Goal: Task Accomplishment & Management: Use online tool/utility

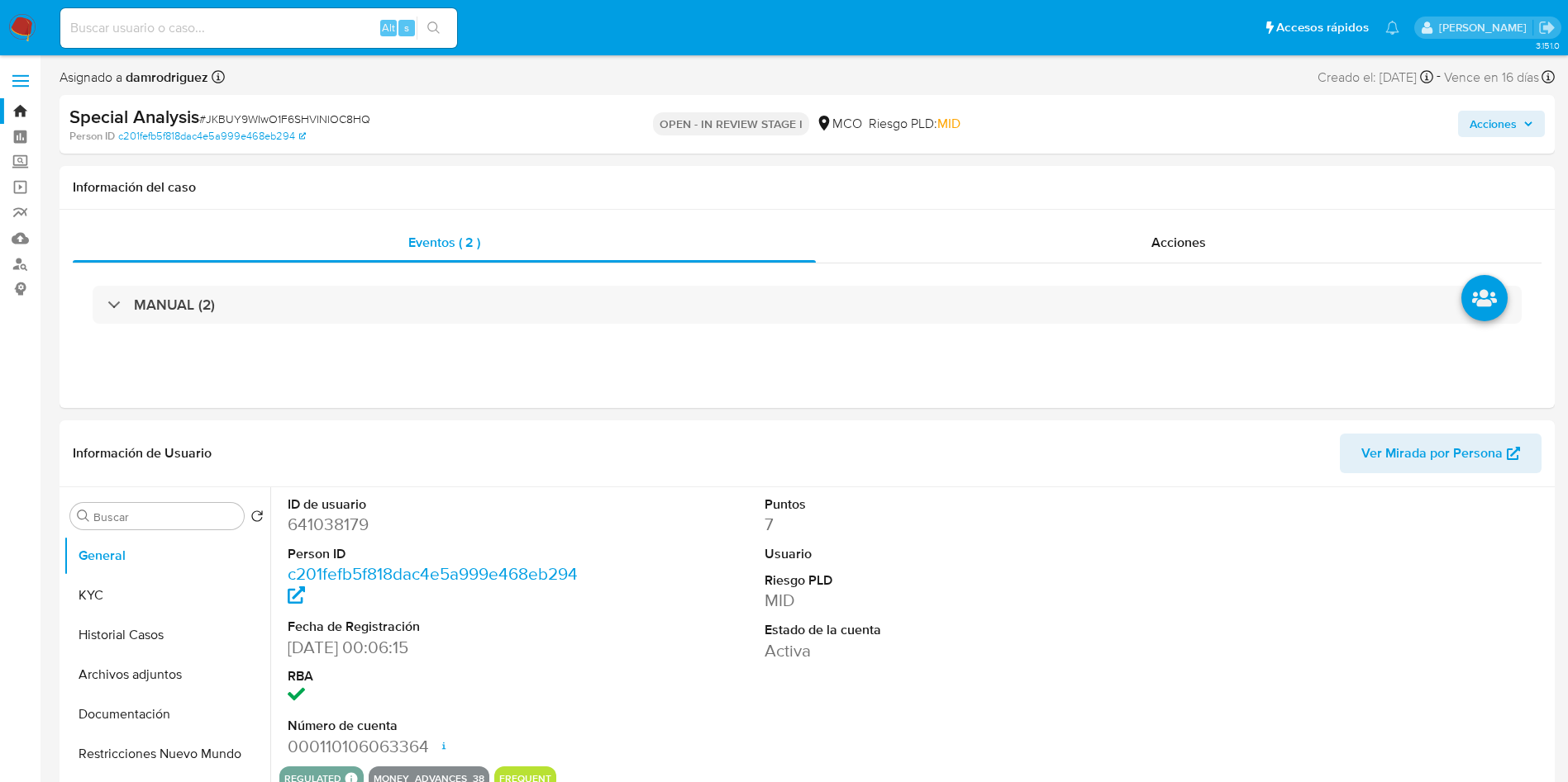
select select "10"
click at [128, 599] on button "KYC" at bounding box center [160, 595] width 193 height 40
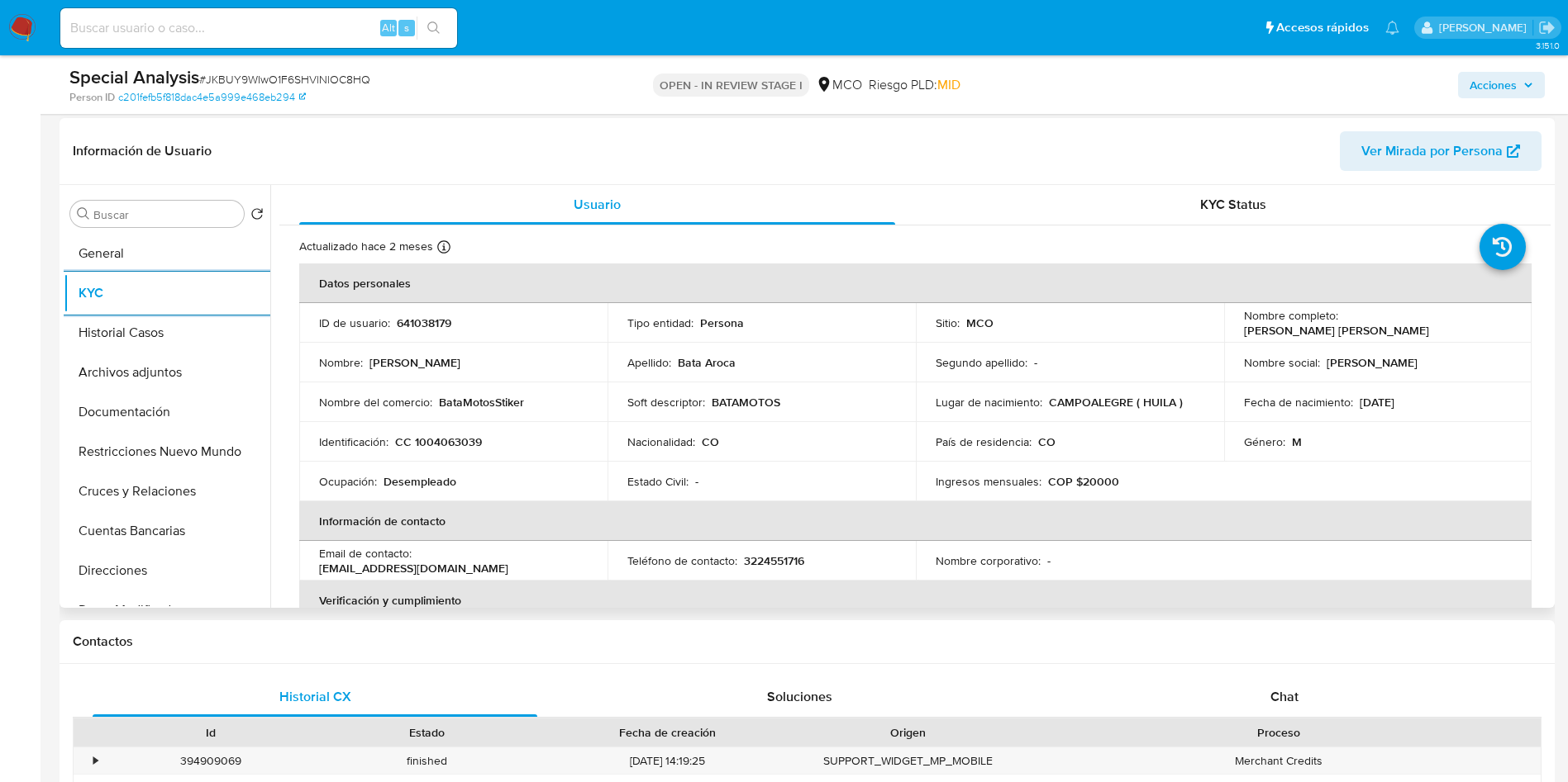
scroll to position [248, 0]
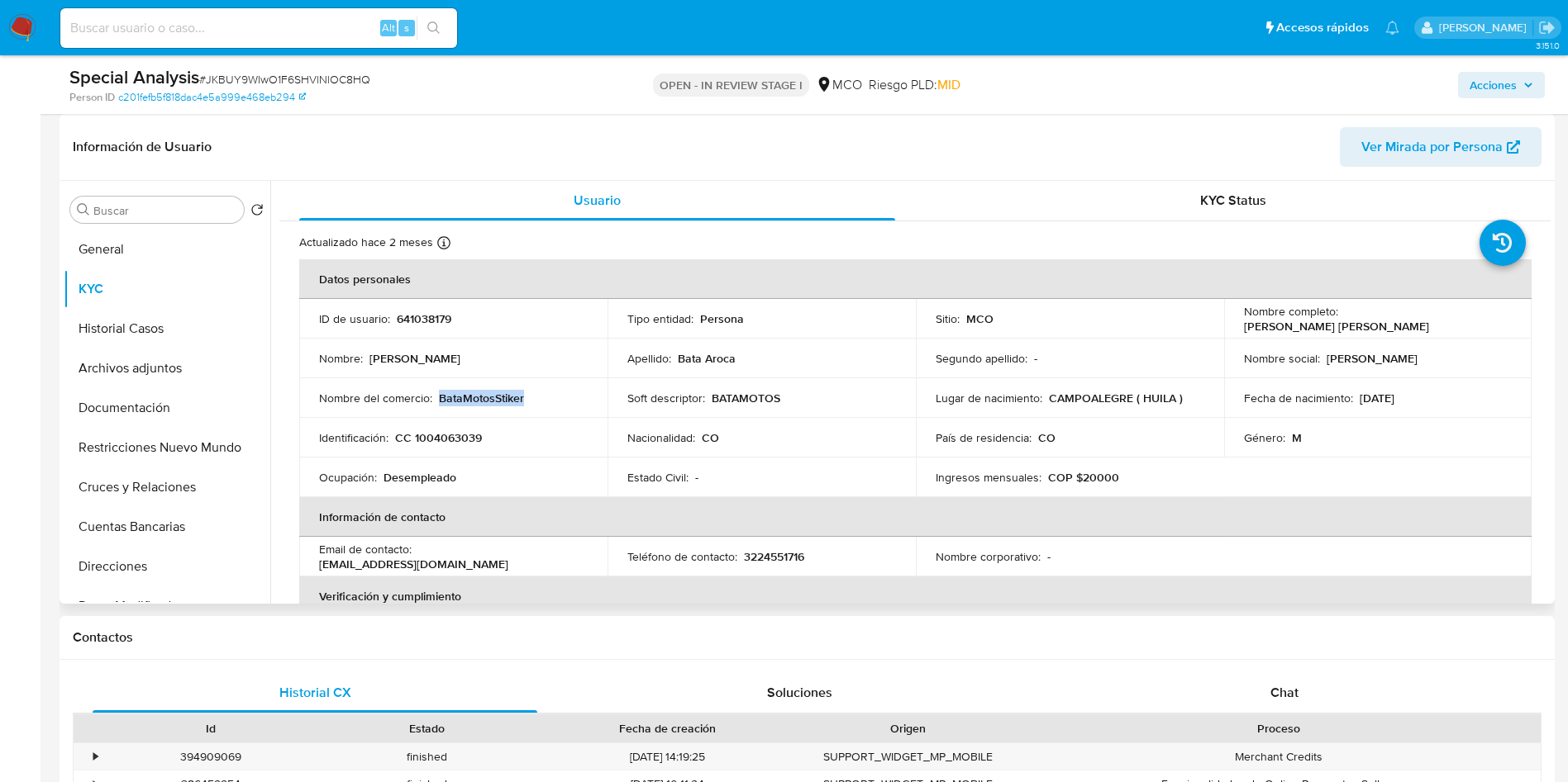
drag, startPoint x: 539, startPoint y: 399, endPoint x: 440, endPoint y: 400, distance: 99.0
click at [440, 400] on div "Nombre del comercio : BataMotosStiker" at bounding box center [453, 398] width 269 height 15
copy p "BataMotosStiker"
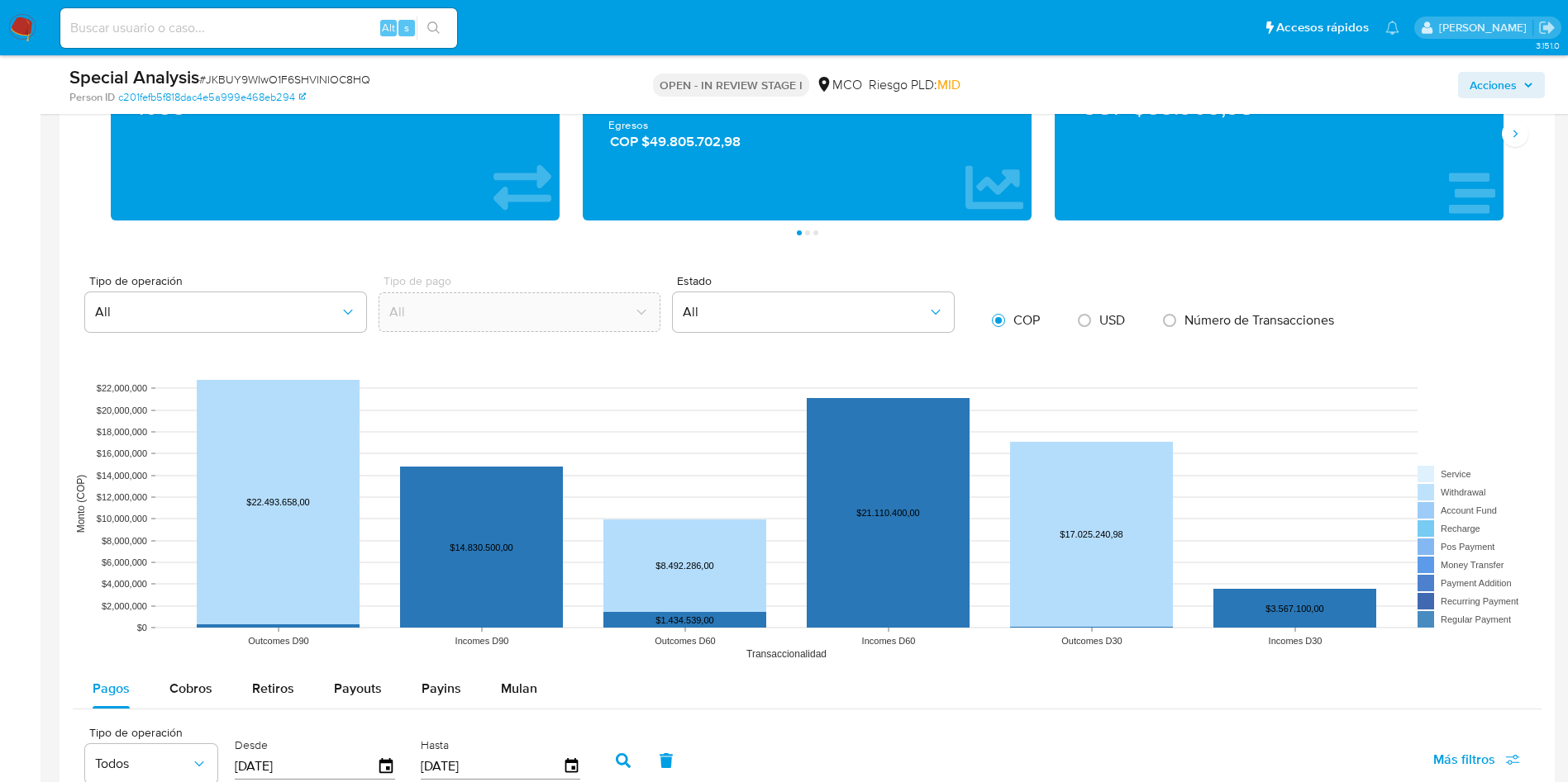
scroll to position [1487, 0]
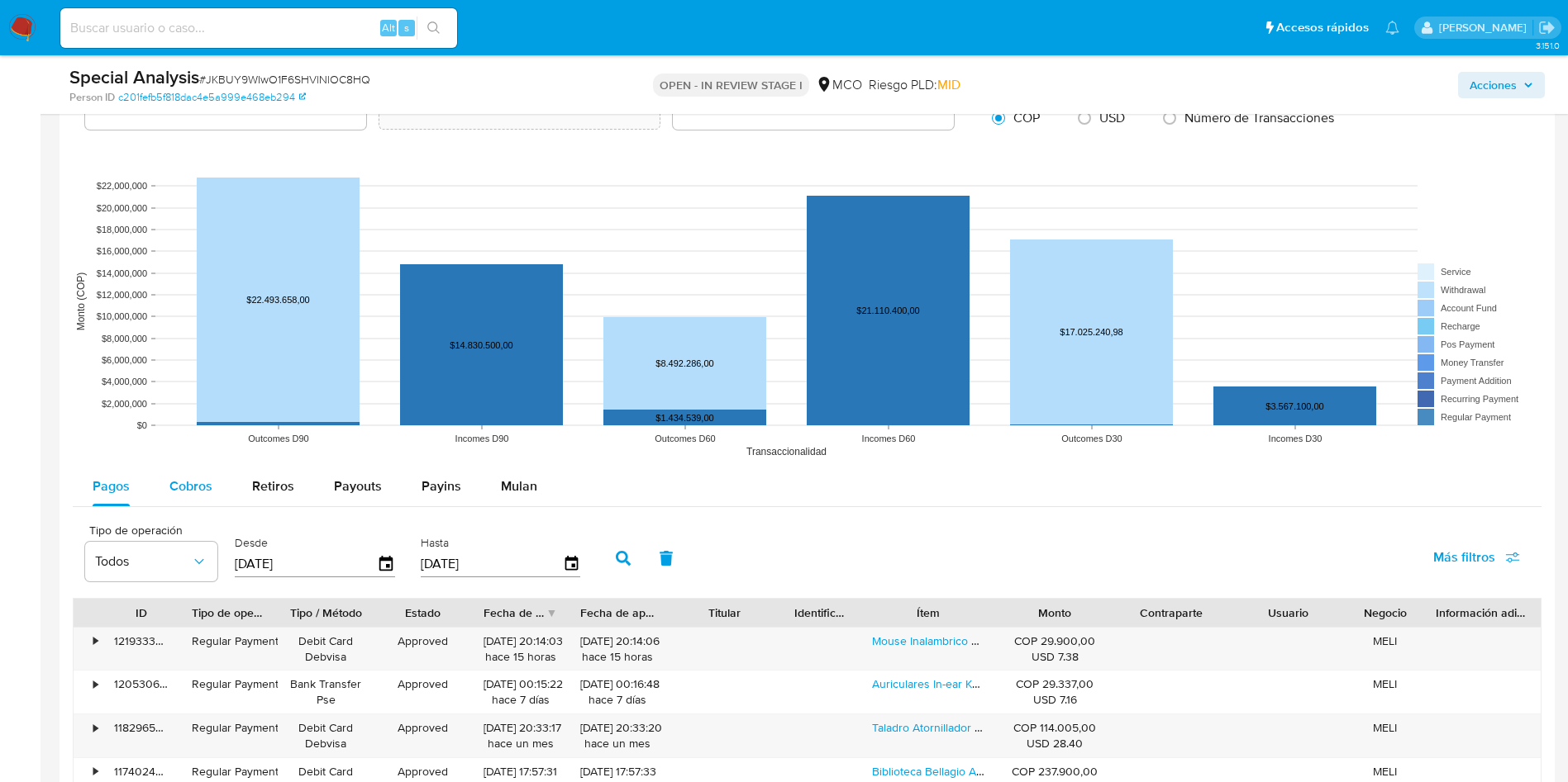
click at [158, 481] on button "Cobros" at bounding box center [191, 487] width 83 height 40
select select "10"
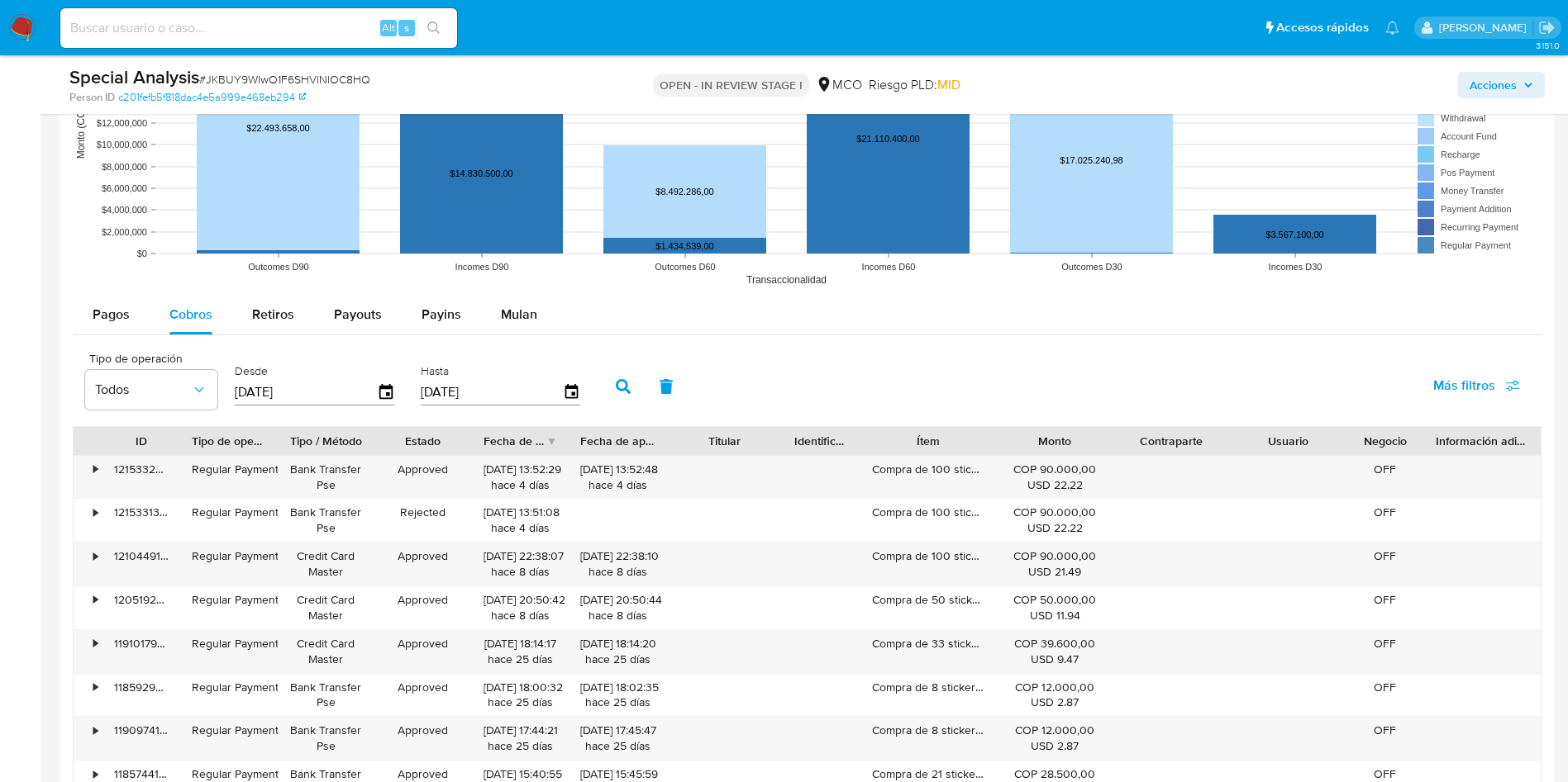
scroll to position [1735, 0]
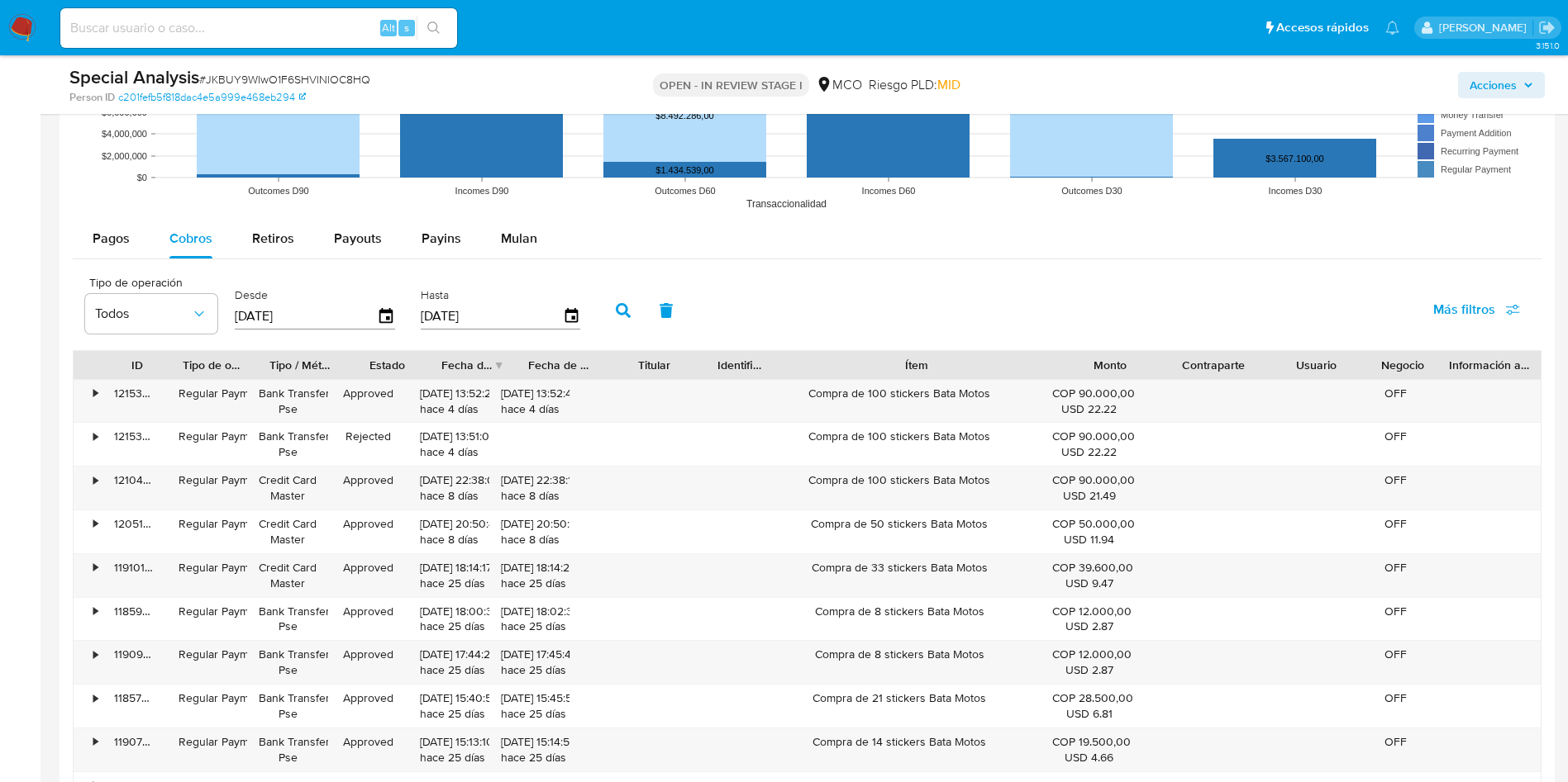
drag, startPoint x: 989, startPoint y: 370, endPoint x: 1171, endPoint y: 370, distance: 182.0
click at [1171, 370] on div "ID Tipo de operación Tipo / Método Estado Fecha de creación Fecha de aprobación…" at bounding box center [806, 365] width 1467 height 28
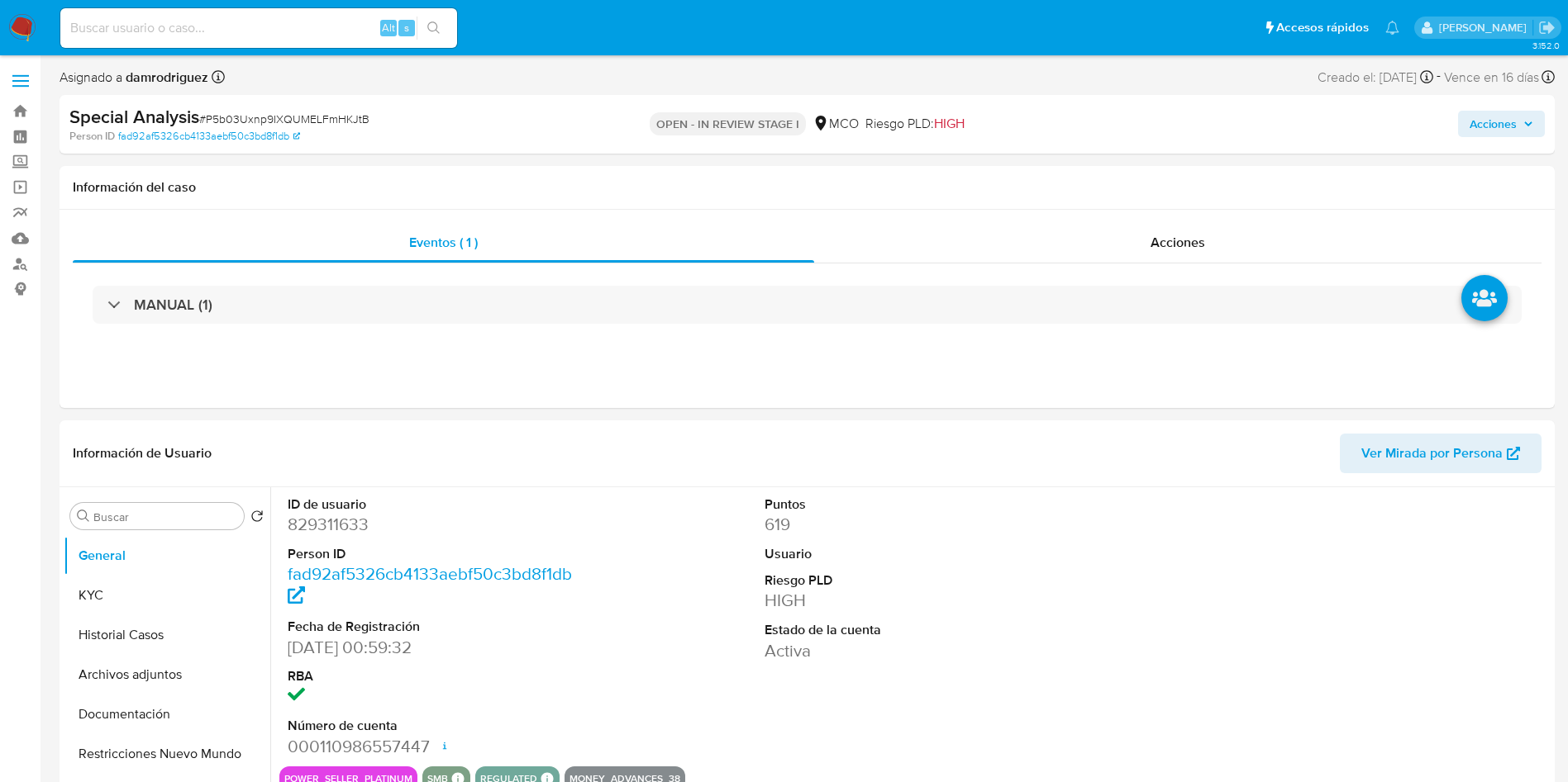
select select "10"
click at [136, 597] on button "KYC" at bounding box center [160, 595] width 193 height 40
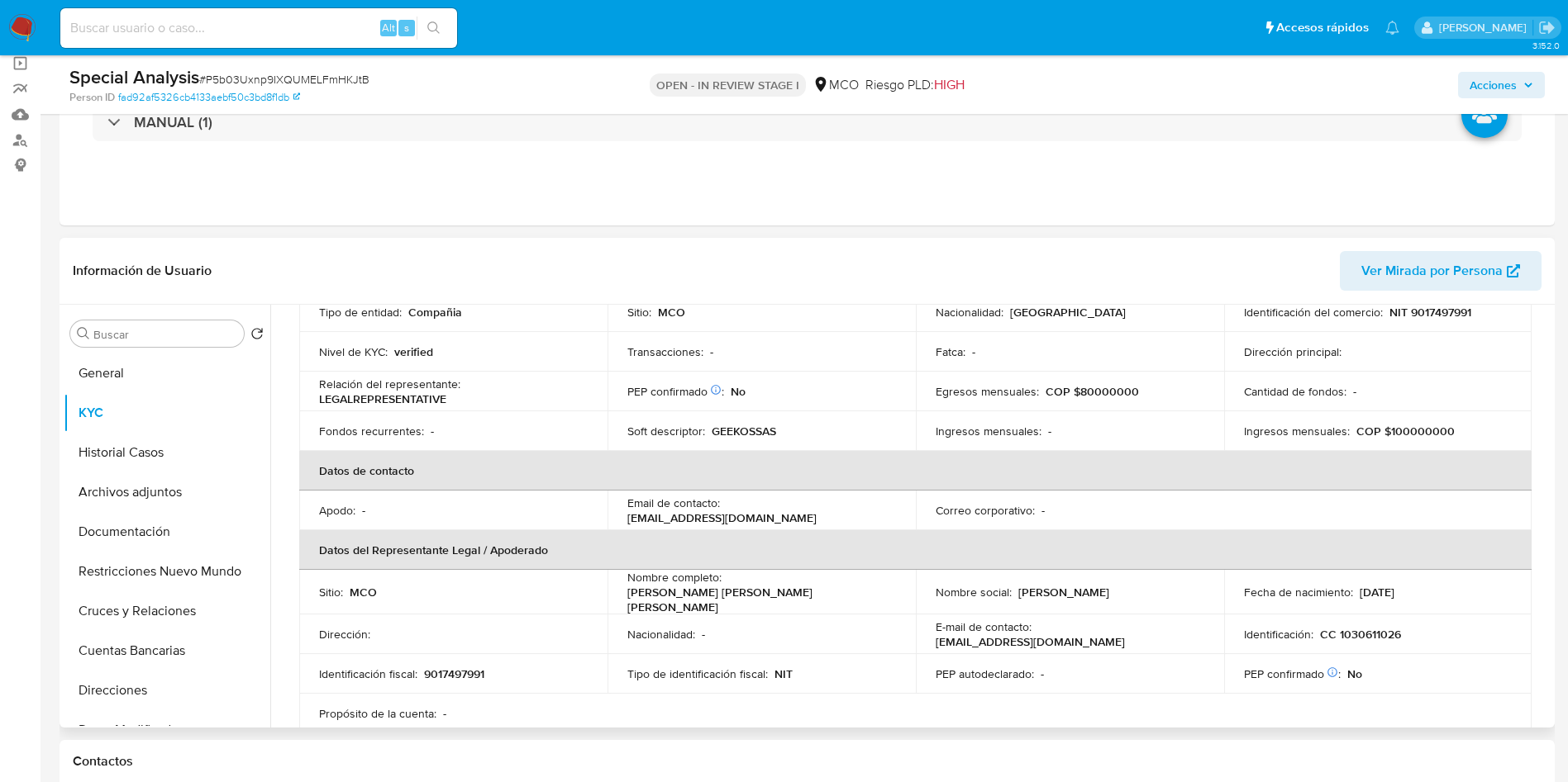
scroll to position [248, 0]
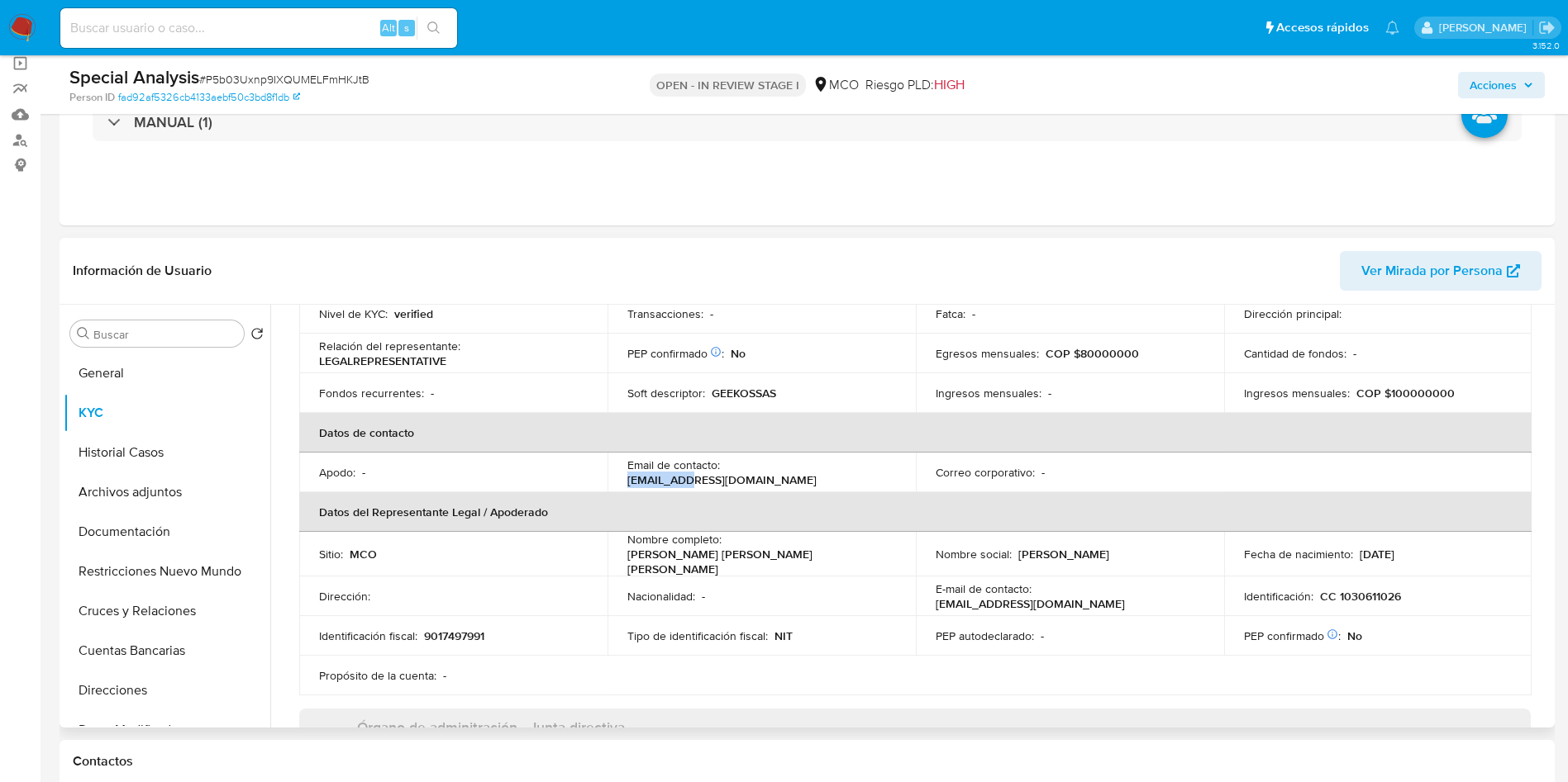
drag, startPoint x: 723, startPoint y: 478, endPoint x: 787, endPoint y: 470, distance: 64.5
click at [787, 470] on div "Email de contacto : shopgeekos@gmail.com" at bounding box center [761, 472] width 269 height 30
copy p "shopgeekos"
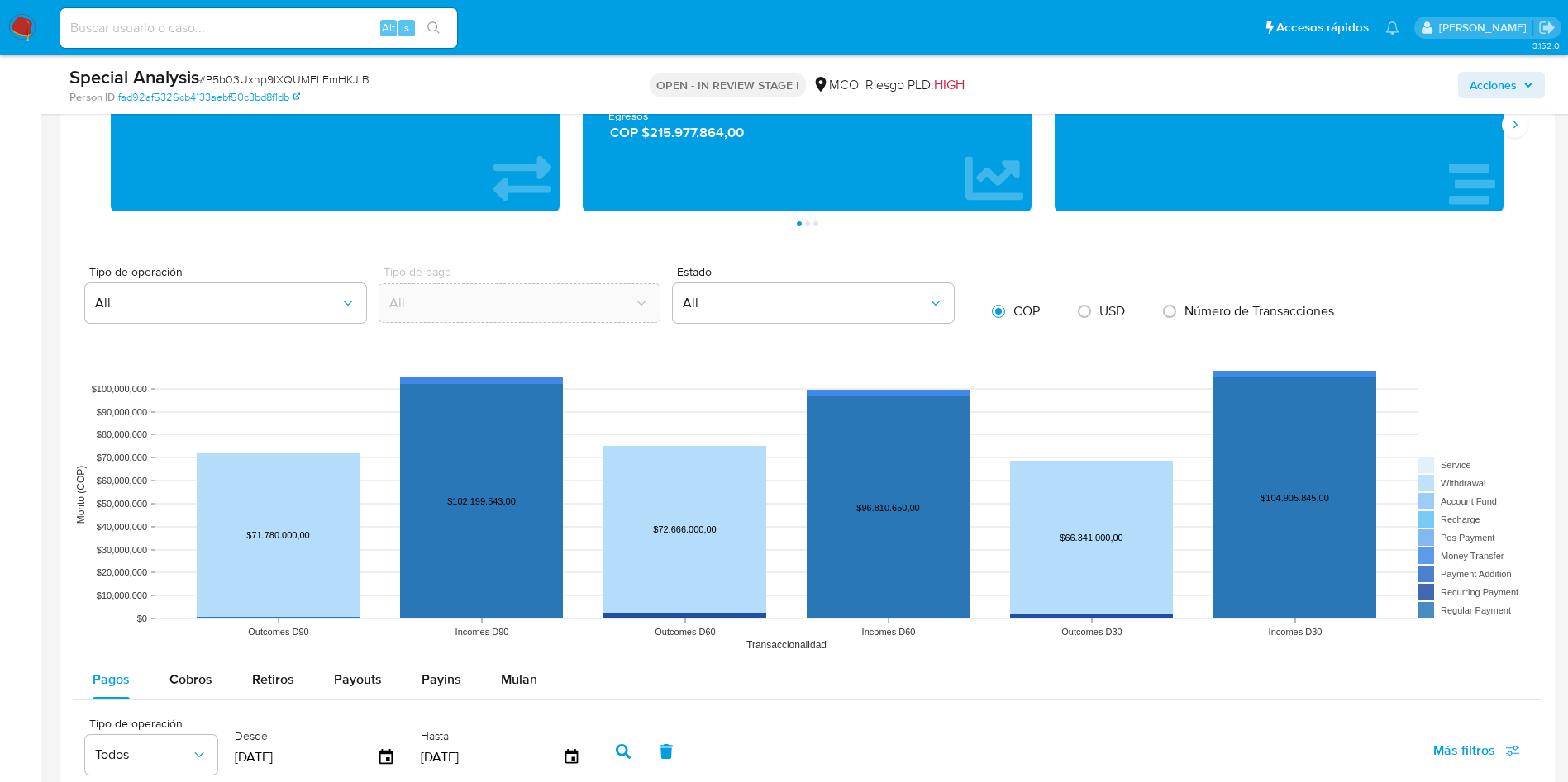
scroll to position [1487, 0]
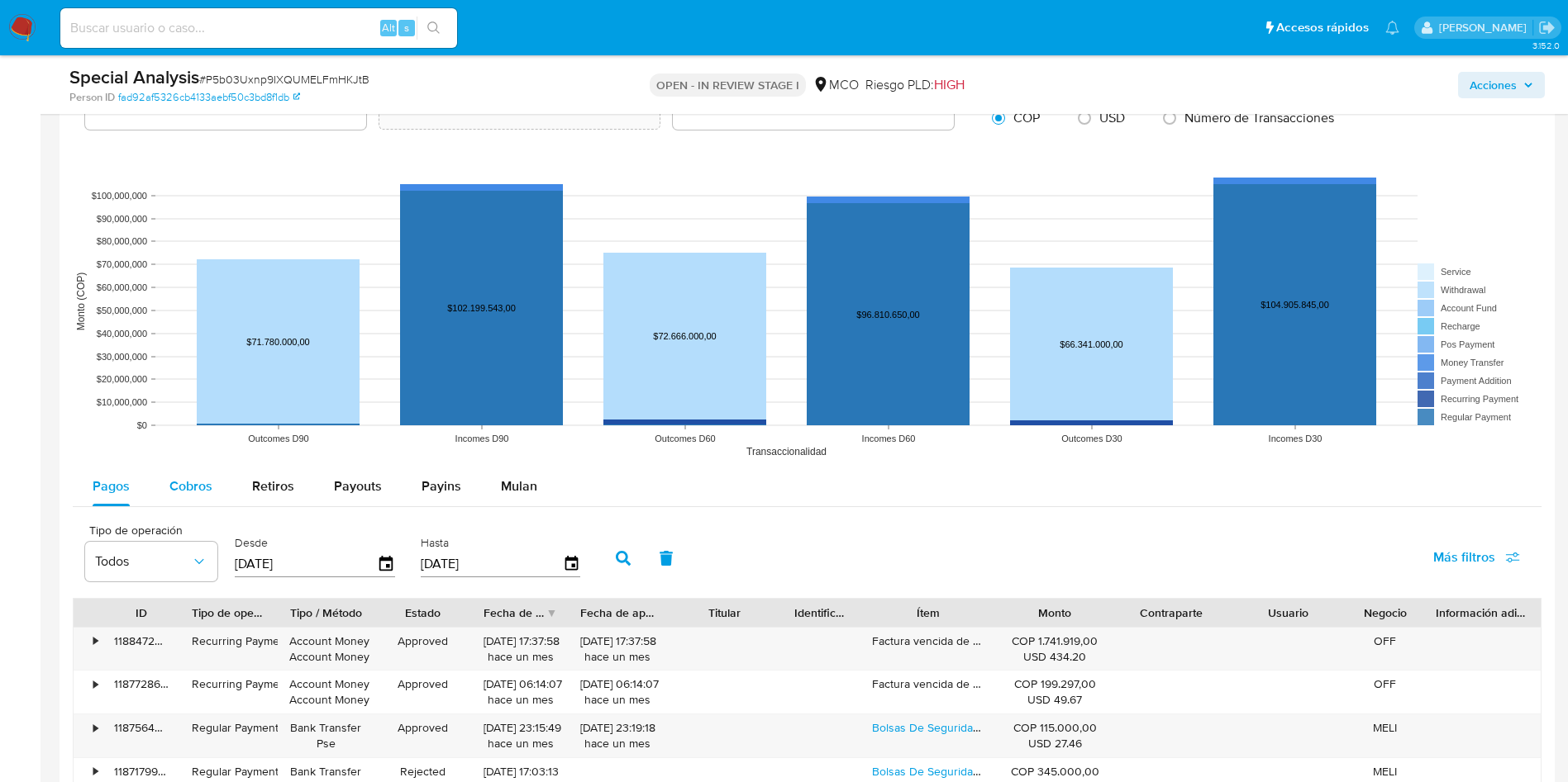
click at [178, 505] on div "Cobros" at bounding box center [191, 487] width 43 height 40
select select "10"
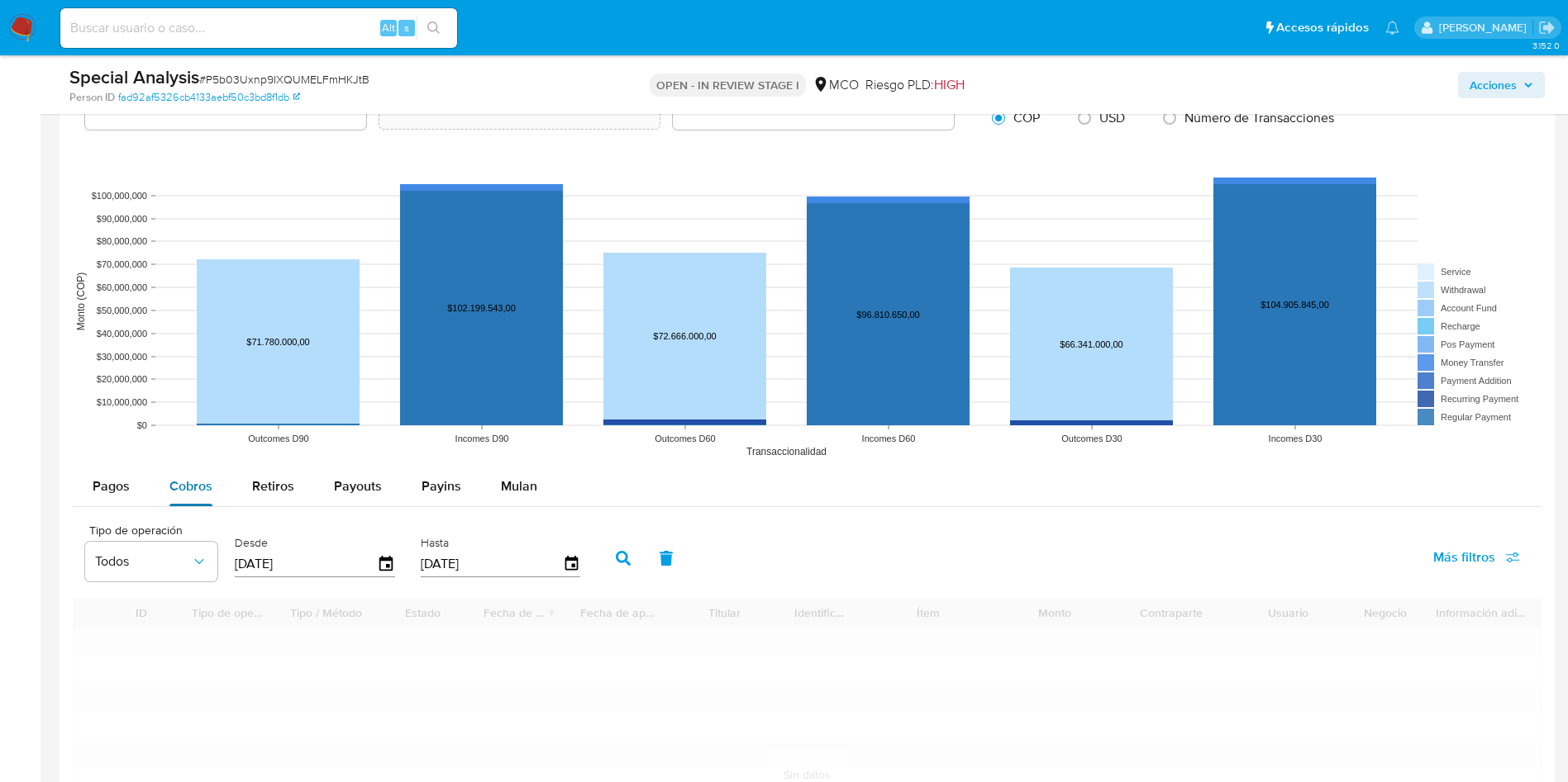
click at [183, 491] on span "Cobros" at bounding box center [191, 486] width 43 height 19
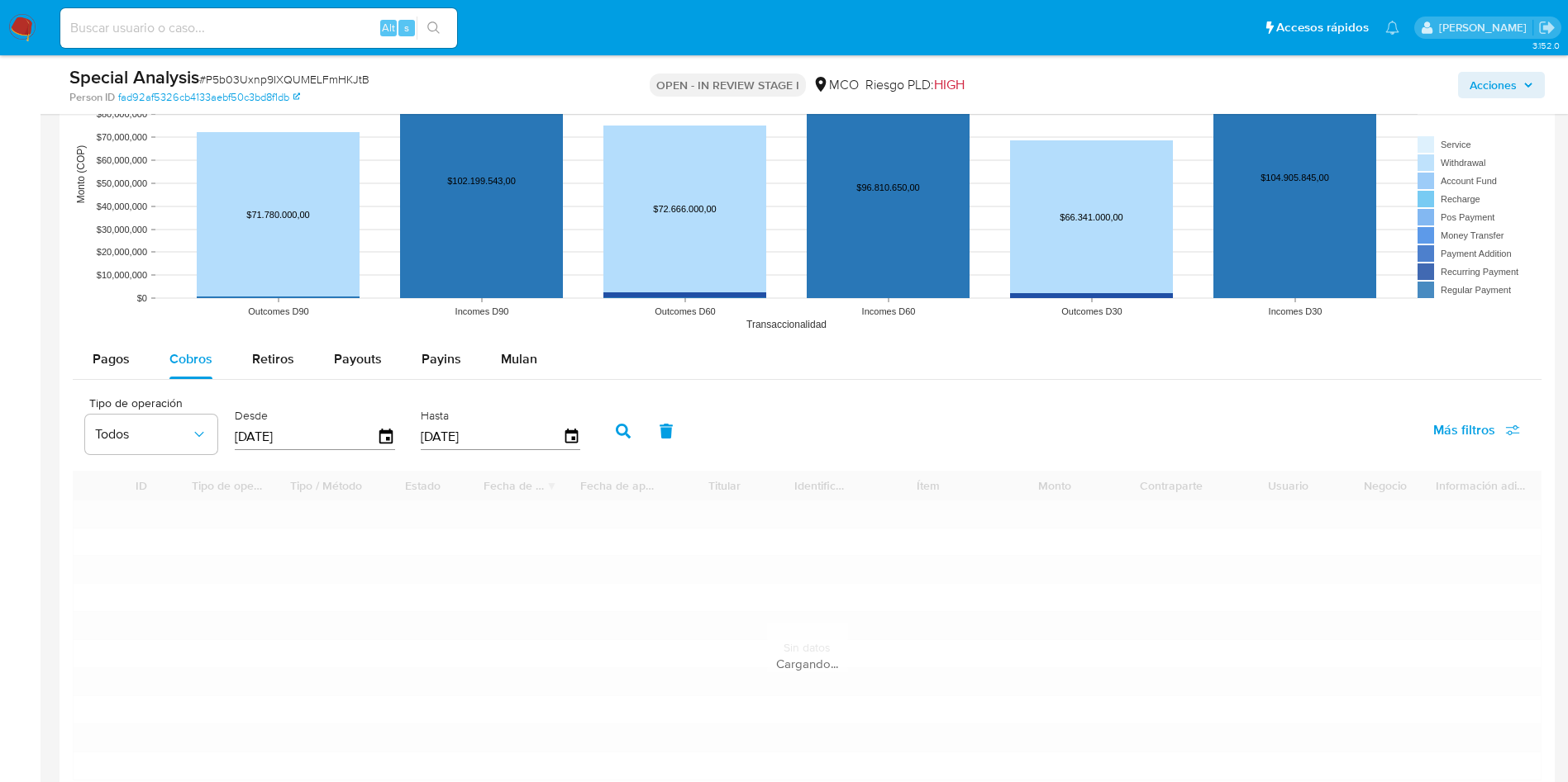
scroll to position [1735, 0]
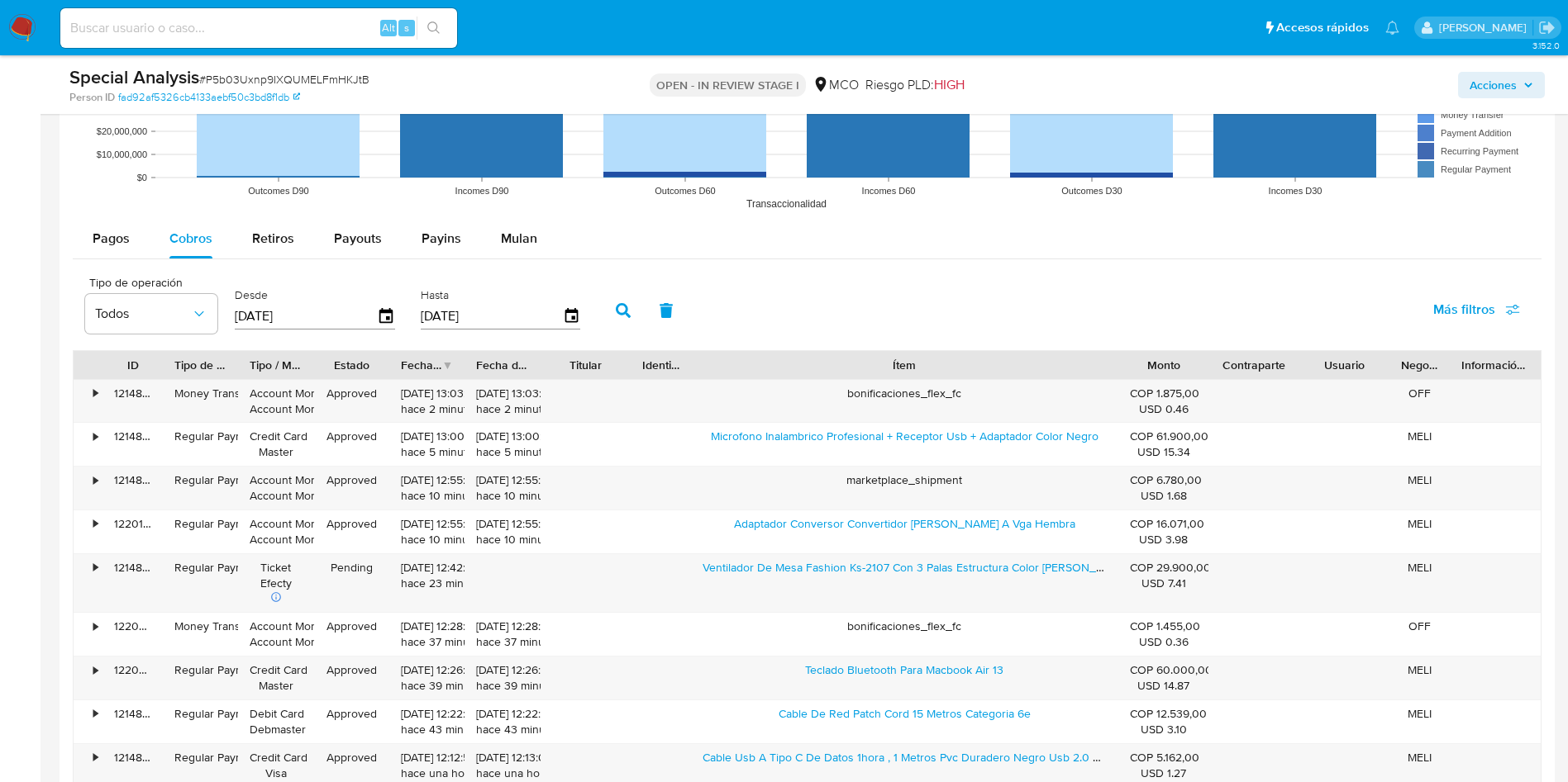
drag, startPoint x: 992, startPoint y: 360, endPoint x: 1274, endPoint y: 377, distance: 282.5
click at [1274, 377] on div "ID Tipo de operación Tipo / Método Estado Fecha de creación Fecha de aprobación…" at bounding box center [806, 365] width 1467 height 28
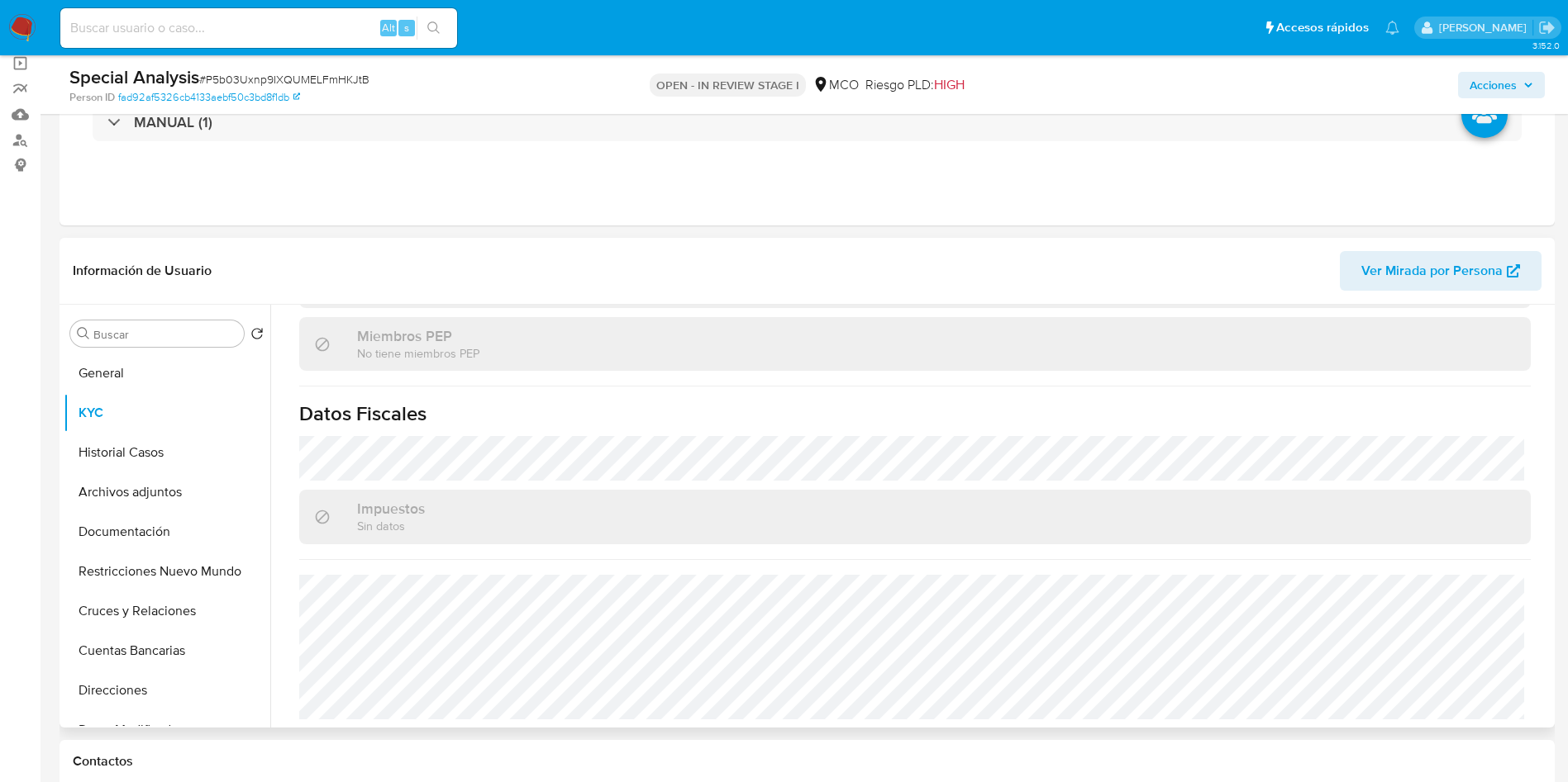
scroll to position [431, 0]
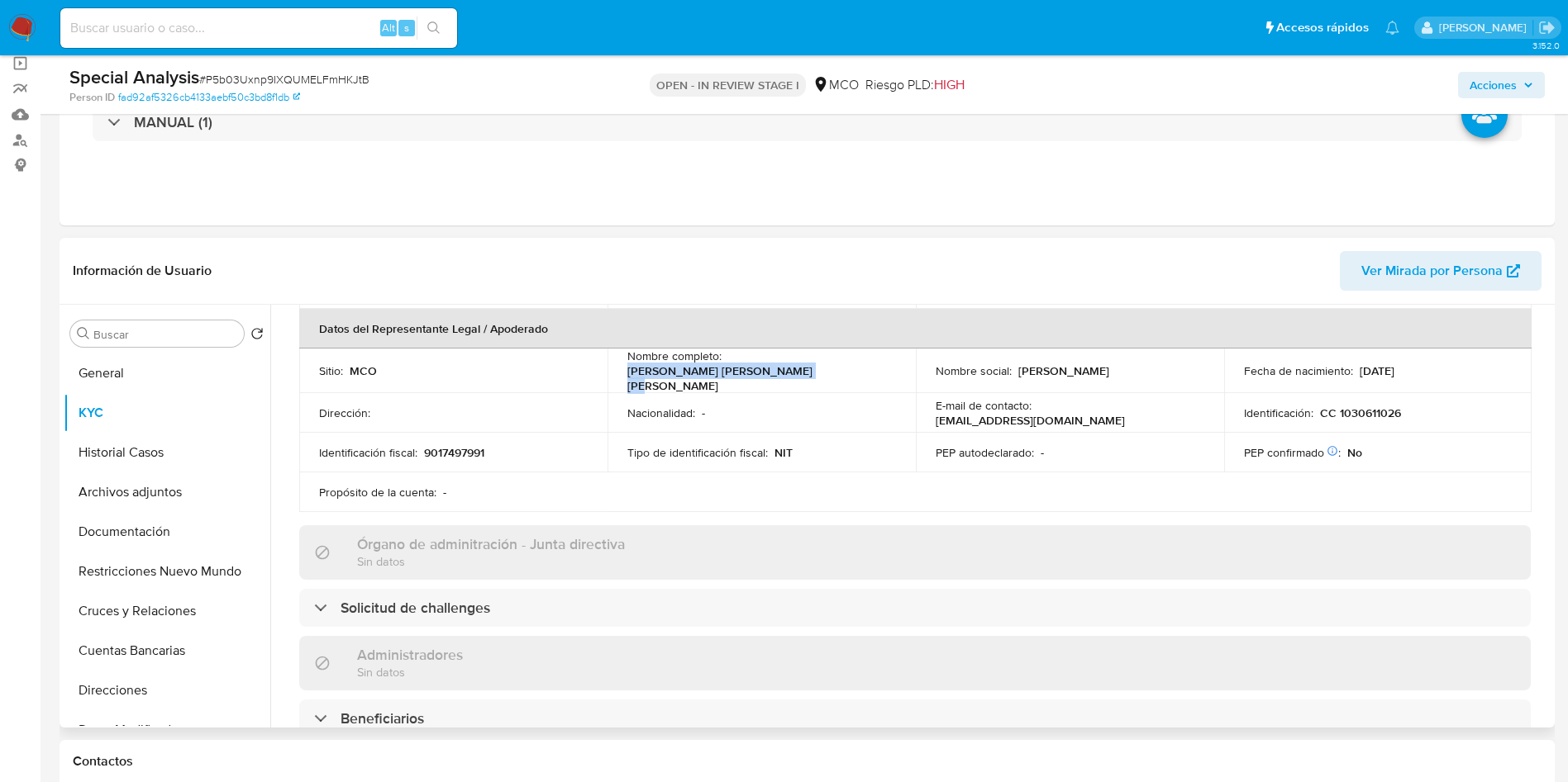
drag, startPoint x: 813, startPoint y: 373, endPoint x: 610, endPoint y: 380, distance: 203.1
click at [610, 380] on td "Nombre completo : Hugo Mauricio Mendoza Contreras" at bounding box center [761, 371] width 308 height 45
copy p "Hugo Mauricio Mendoza Contreras"
click at [1365, 411] on p "CC 1030611026" at bounding box center [1361, 413] width 81 height 15
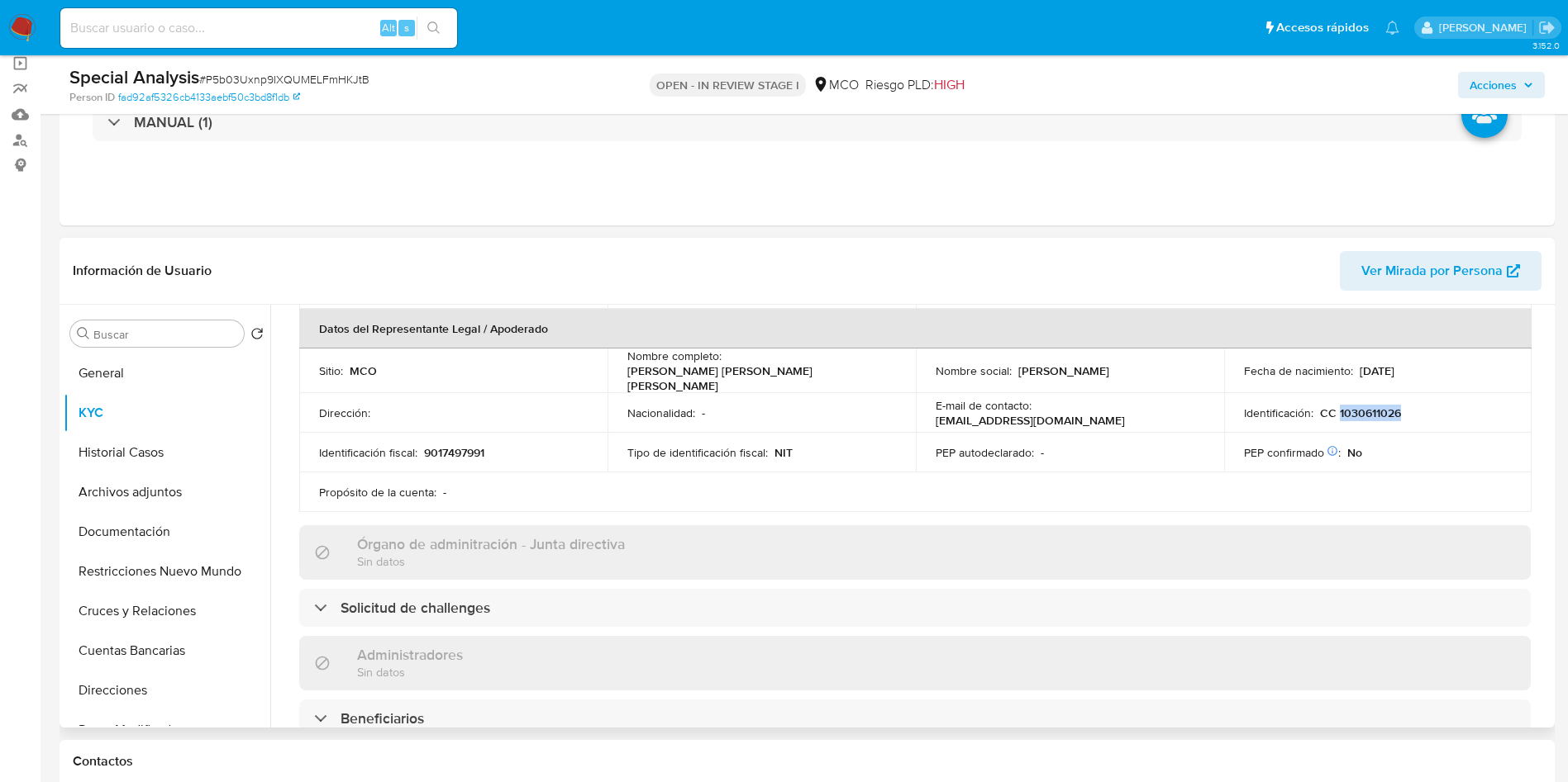
copy p "1030611026"
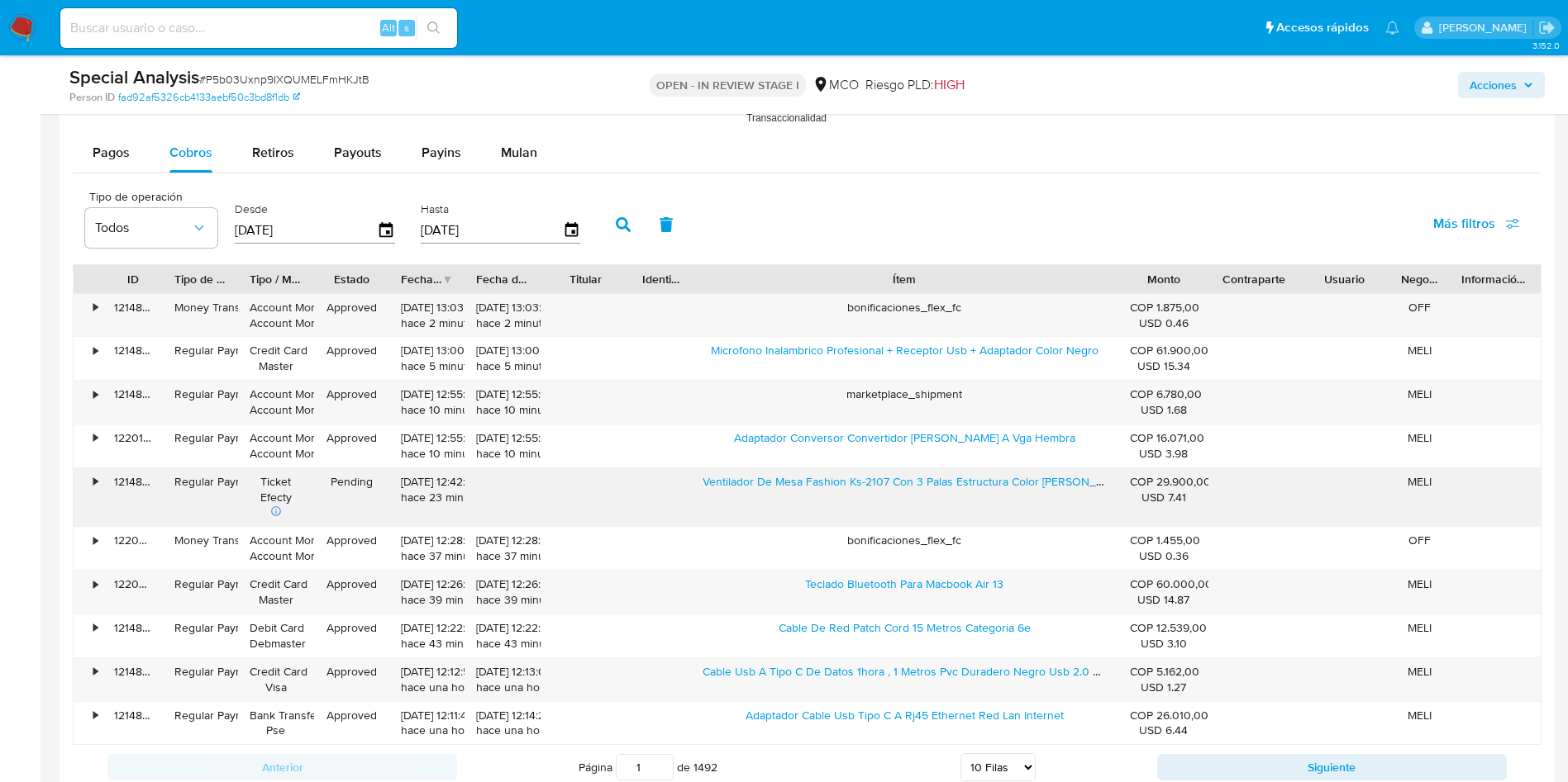
scroll to position [1858, 0]
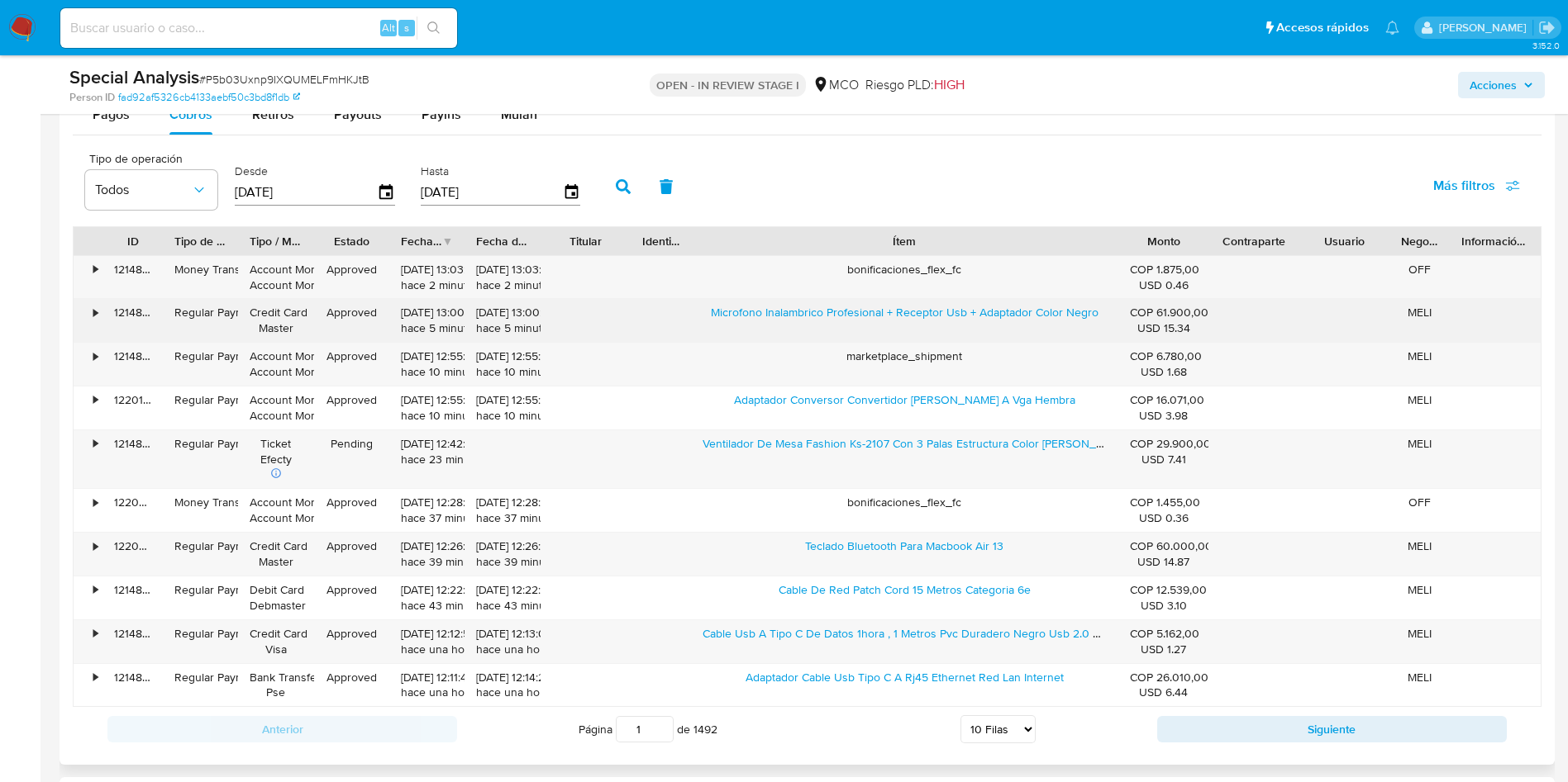
drag, startPoint x: 707, startPoint y: 316, endPoint x: 885, endPoint y: 328, distance: 178.4
click at [885, 328] on div "Microfono Inalambrico Profesional + Receptor Usb + Adaptador Color Negro" at bounding box center [904, 321] width 427 height 43
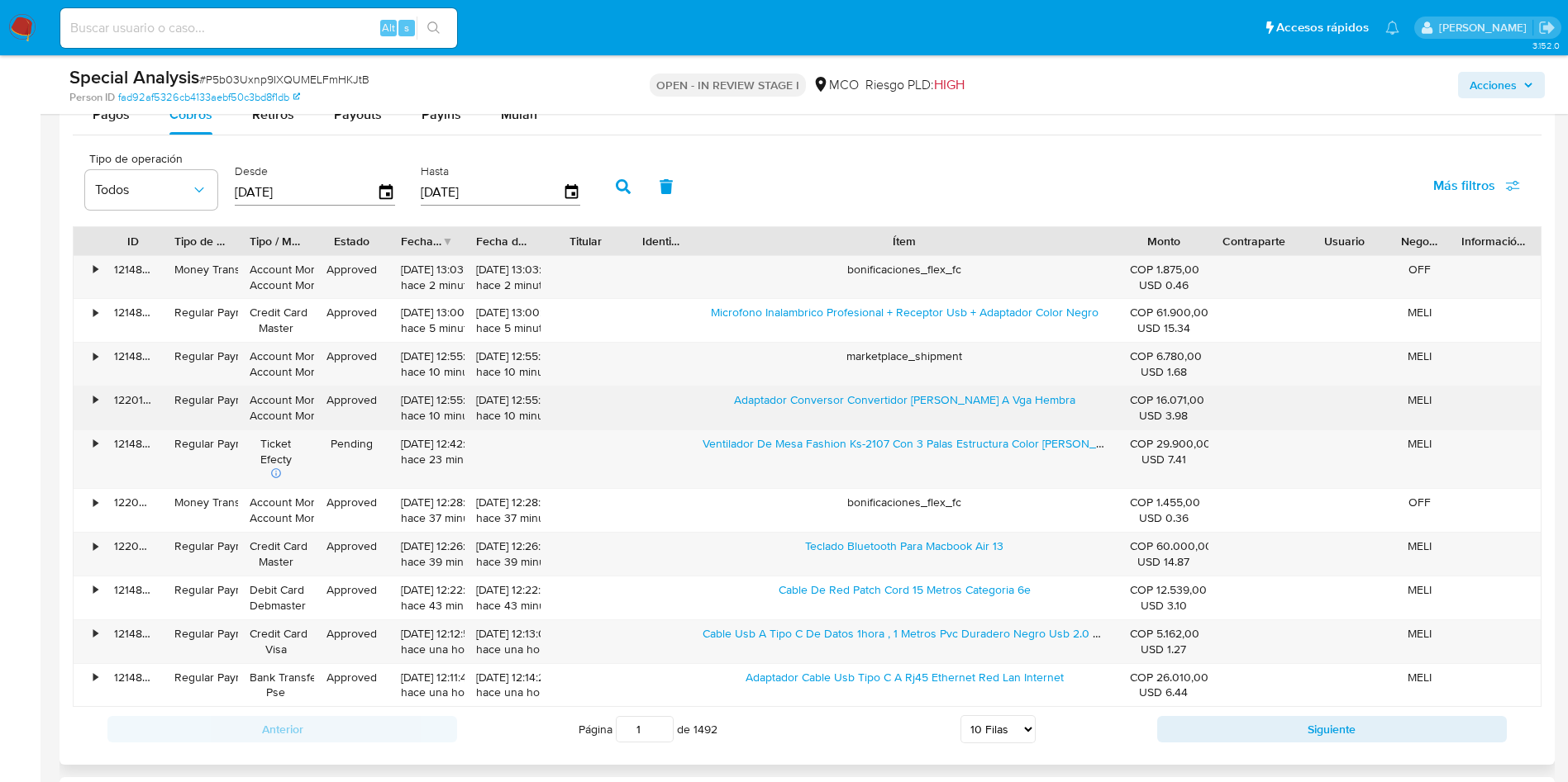
drag, startPoint x: 732, startPoint y: 402, endPoint x: 948, endPoint y: 409, distance: 216.1
click at [948, 409] on div "Adaptador Conversor Convertidor Hdmi Macho A Vga Hembra" at bounding box center [904, 409] width 427 height 43
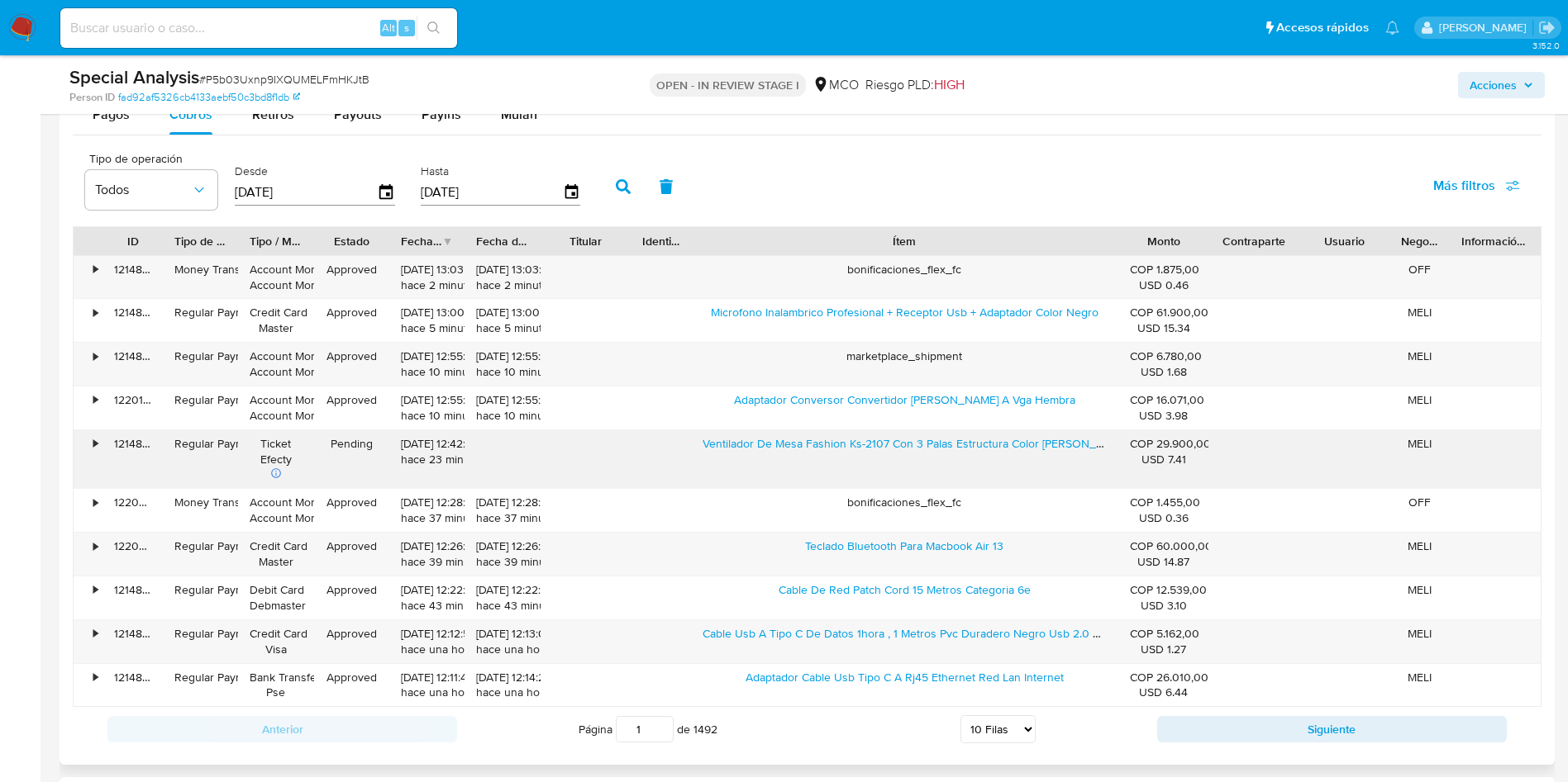
drag, startPoint x: 704, startPoint y: 440, endPoint x: 862, endPoint y: 460, distance: 159.3
click at [862, 460] on div "Ventilador De Mesa Fashion Ks-2107 Con 3 Palas Estructura Color Blanco" at bounding box center [904, 459] width 427 height 58
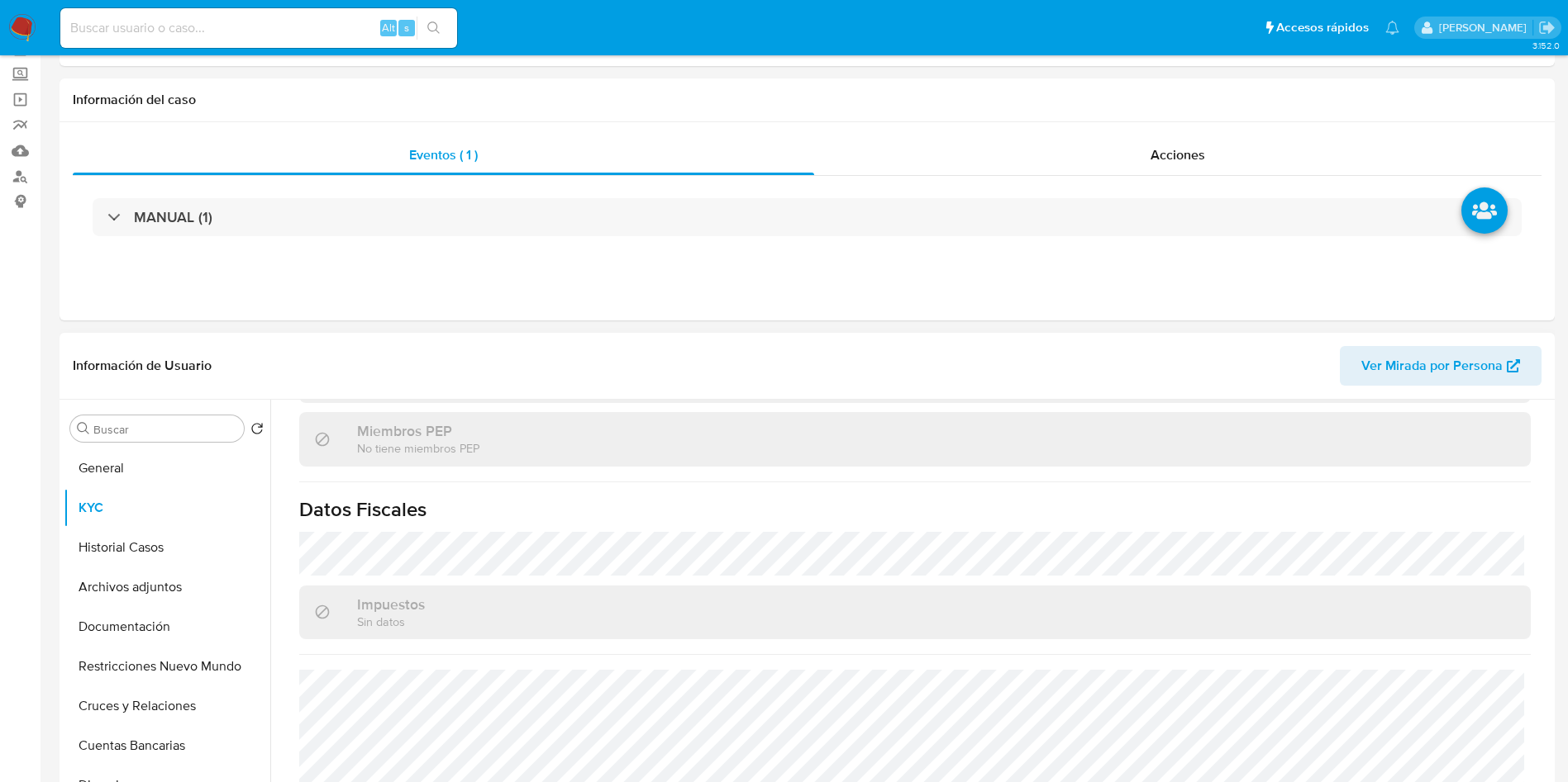
scroll to position [0, 0]
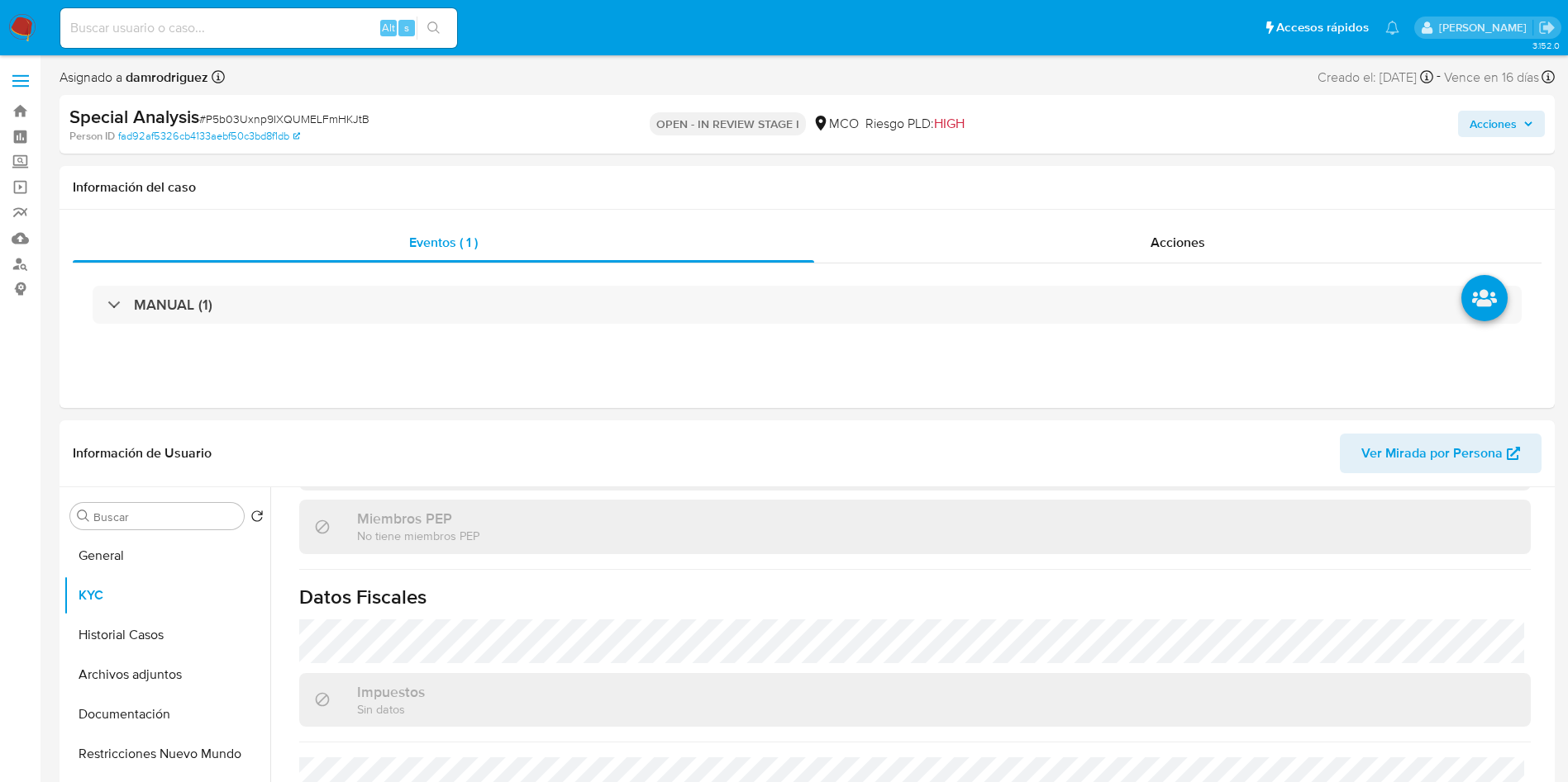
click at [1511, 115] on span "Acciones" at bounding box center [1493, 123] width 47 height 26
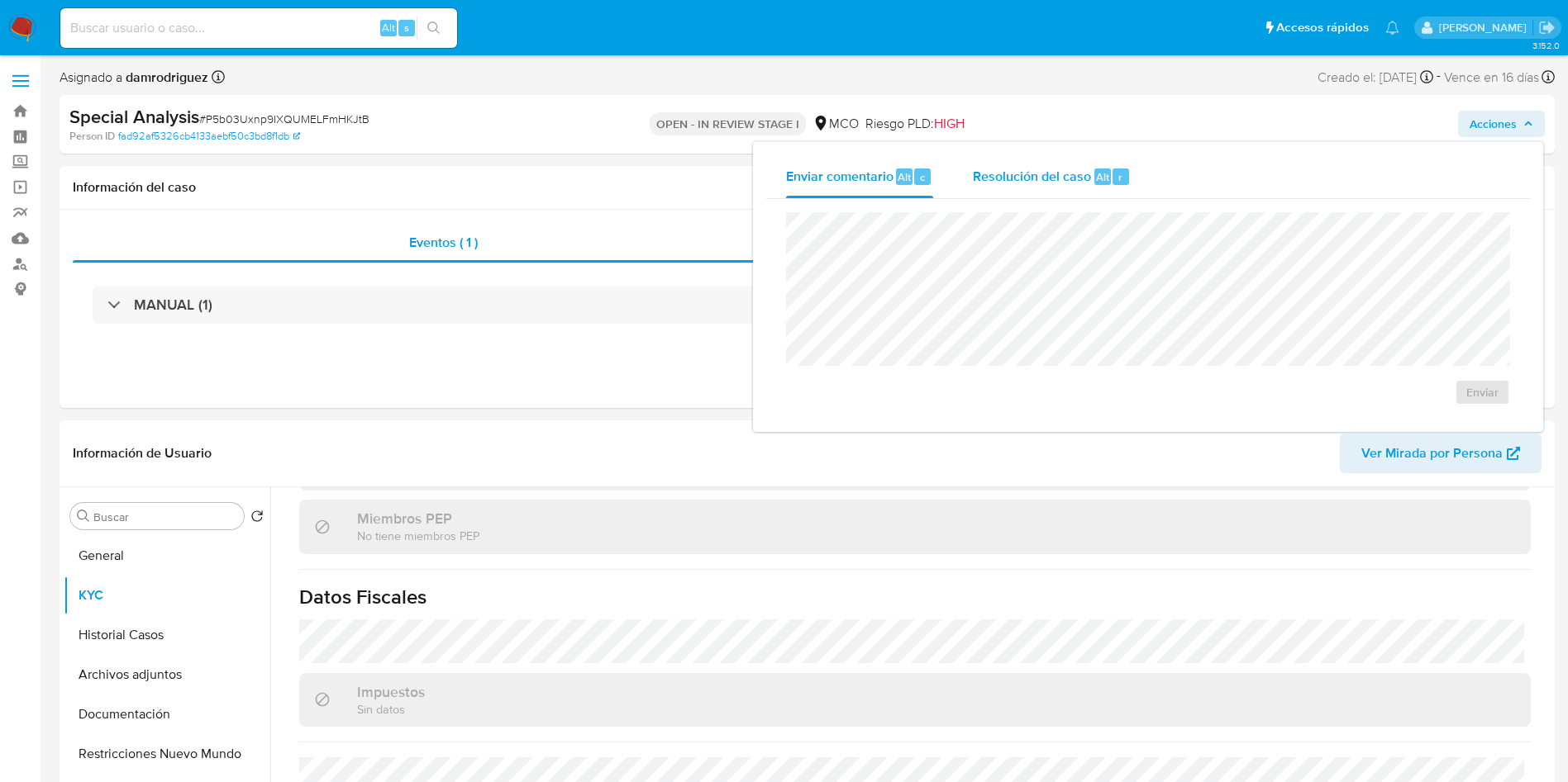
click at [1029, 164] on div "Resolución del caso Alt r" at bounding box center [1052, 177] width 158 height 43
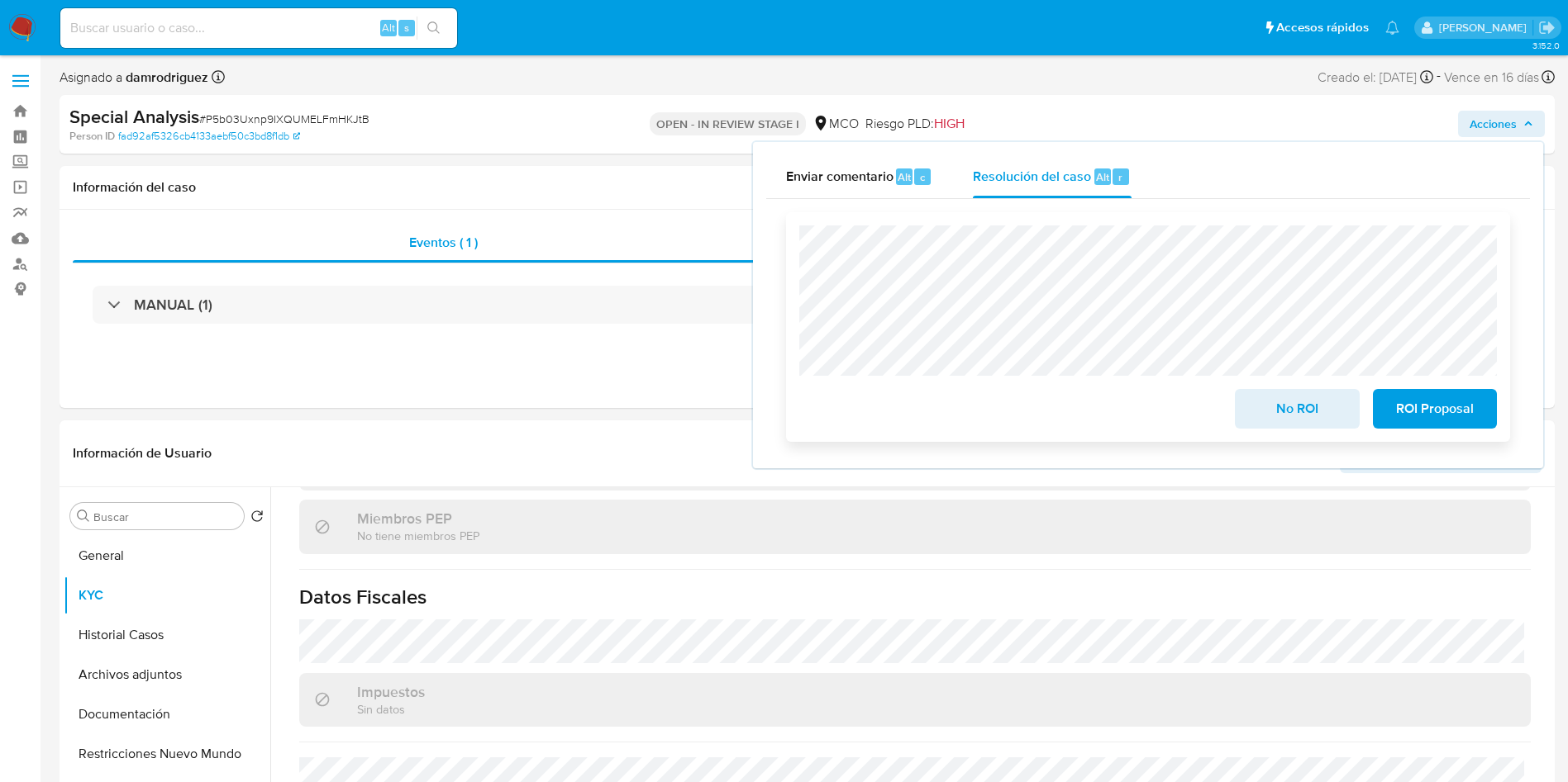
click at [1297, 416] on span "No ROI" at bounding box center [1297, 409] width 81 height 36
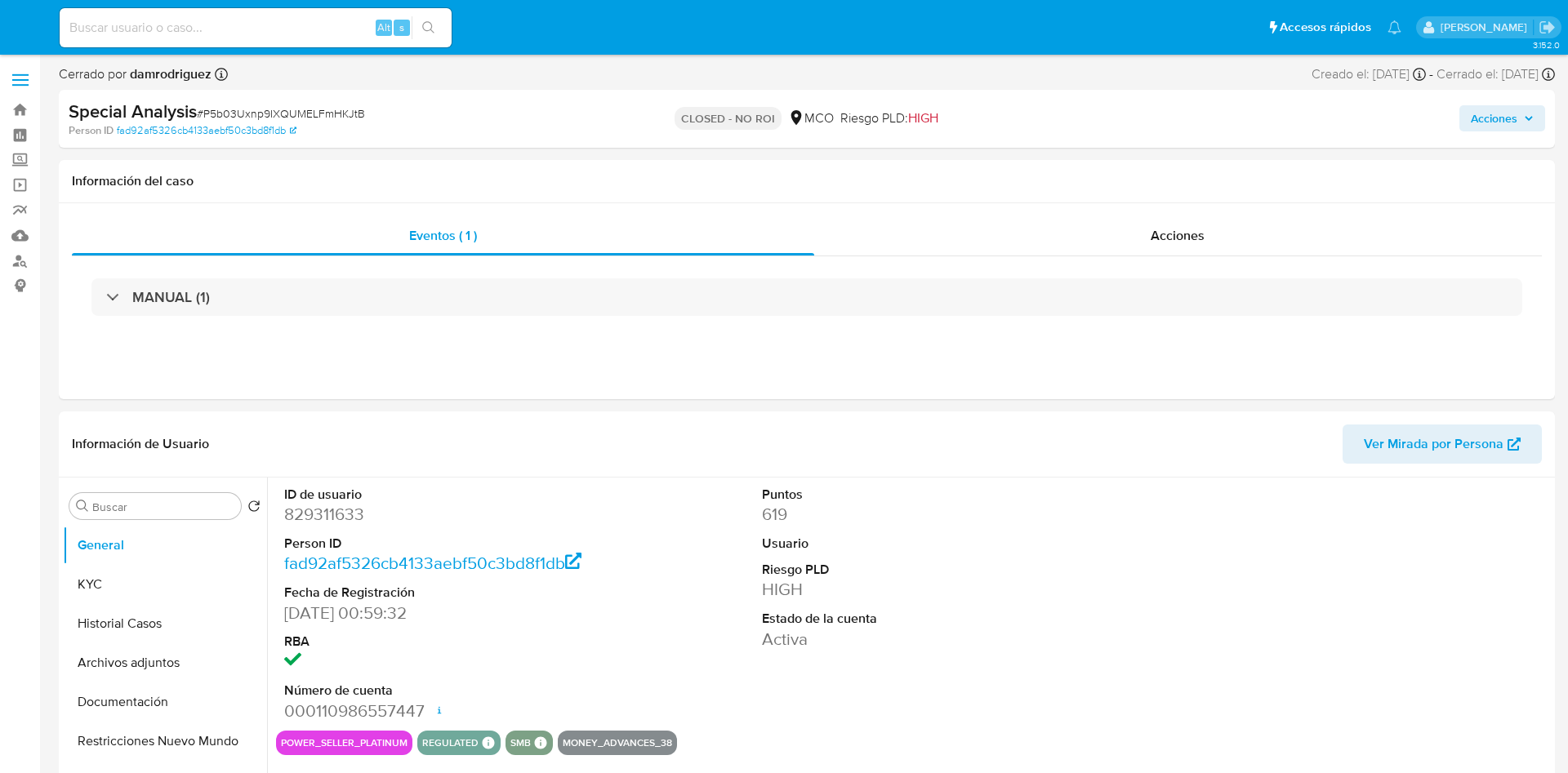
select select "10"
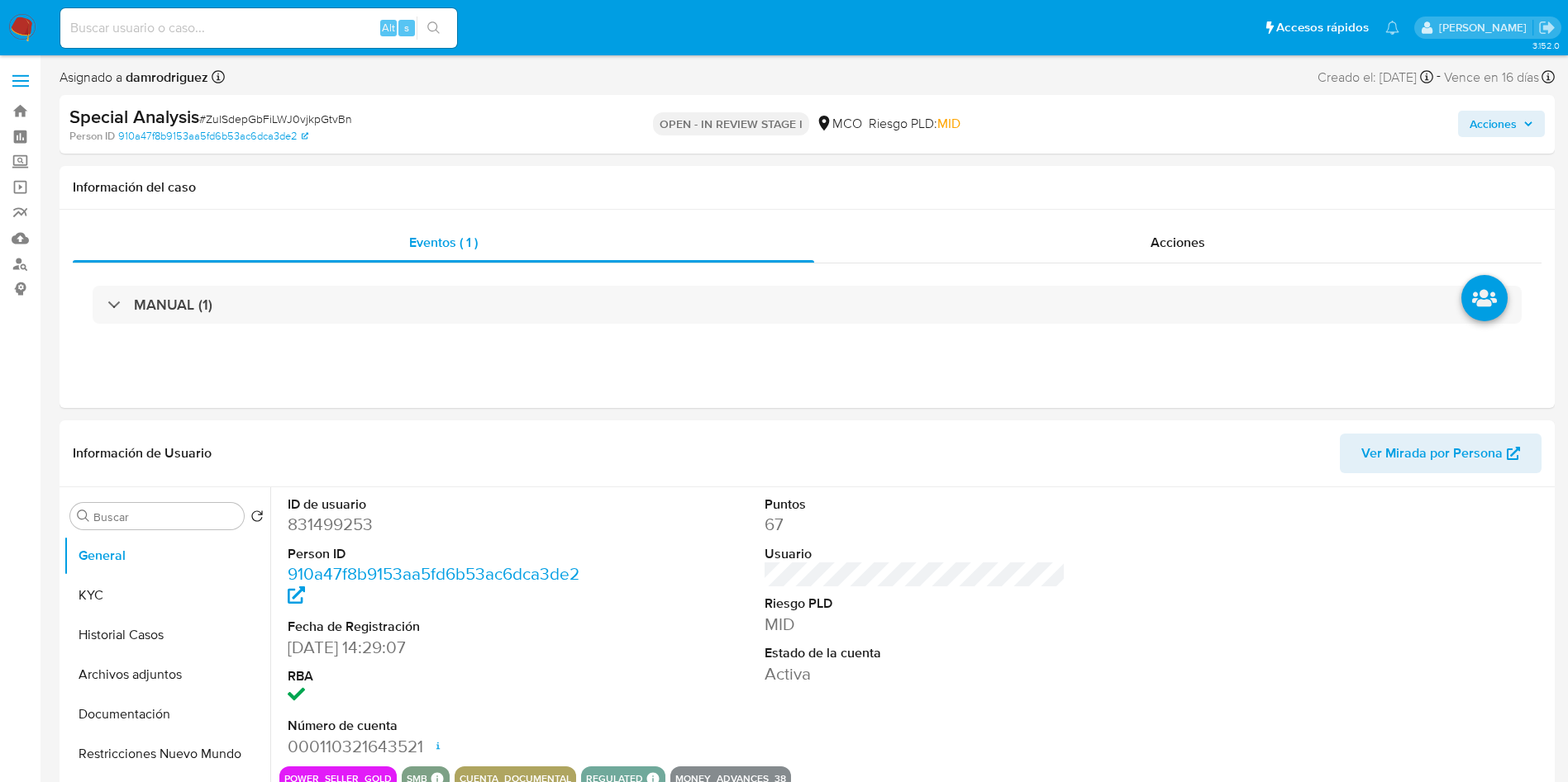
select select "10"
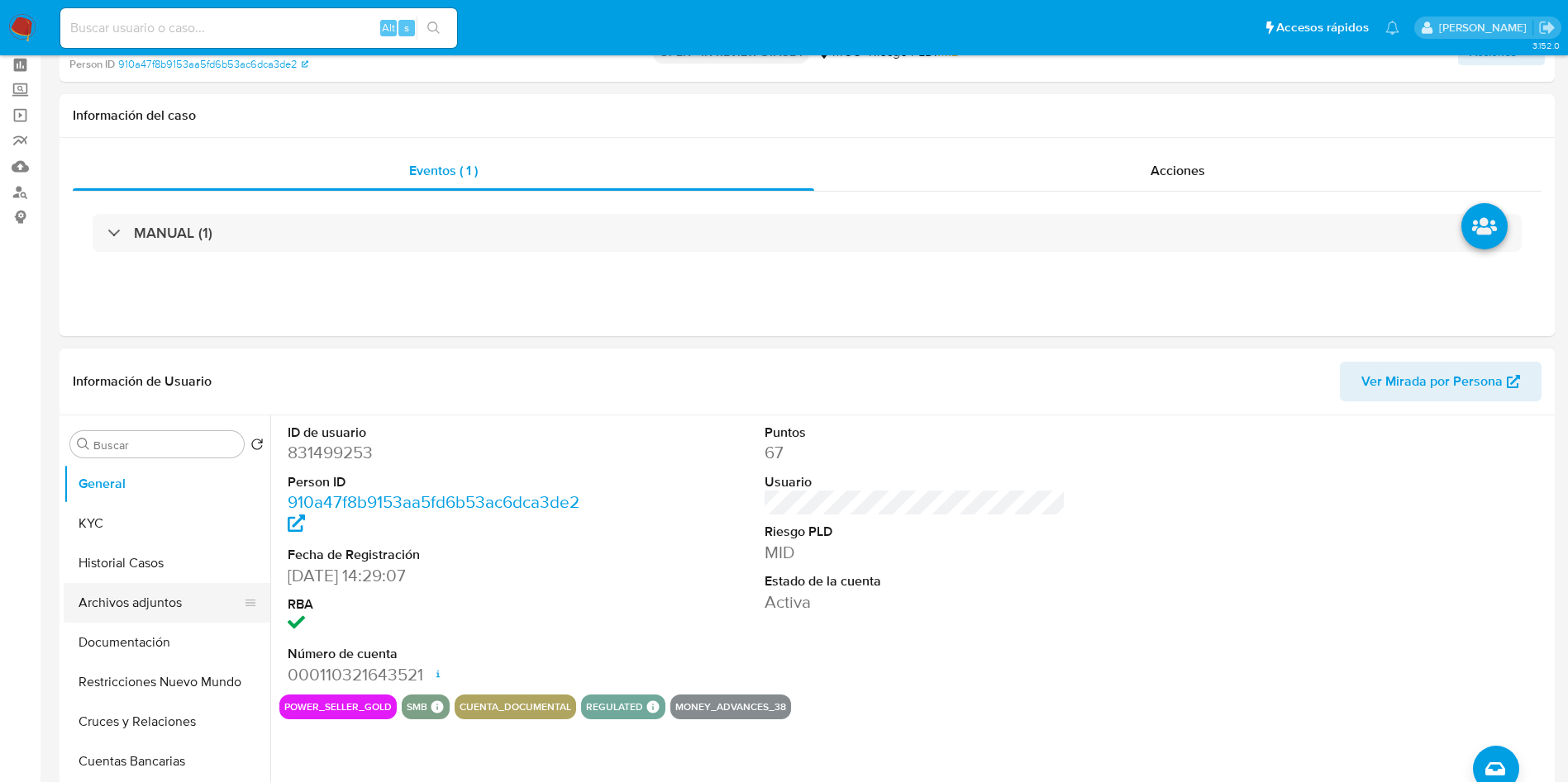
scroll to position [124, 0]
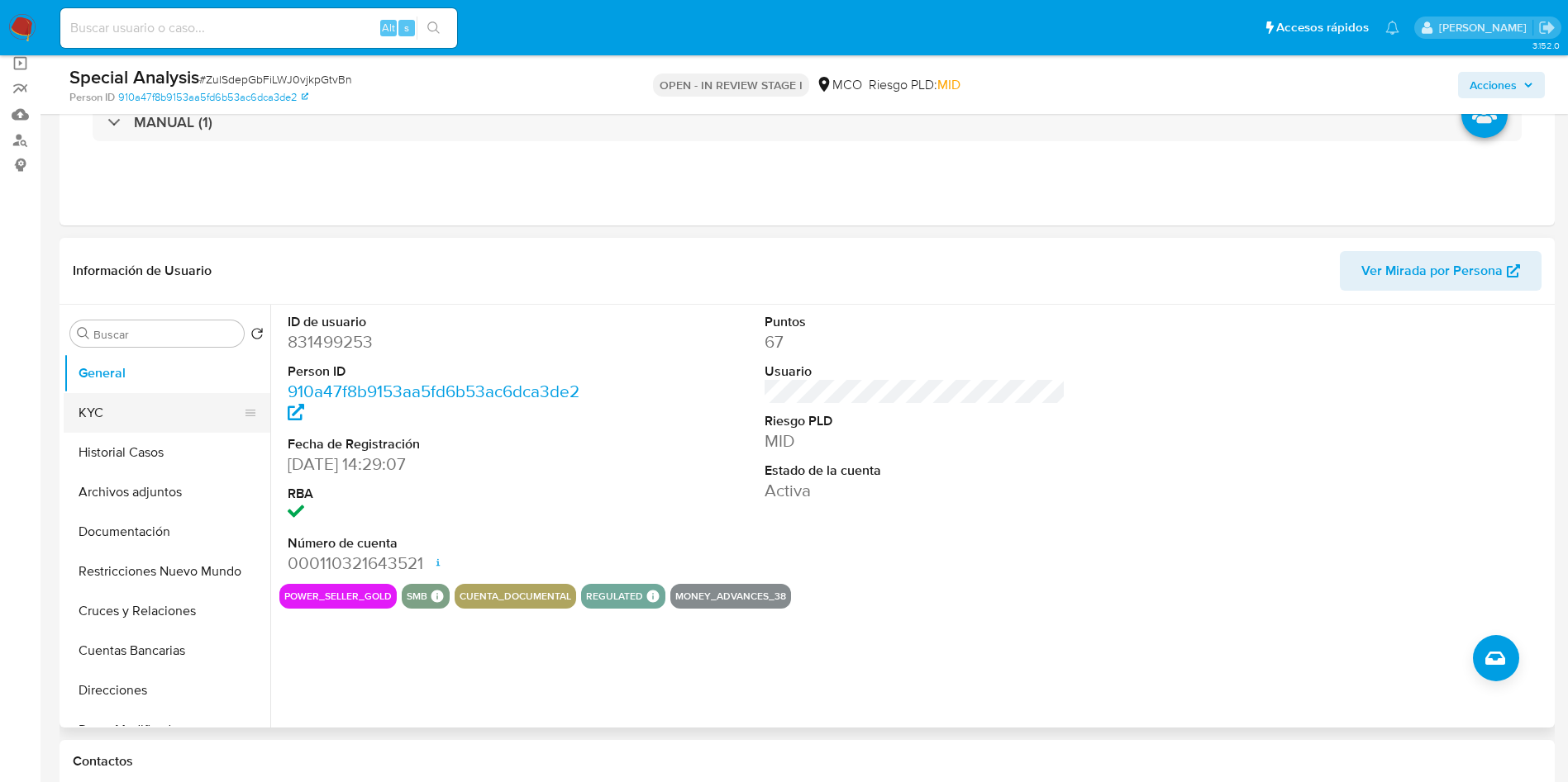
click at [122, 408] on button "KYC" at bounding box center [160, 413] width 193 height 40
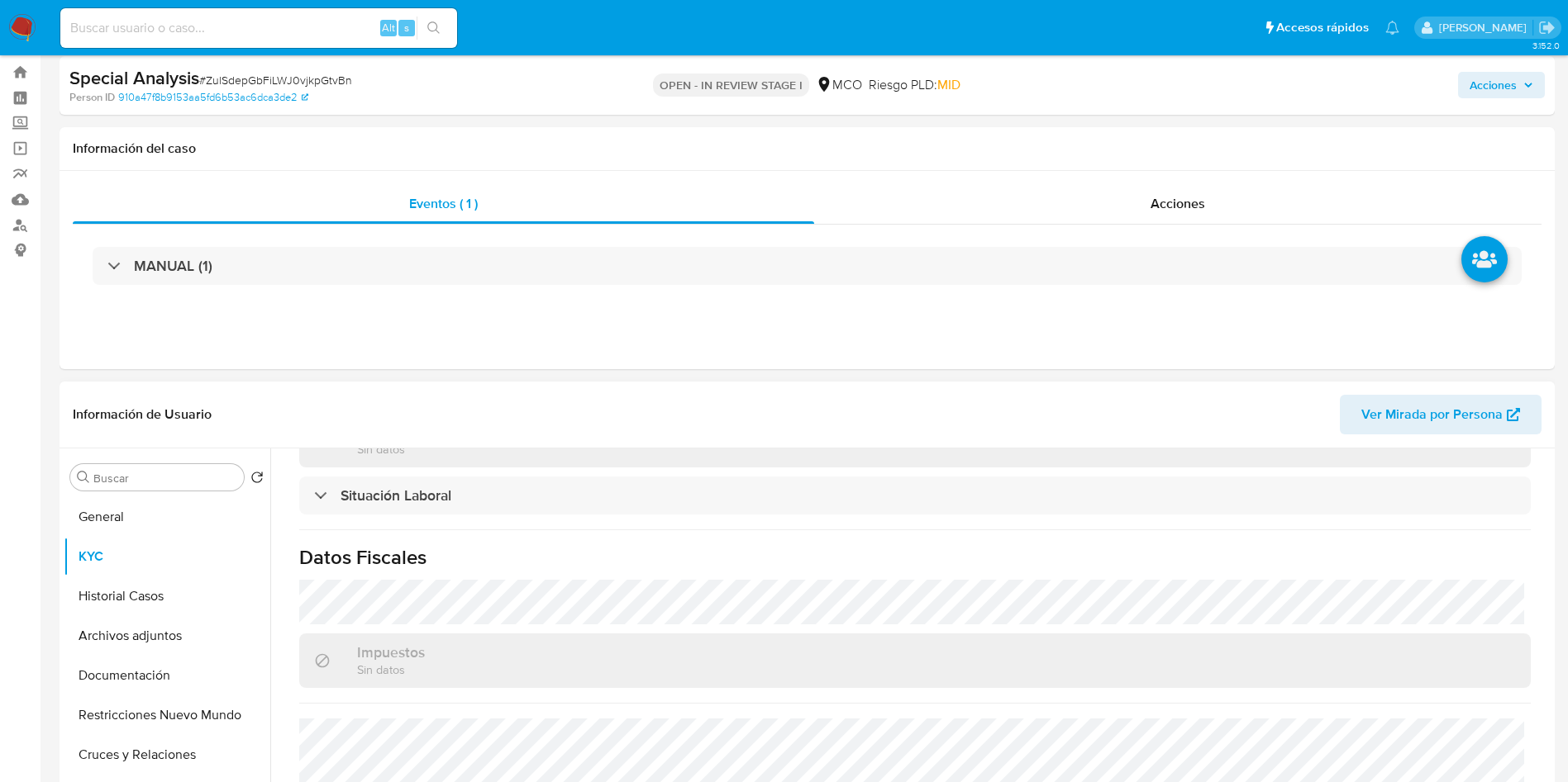
scroll to position [0, 0]
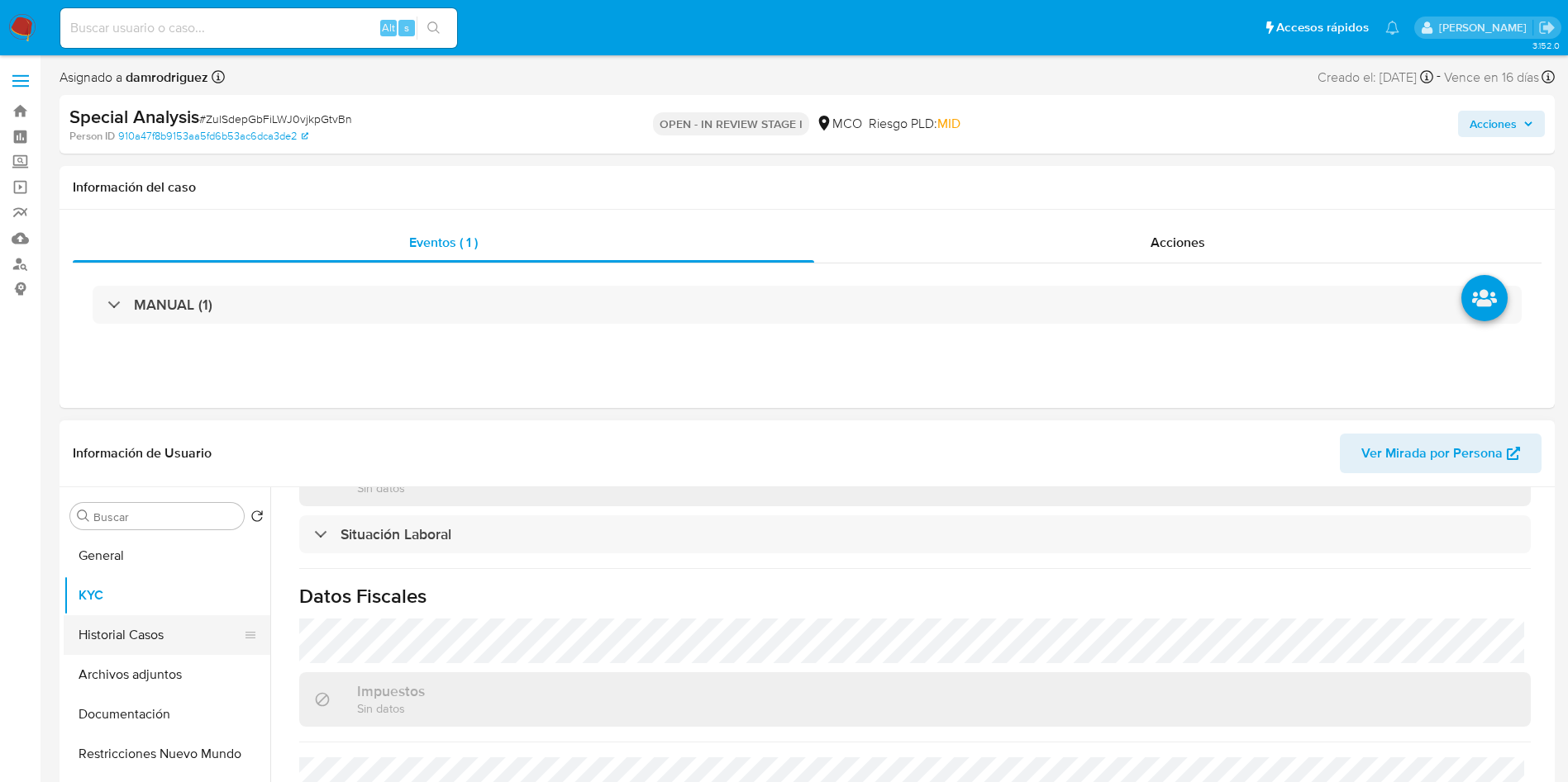
click at [162, 636] on button "Historial Casos" at bounding box center [160, 636] width 193 height 40
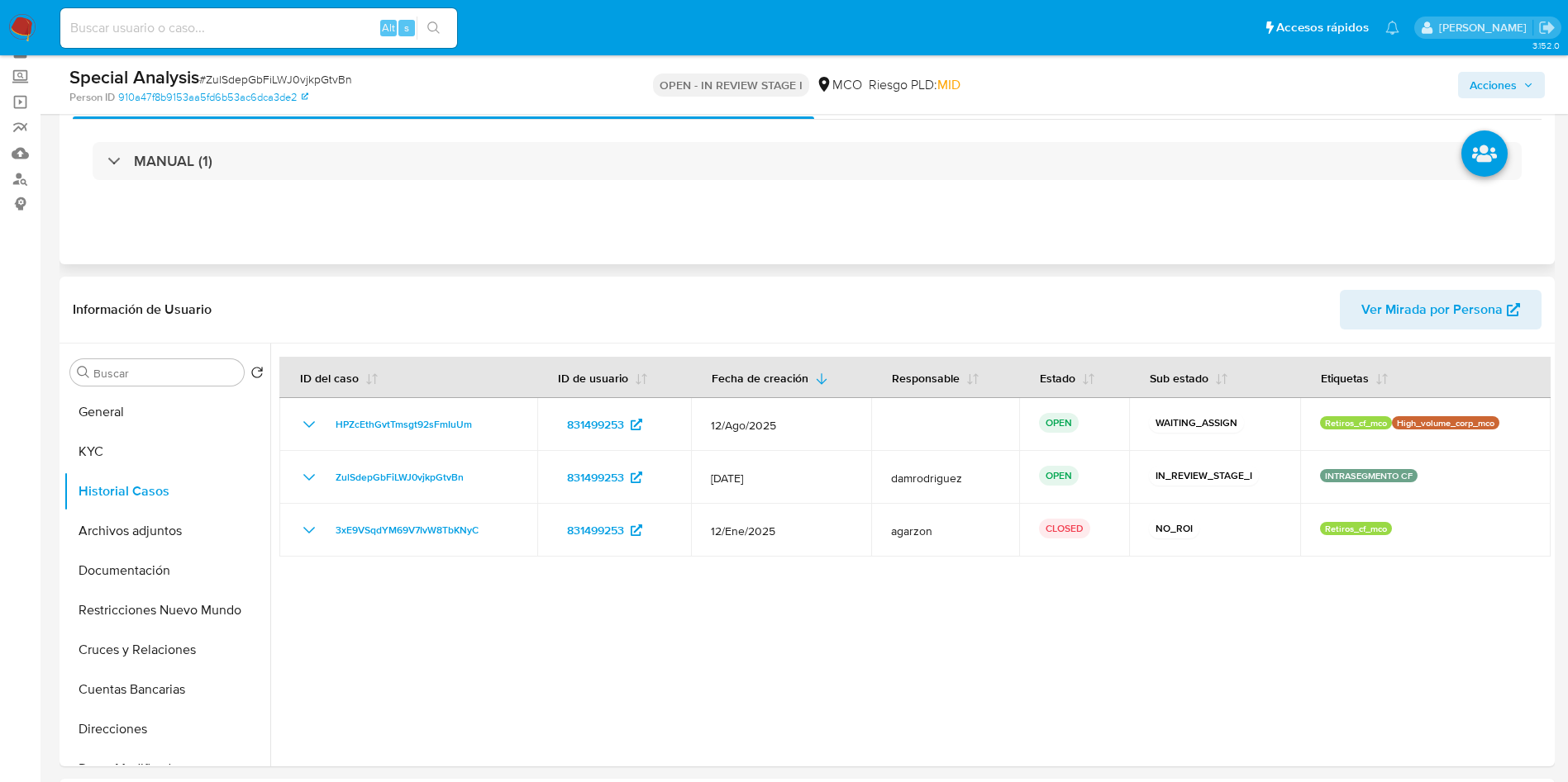
scroll to position [124, 0]
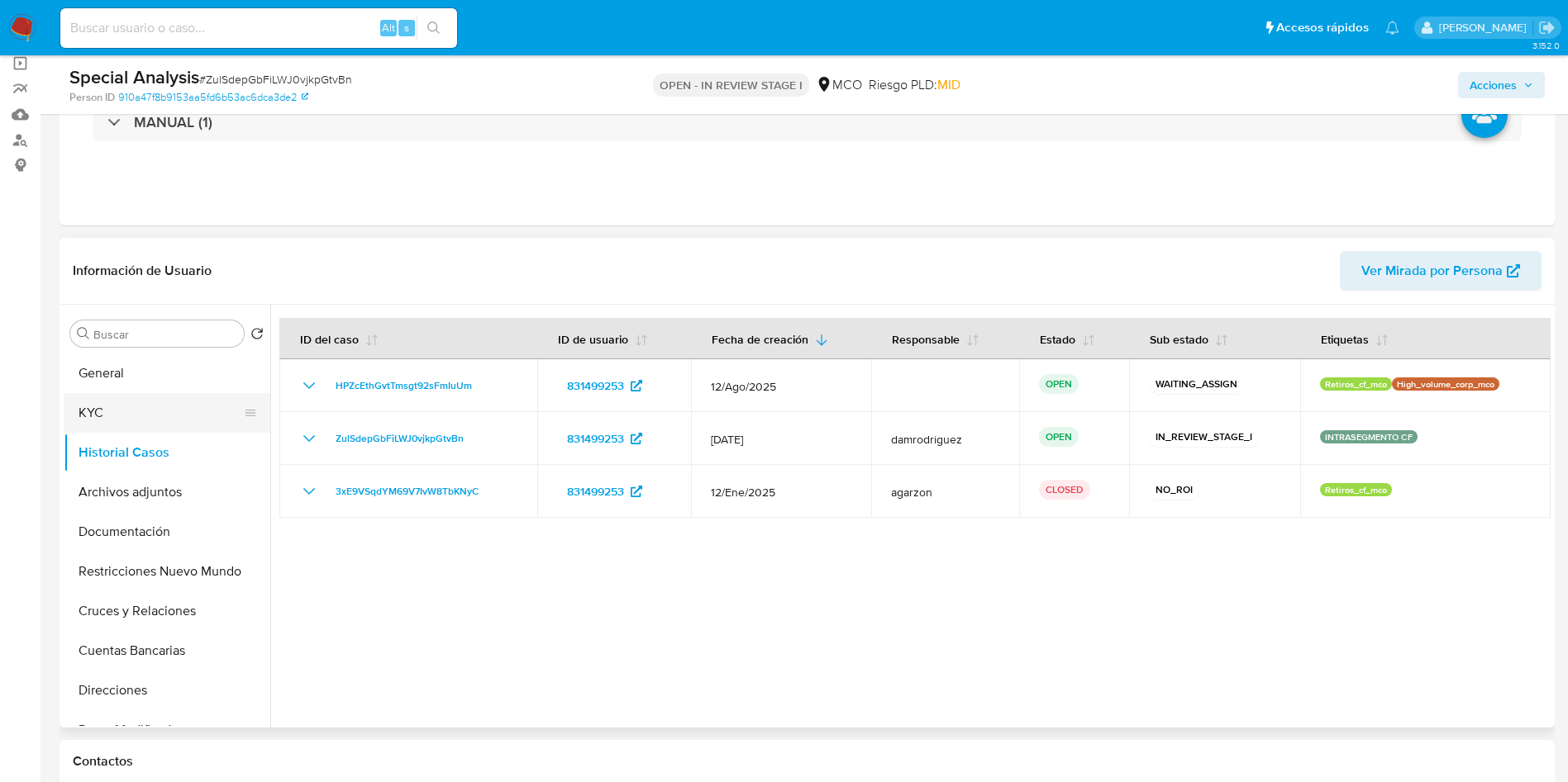
click at [103, 417] on button "KYC" at bounding box center [160, 413] width 193 height 40
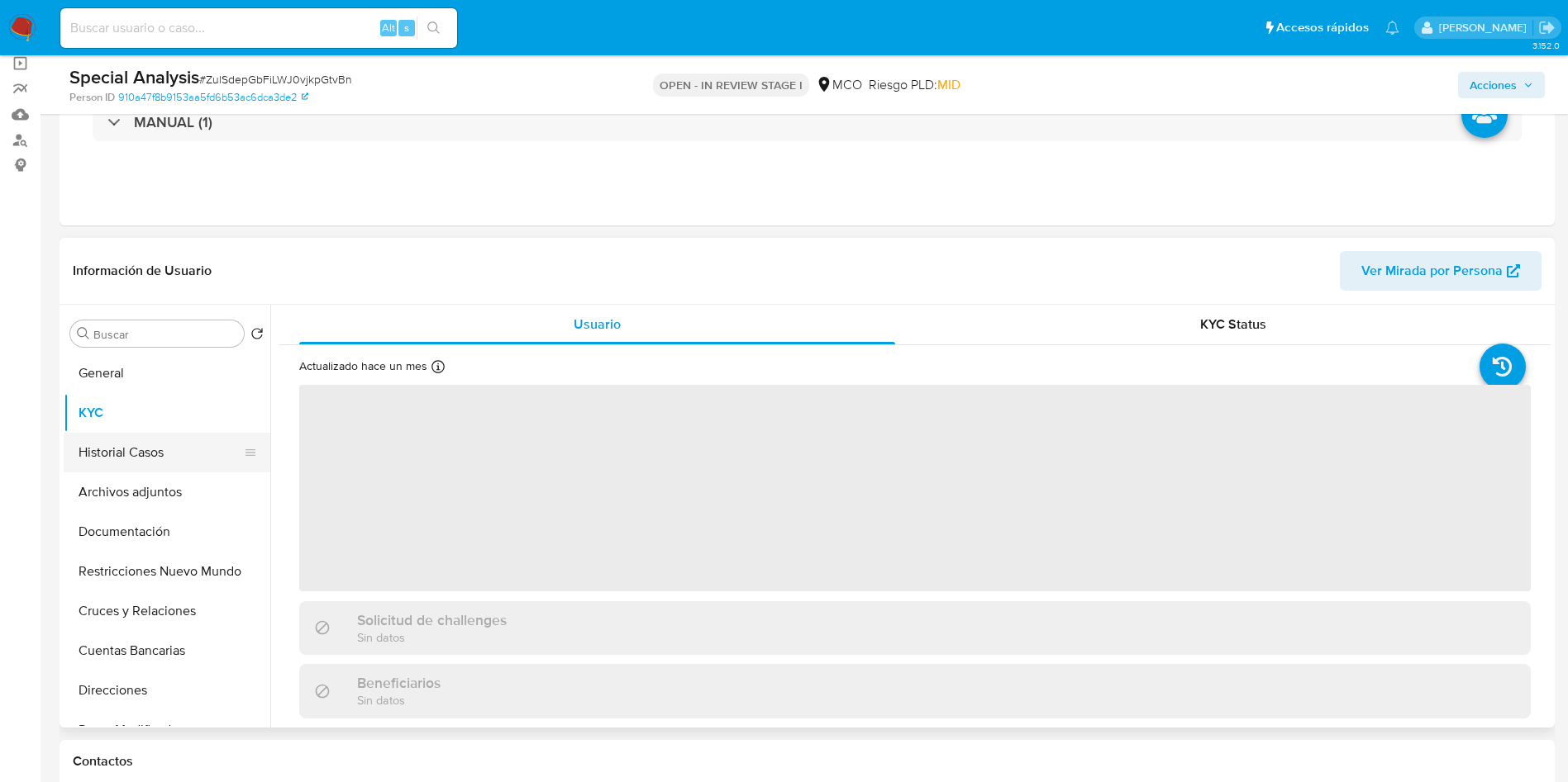
click at [143, 455] on button "Historial Casos" at bounding box center [160, 453] width 193 height 40
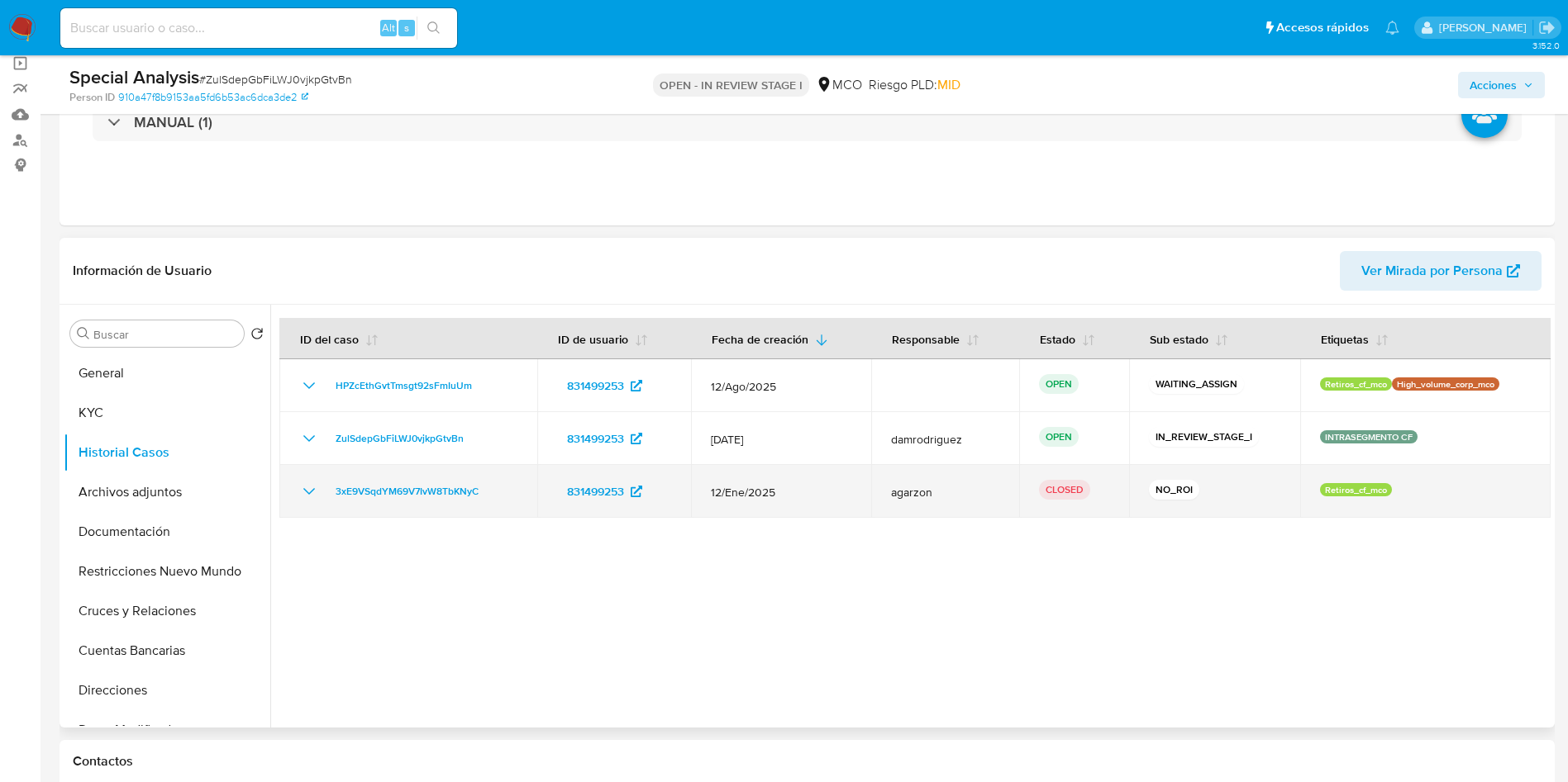
click at [302, 488] on icon "Mostrar/Ocultar" at bounding box center [309, 491] width 20 height 20
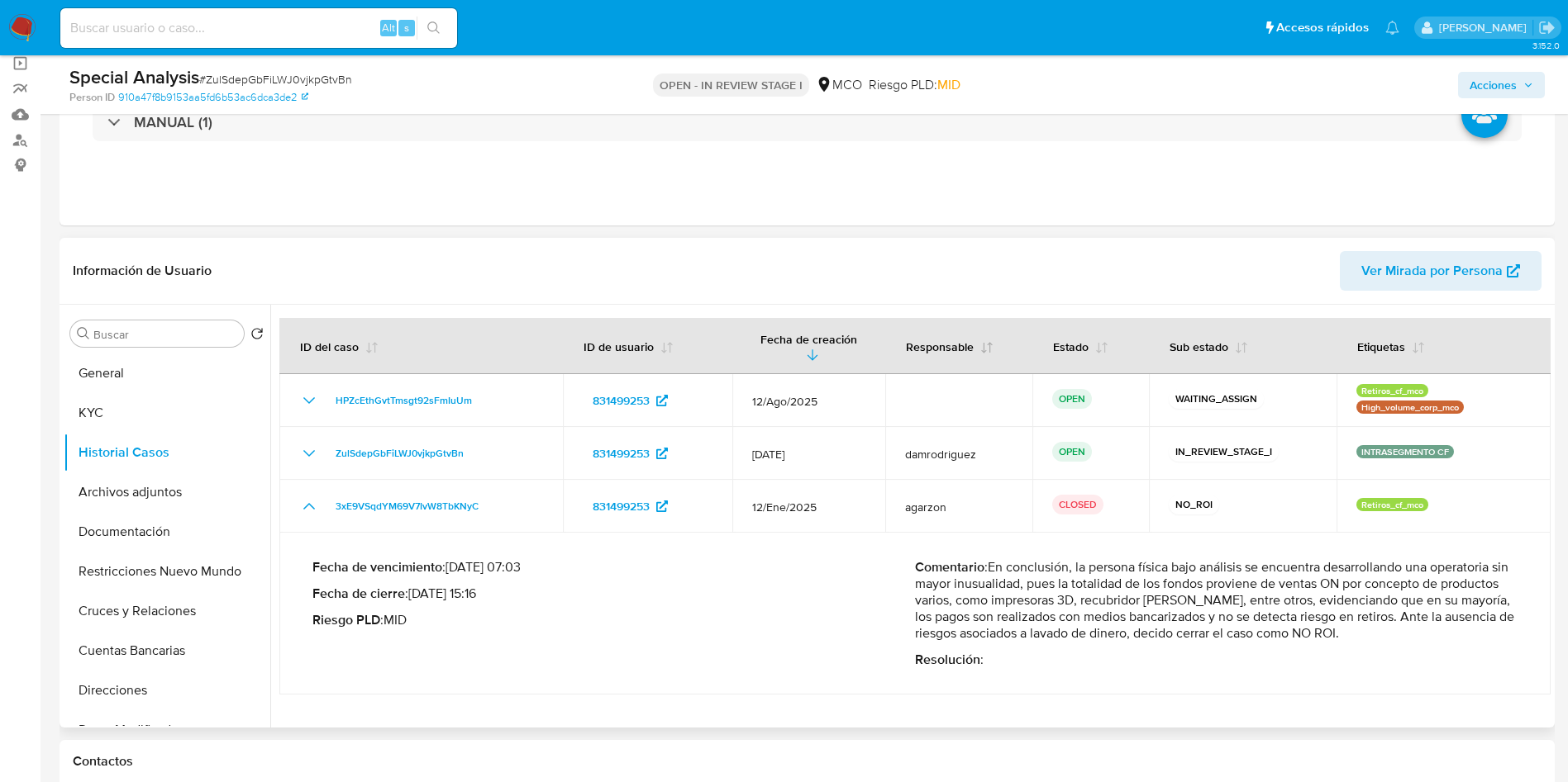
scroll to position [248, 0]
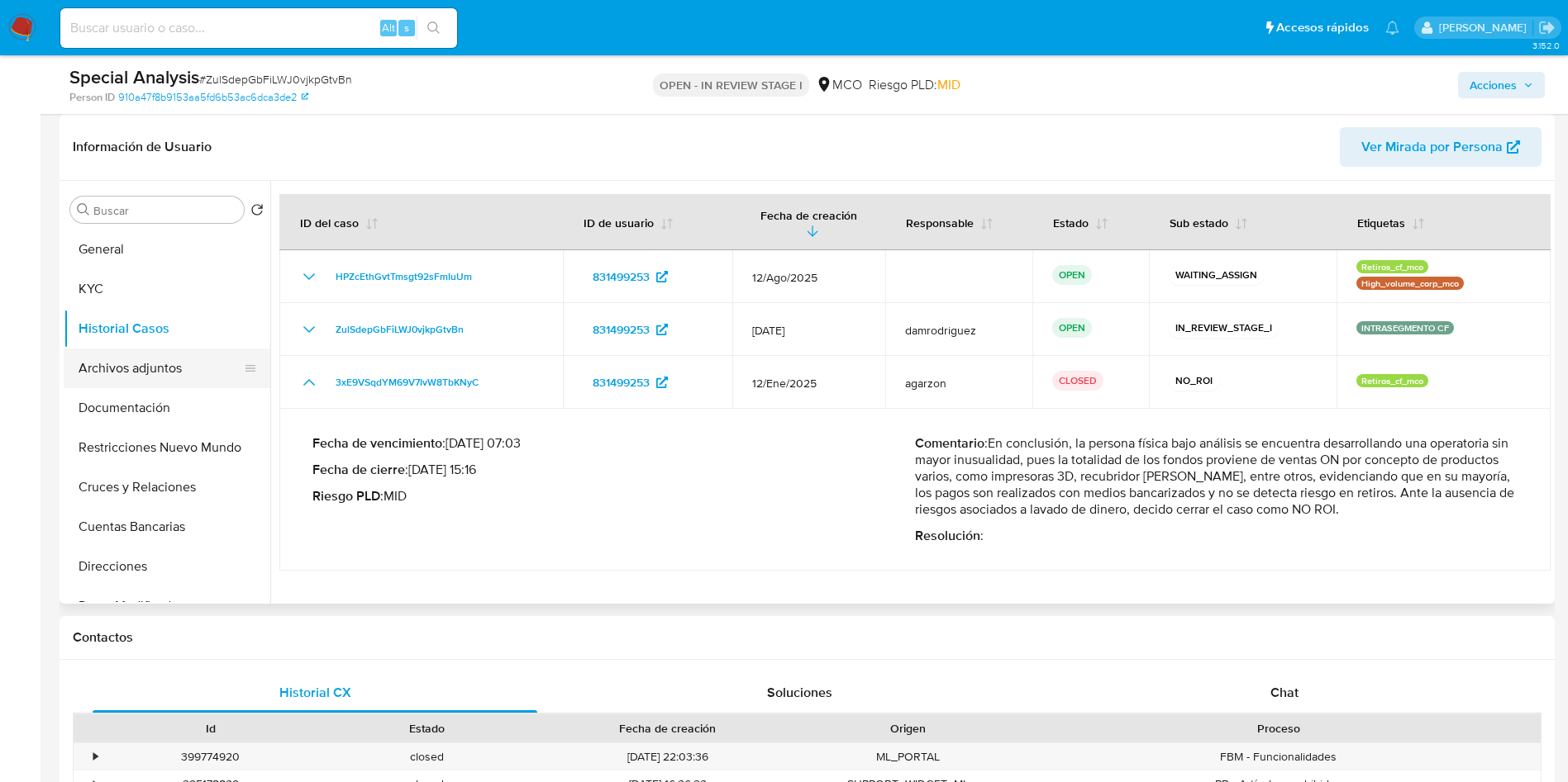
click at [118, 371] on button "Archivos adjuntos" at bounding box center [160, 368] width 193 height 40
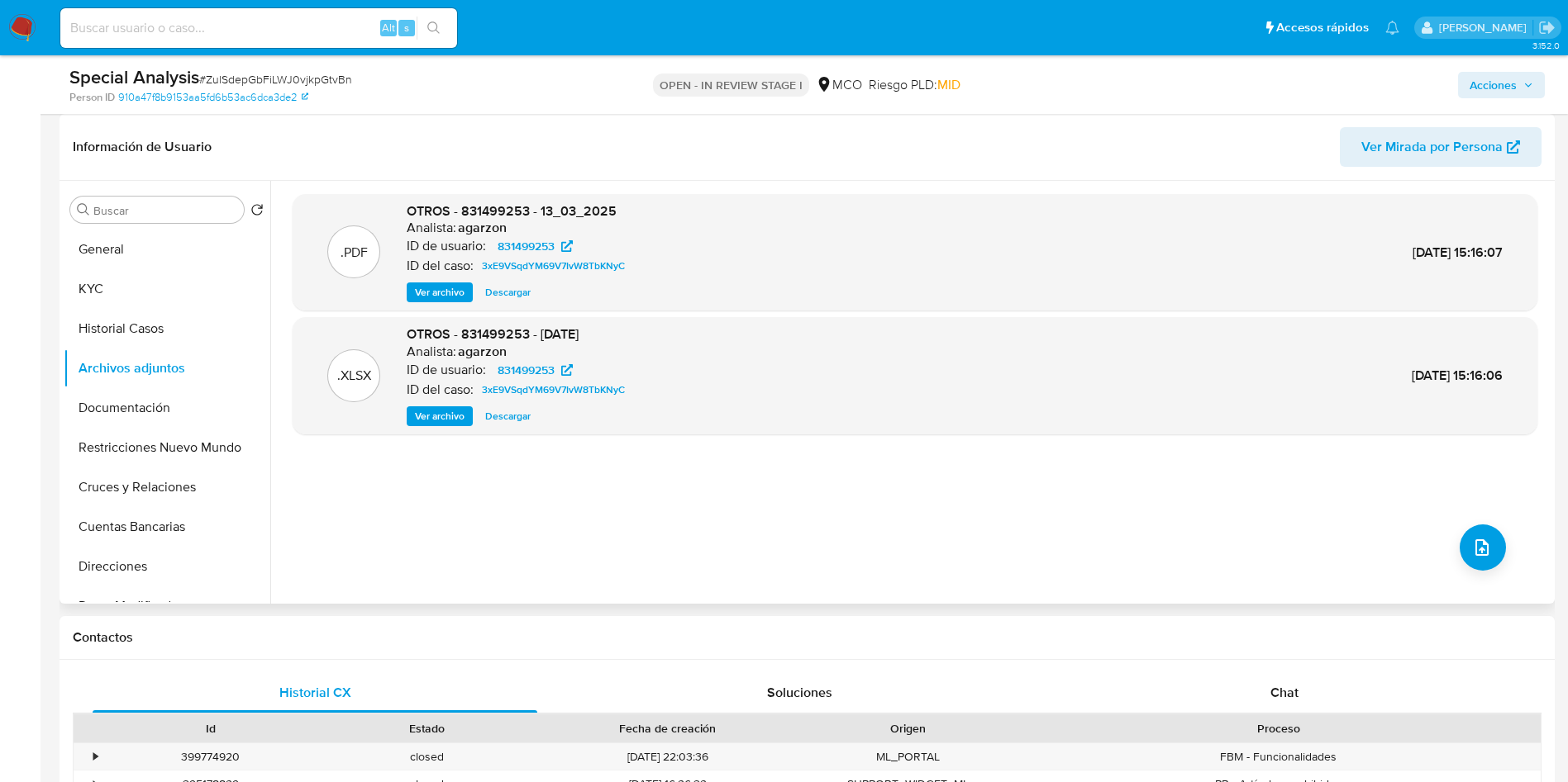
click at [445, 285] on span "Ver archivo" at bounding box center [439, 293] width 49 height 16
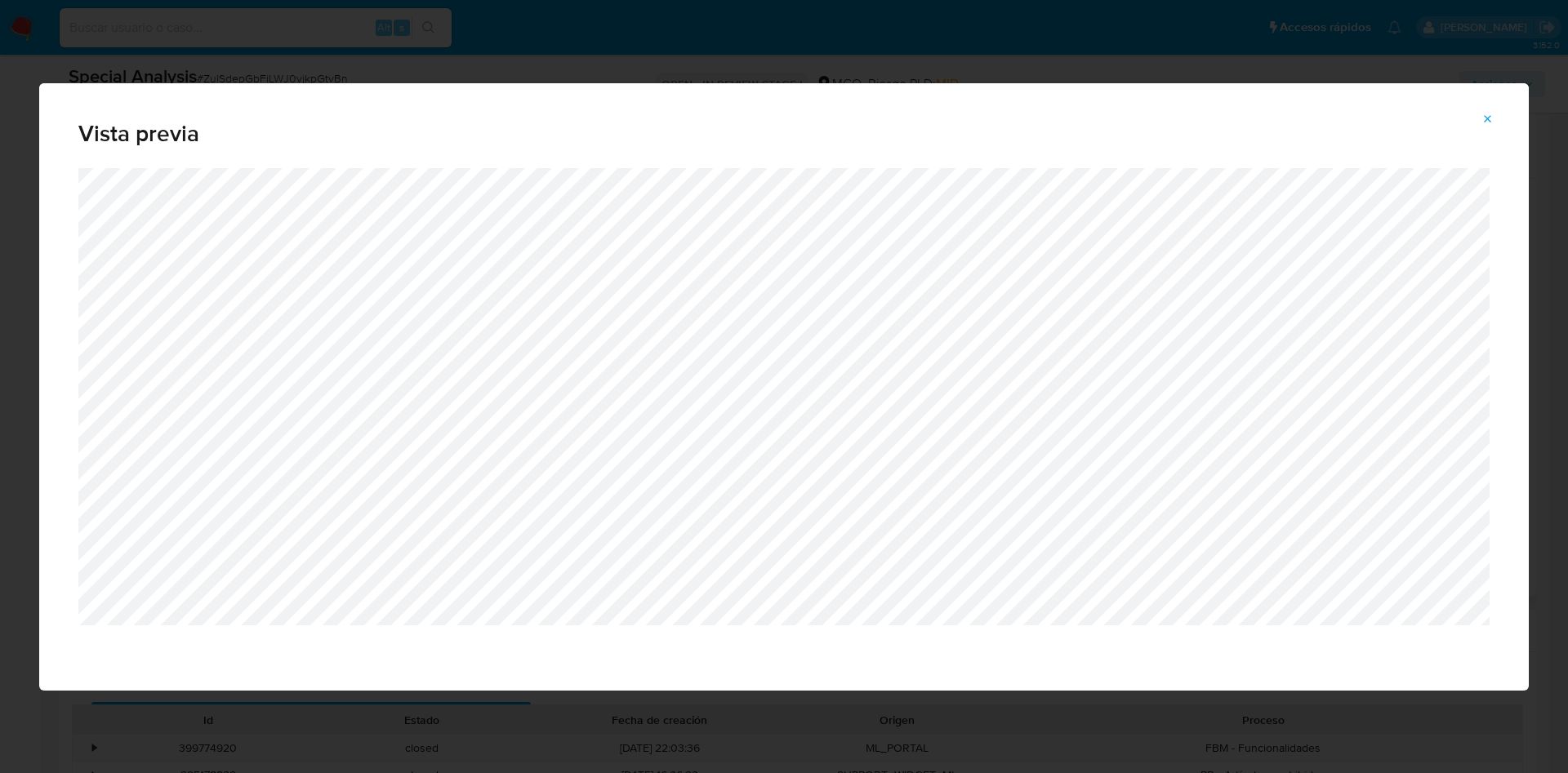
click at [1488, 116] on icon "Attachment preview" at bounding box center [1487, 119] width 13 height 13
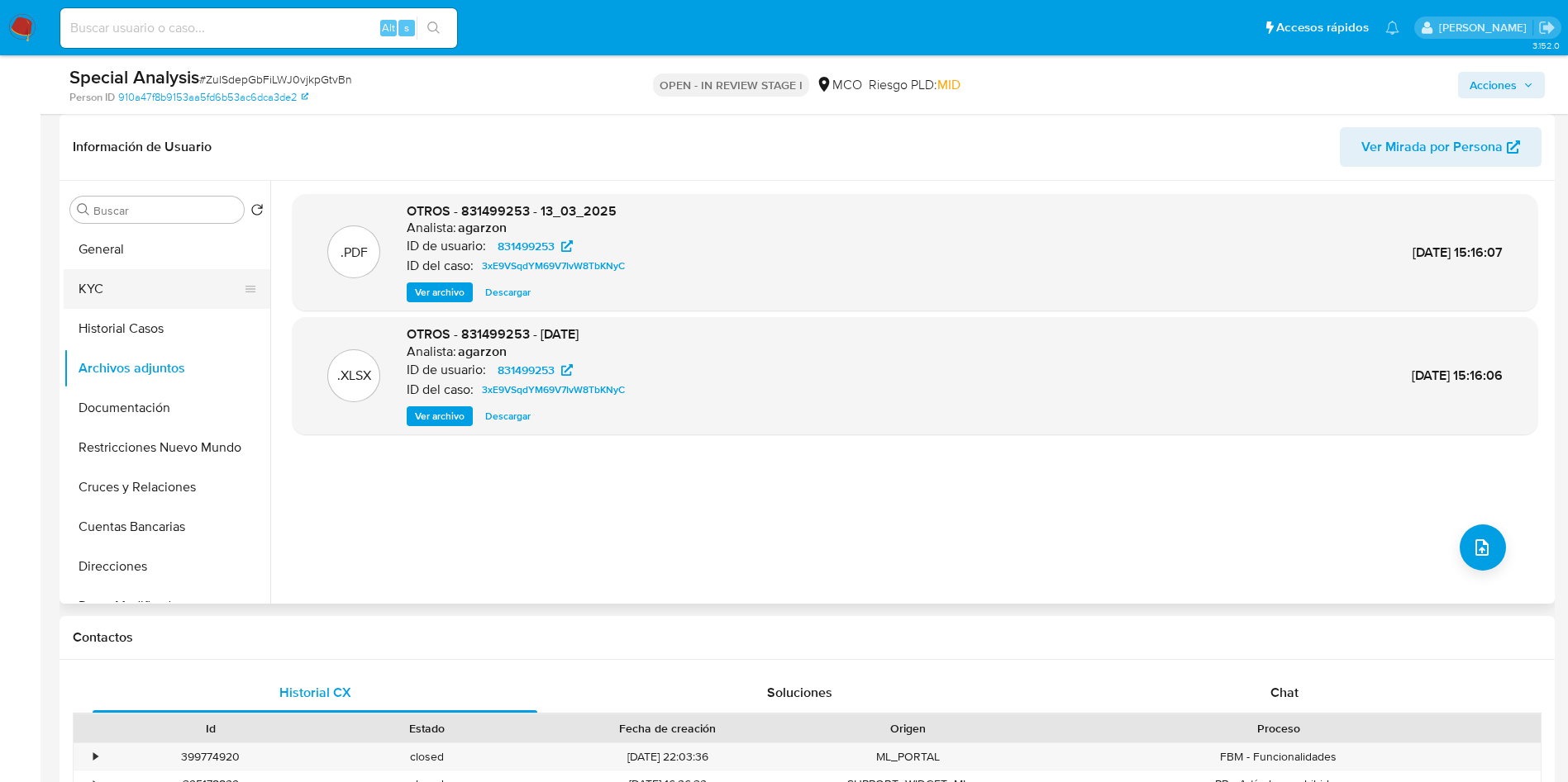
click at [101, 282] on button "KYC" at bounding box center [160, 289] width 193 height 40
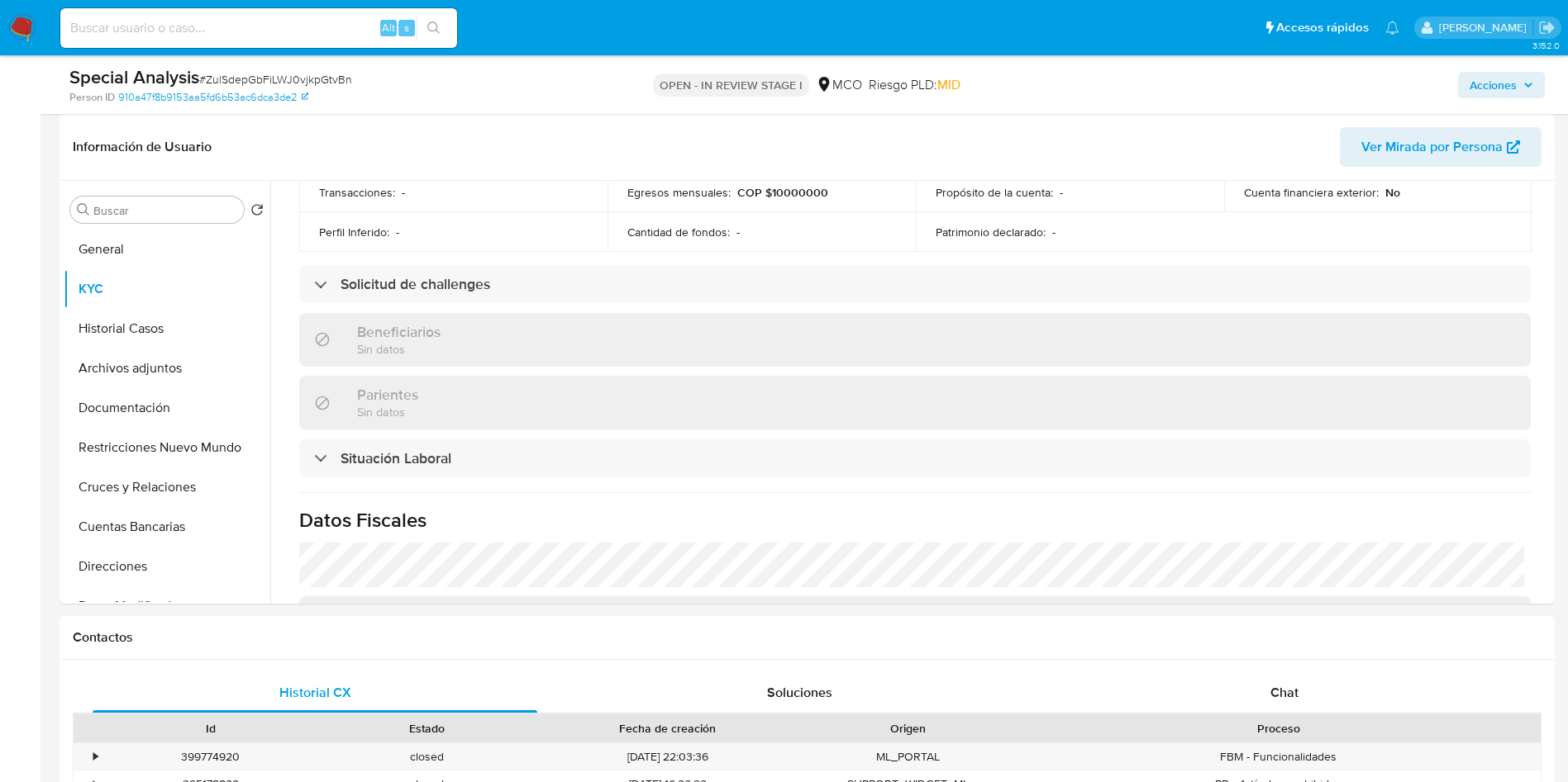
scroll to position [838, 0]
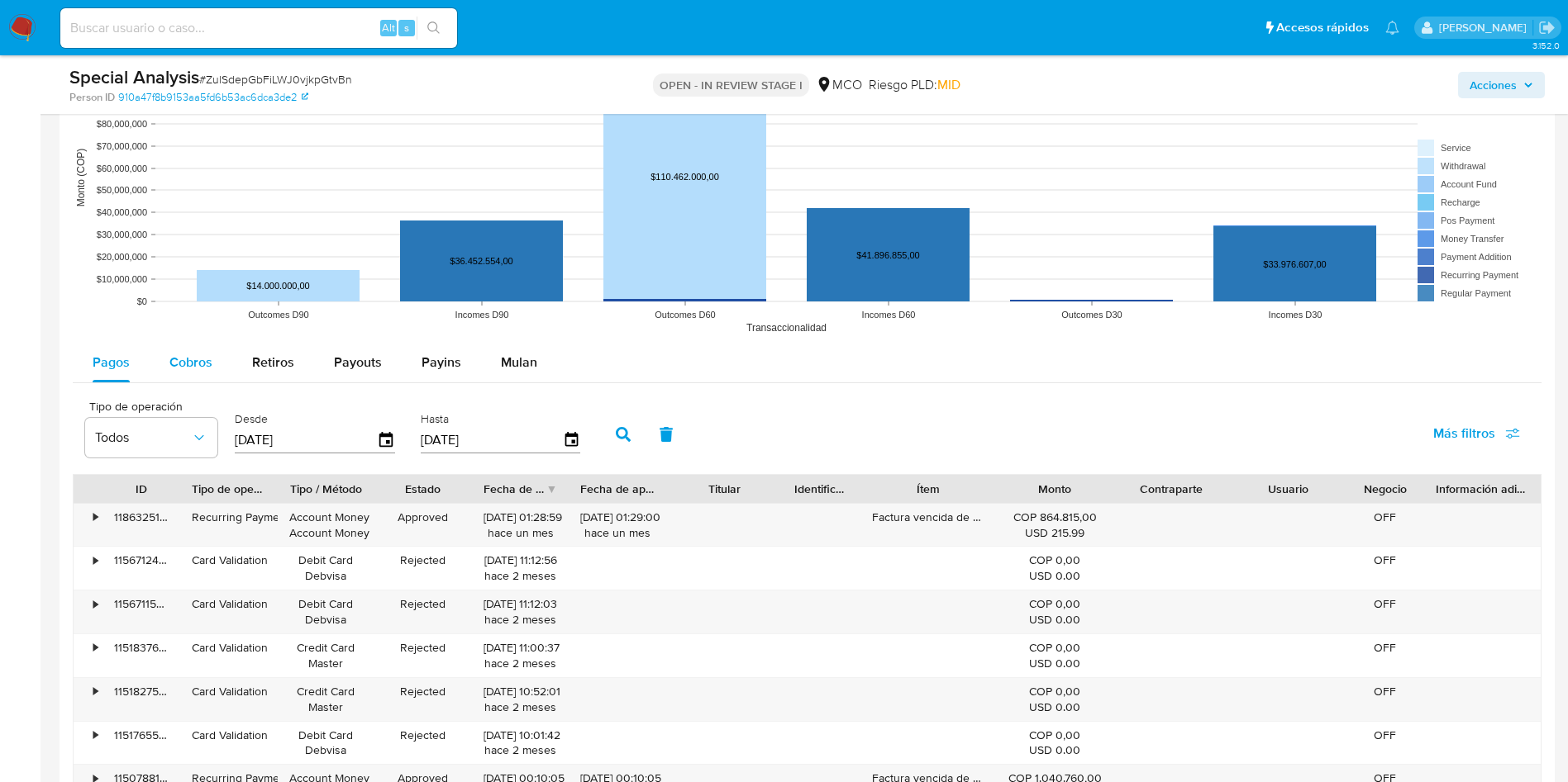
click at [163, 366] on button "Cobros" at bounding box center [191, 363] width 83 height 40
select select "10"
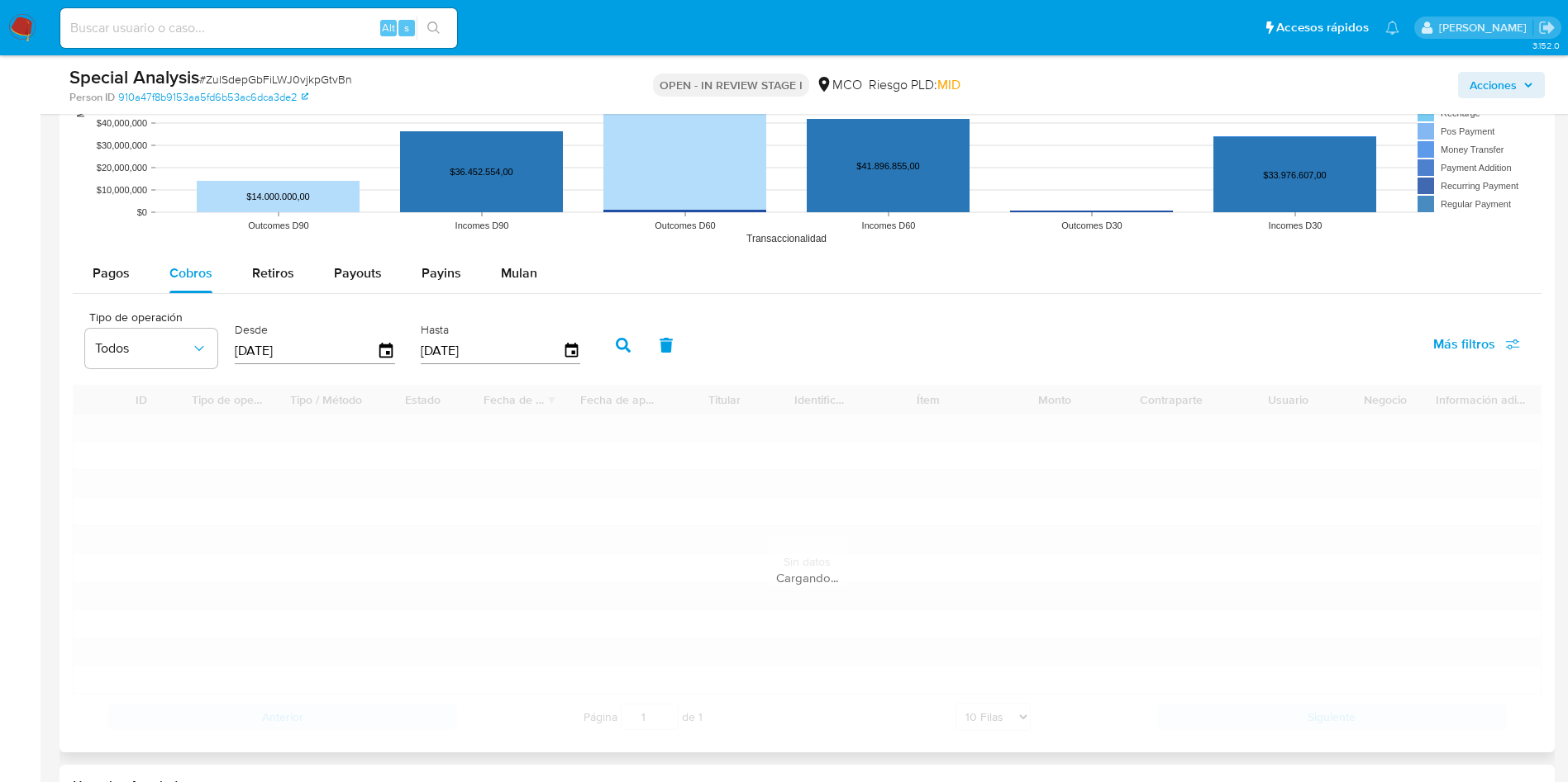
scroll to position [1735, 0]
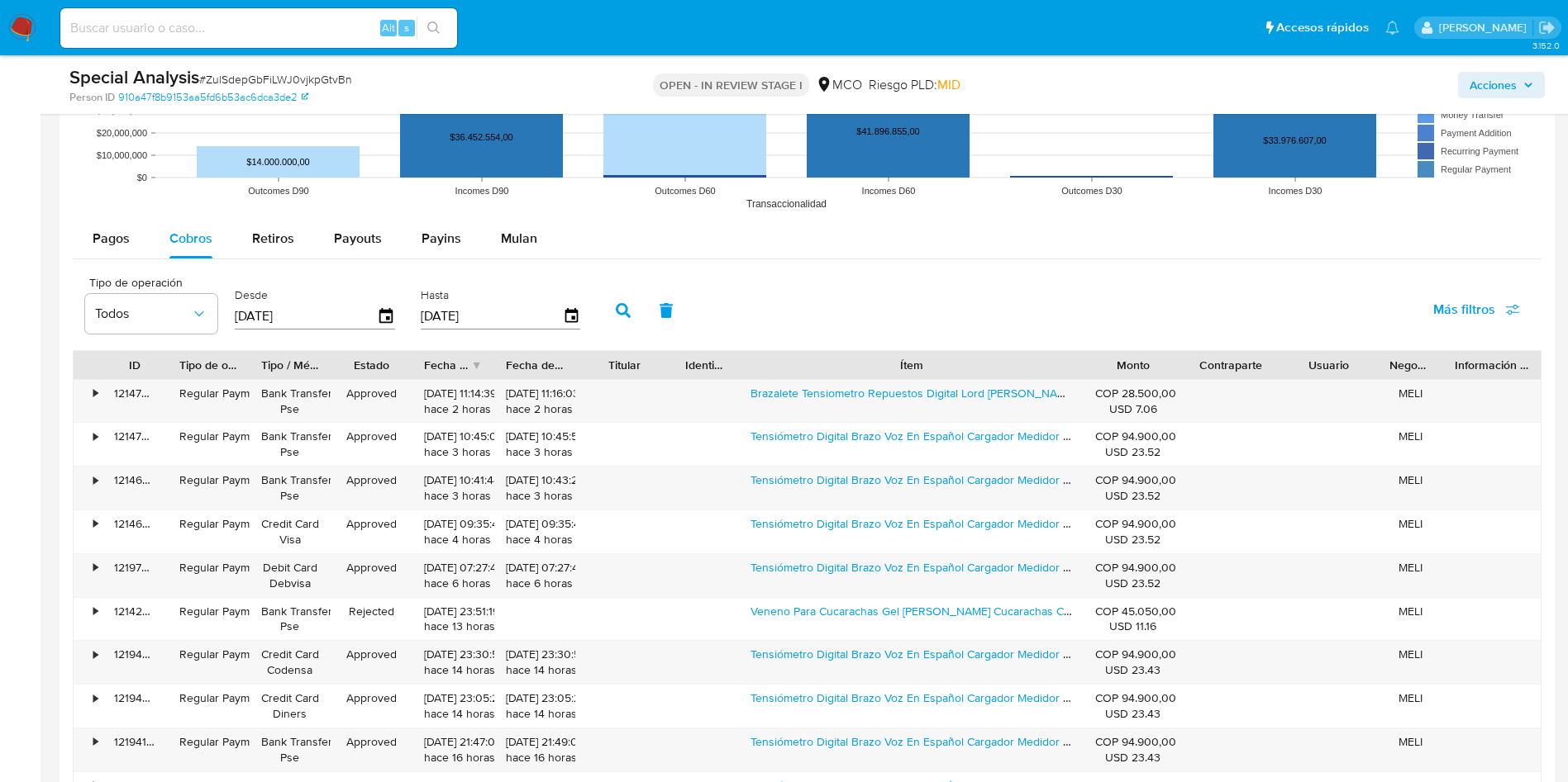
drag, startPoint x: 987, startPoint y: 359, endPoint x: 1195, endPoint y: 347, distance: 208.3
click at [1195, 347] on div "Tipo de operación Todos Desde 15/05/2025 Hasta 12/08/2025 Más filtros ID Tipo d…" at bounding box center [806, 564] width 1468 height 593
click at [900, 492] on div "• 121469747203 Regular Payment Bank Transfer Pse Approved 12/08/2025 10:41:44 h…" at bounding box center [806, 488] width 1467 height 43
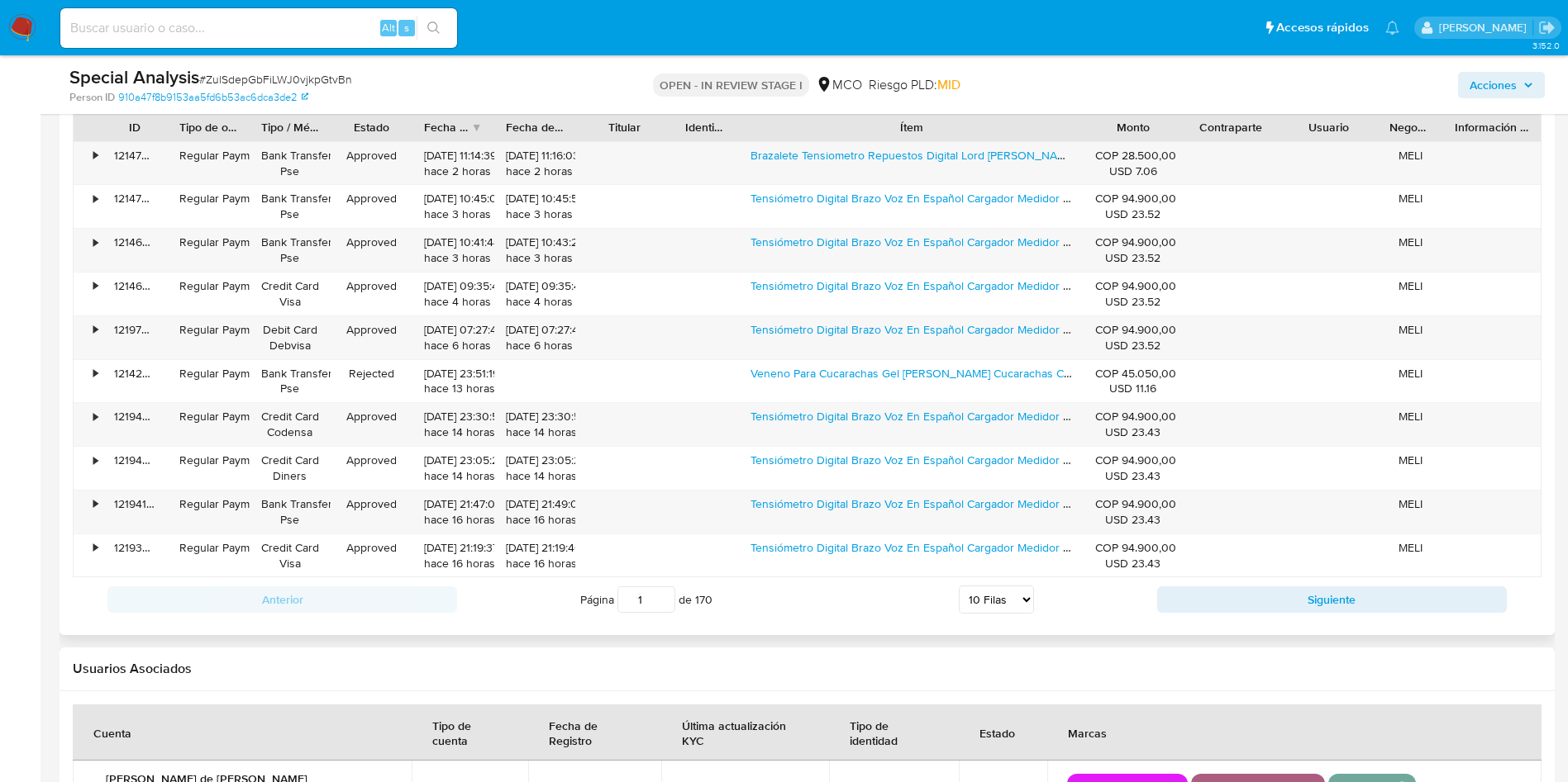
scroll to position [1982, 0]
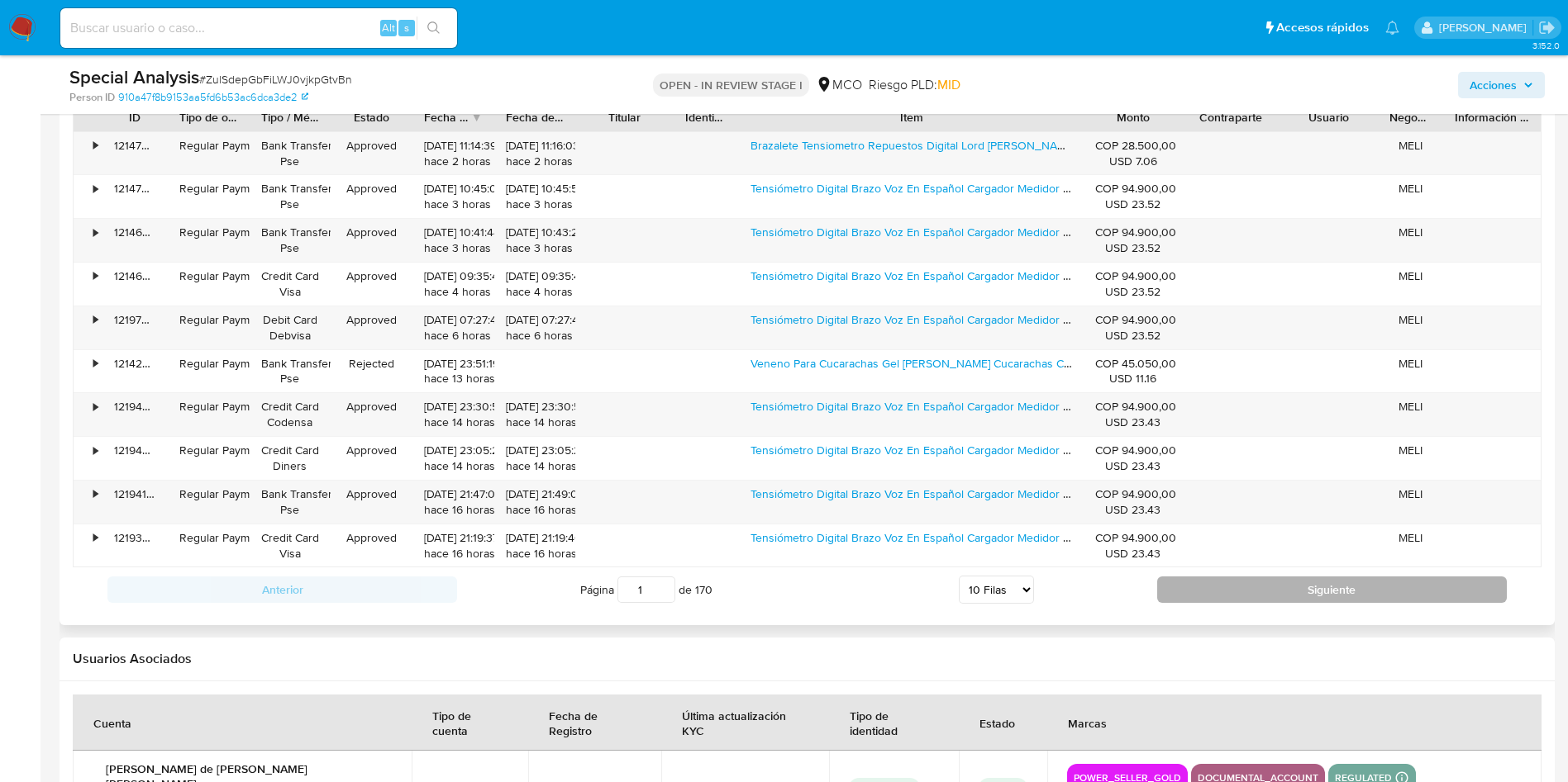
click at [1282, 585] on button "Siguiente" at bounding box center [1331, 589] width 349 height 26
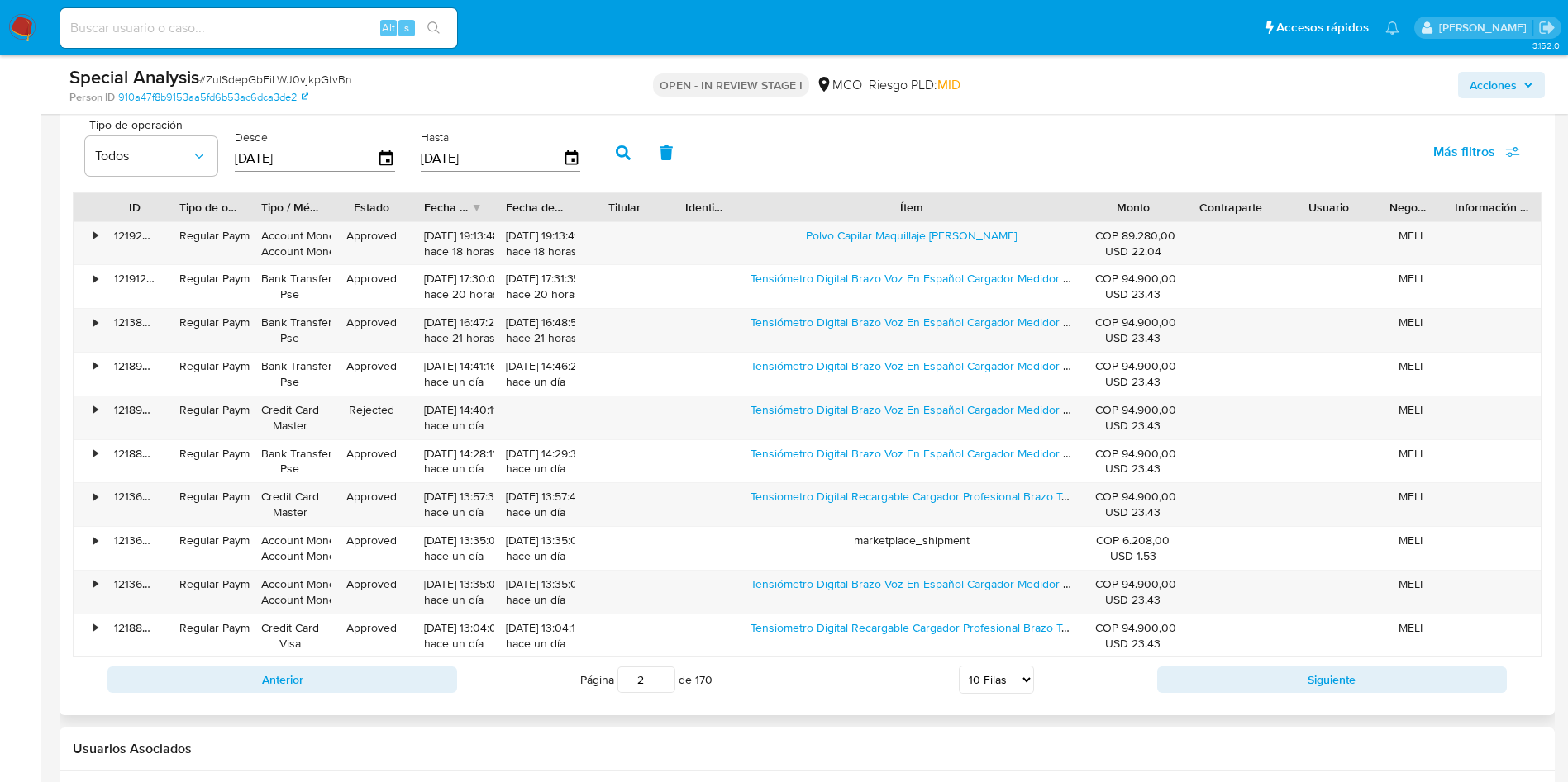
scroll to position [1858, 0]
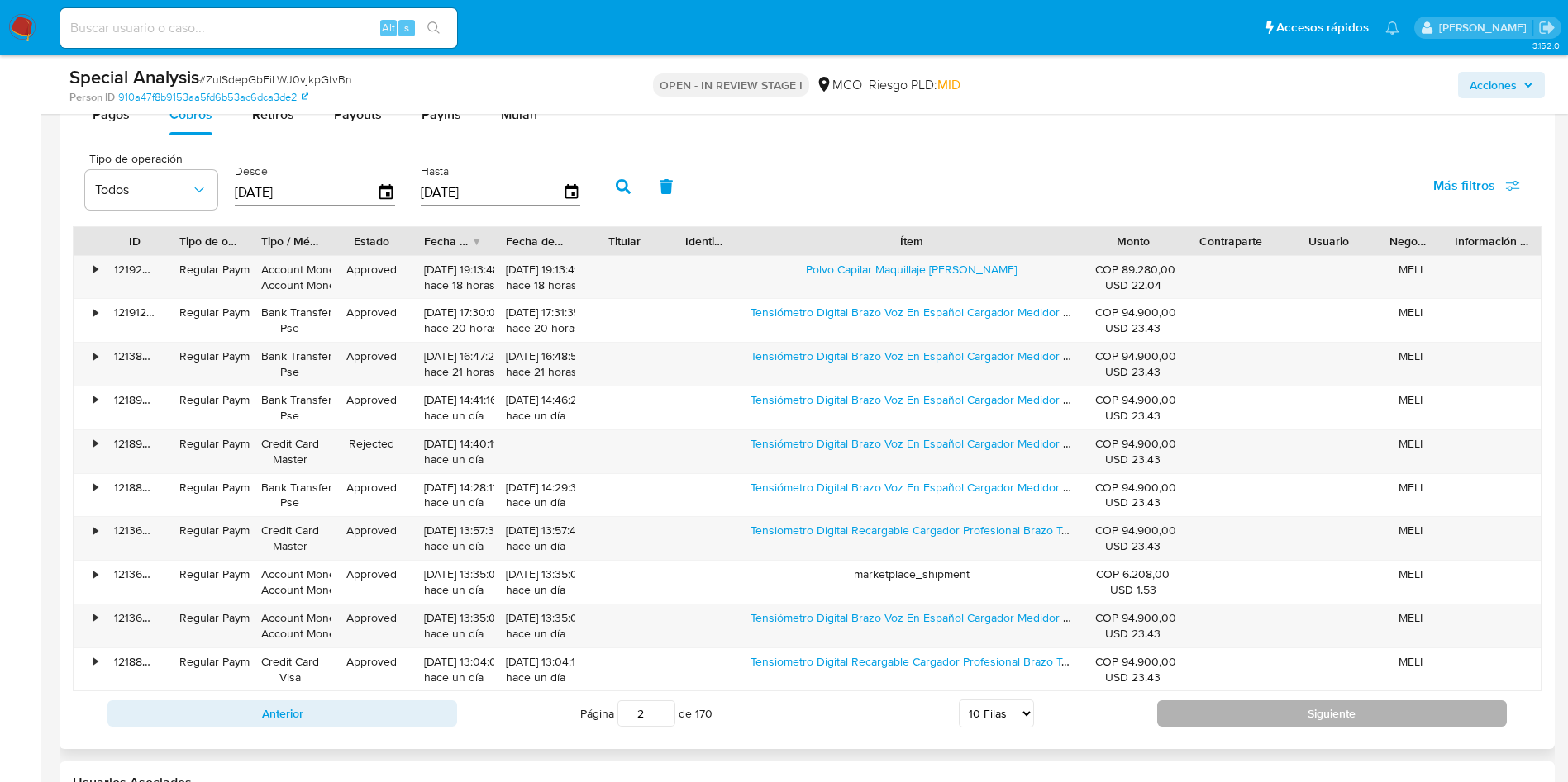
click at [1255, 724] on button "Siguiente" at bounding box center [1331, 713] width 349 height 26
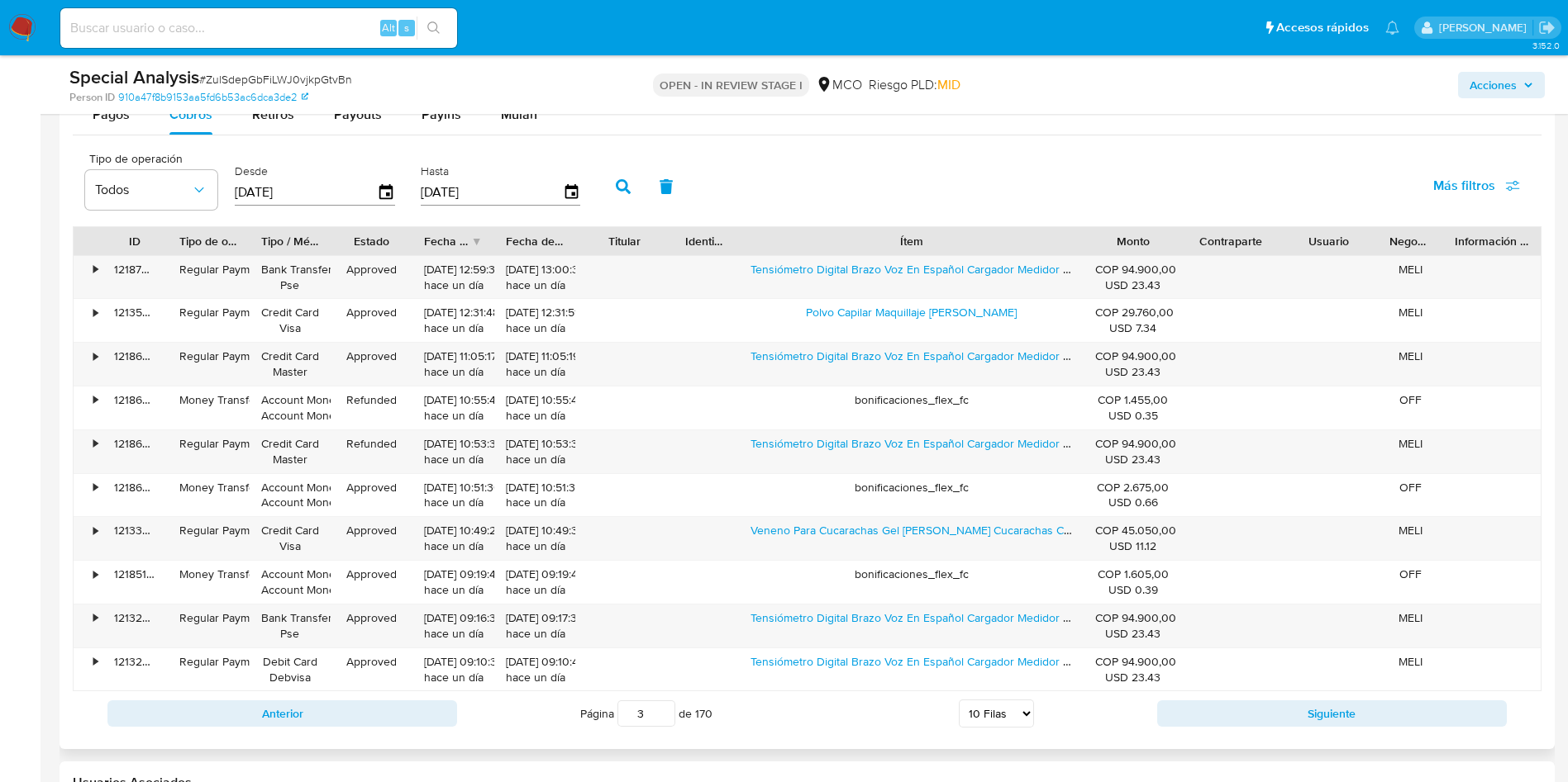
click at [932, 180] on div "Tipo de operación Todos Desde 15/05/2025 Hasta 12/08/2025 Más filtros" at bounding box center [806, 185] width 1468 height 83
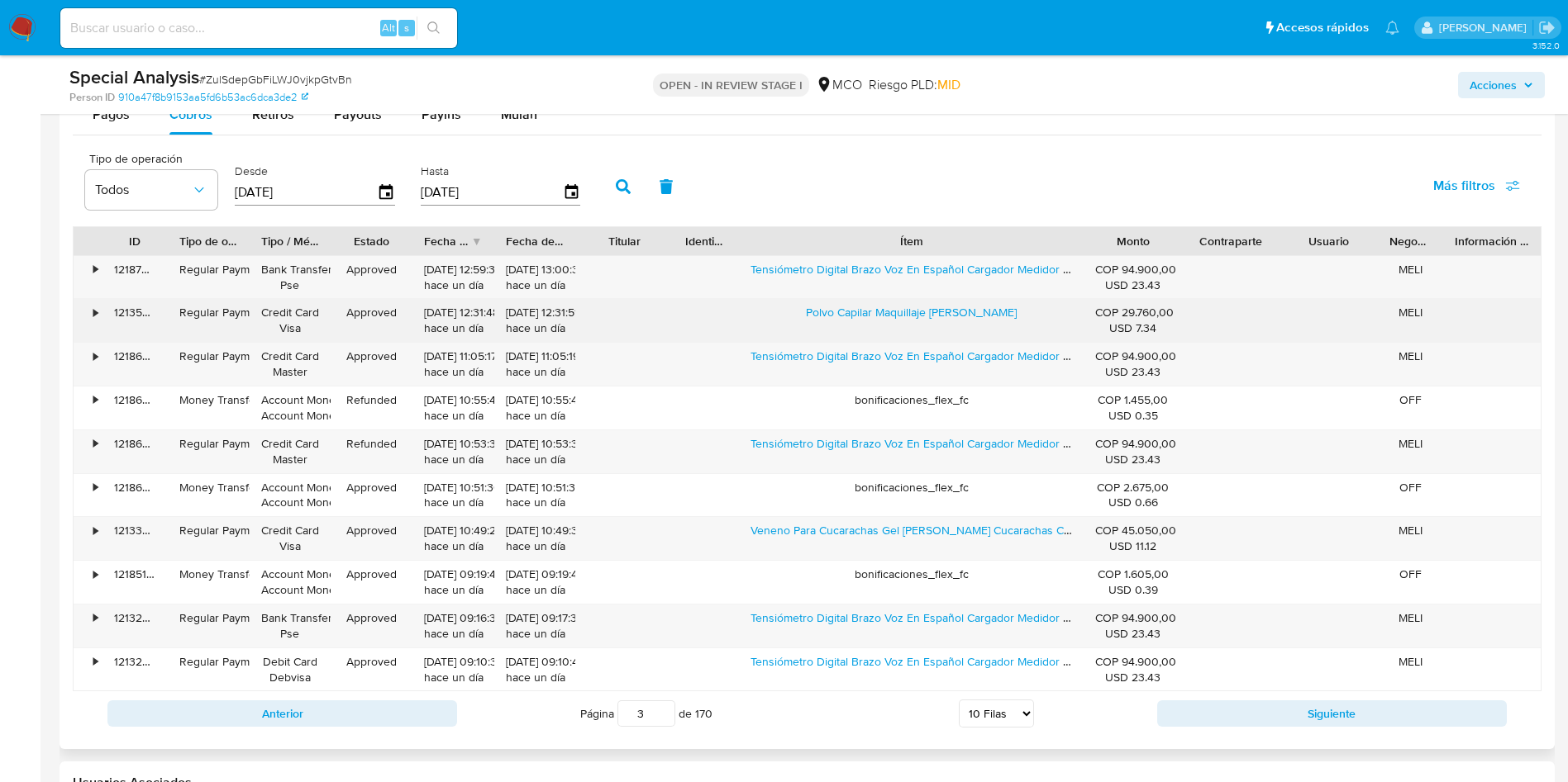
drag, startPoint x: 875, startPoint y: 310, endPoint x: 1009, endPoint y: 313, distance: 134.0
click at [1009, 313] on div "Polvo Capilar Maquillaje Canas" at bounding box center [912, 321] width 346 height 43
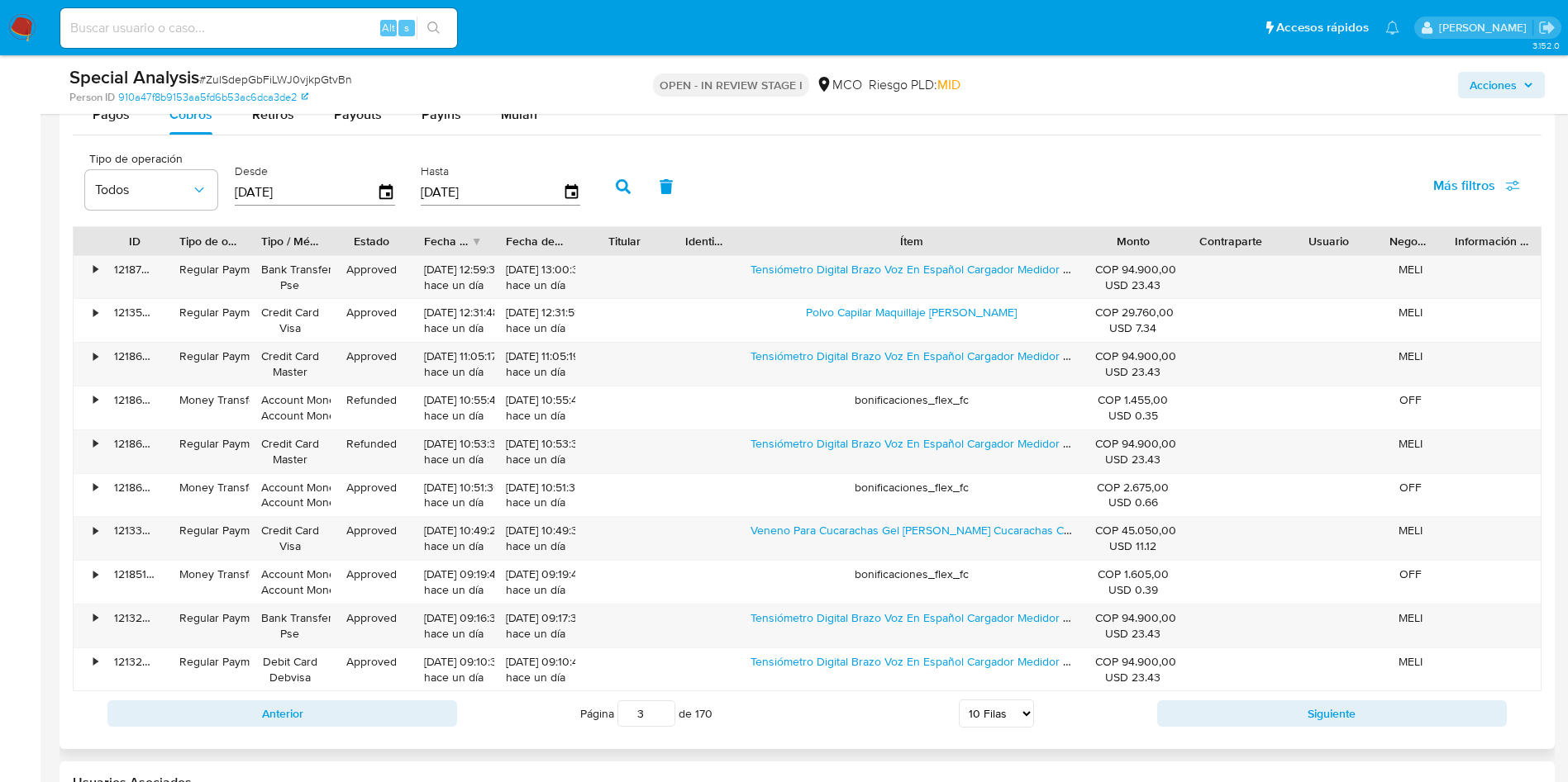
click at [1231, 697] on div "Anterior Página 3 de 170 5 Filas 10 Filas 20 Filas 25 Filas 50 Filas 100 Filas …" at bounding box center [806, 714] width 1468 height 45
click at [1247, 718] on button "Siguiente" at bounding box center [1331, 713] width 349 height 26
type input "4"
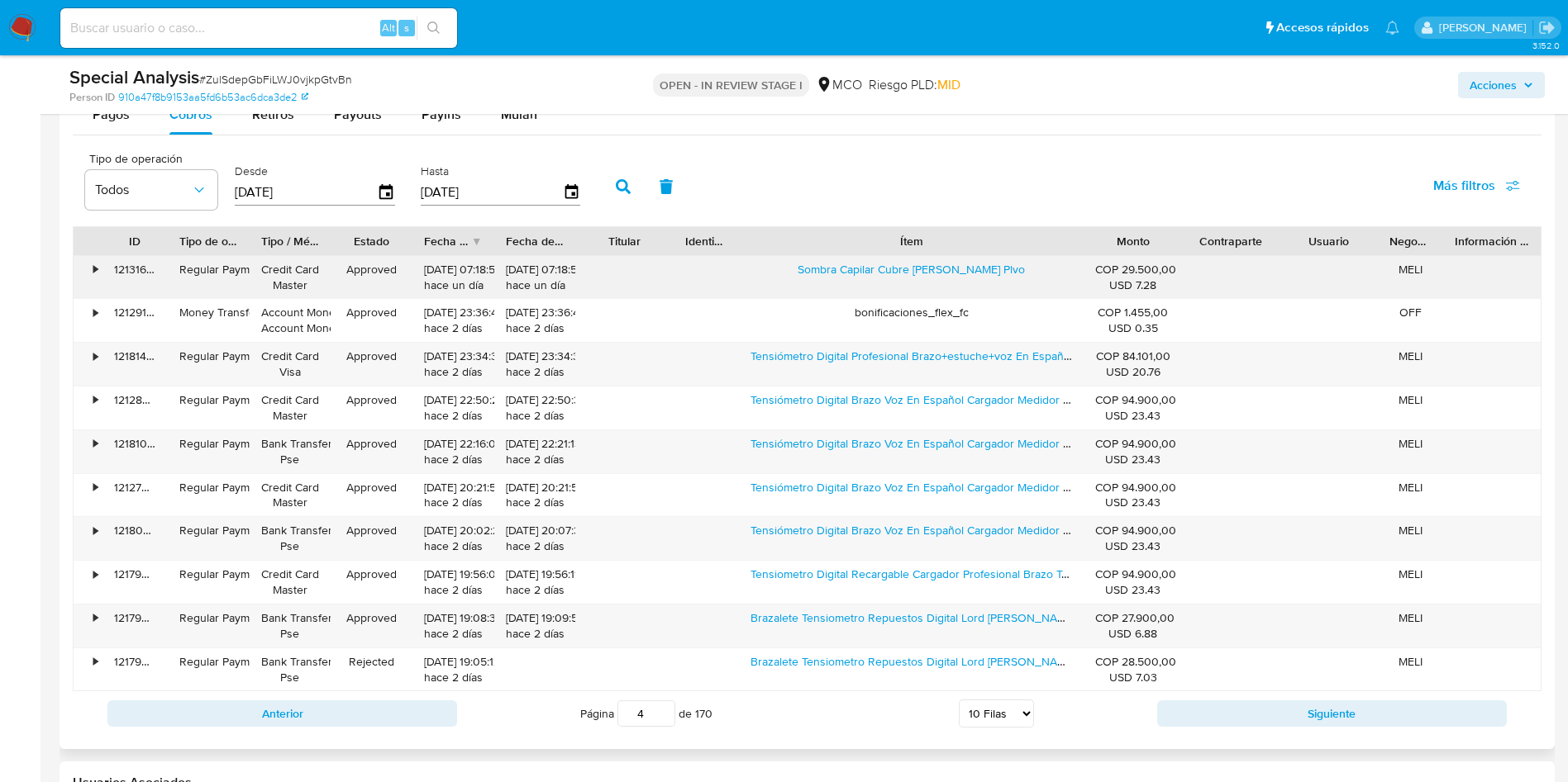
drag, startPoint x: 808, startPoint y: 267, endPoint x: 1021, endPoint y: 277, distance: 213.2
click at [1017, 277] on div "Sombra Capilar Cubre Canas Plvo" at bounding box center [912, 277] width 346 height 43
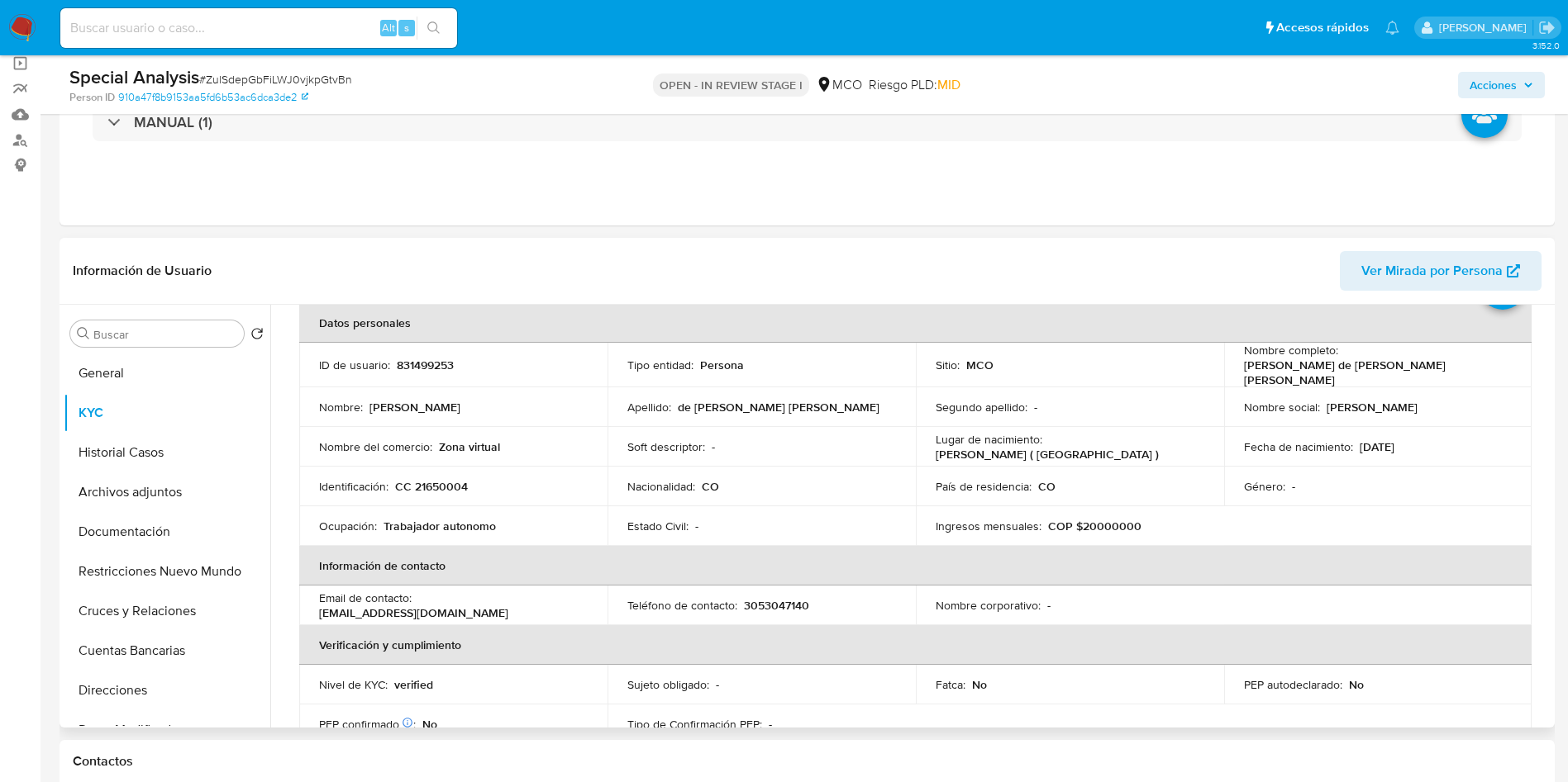
scroll to position [0, 0]
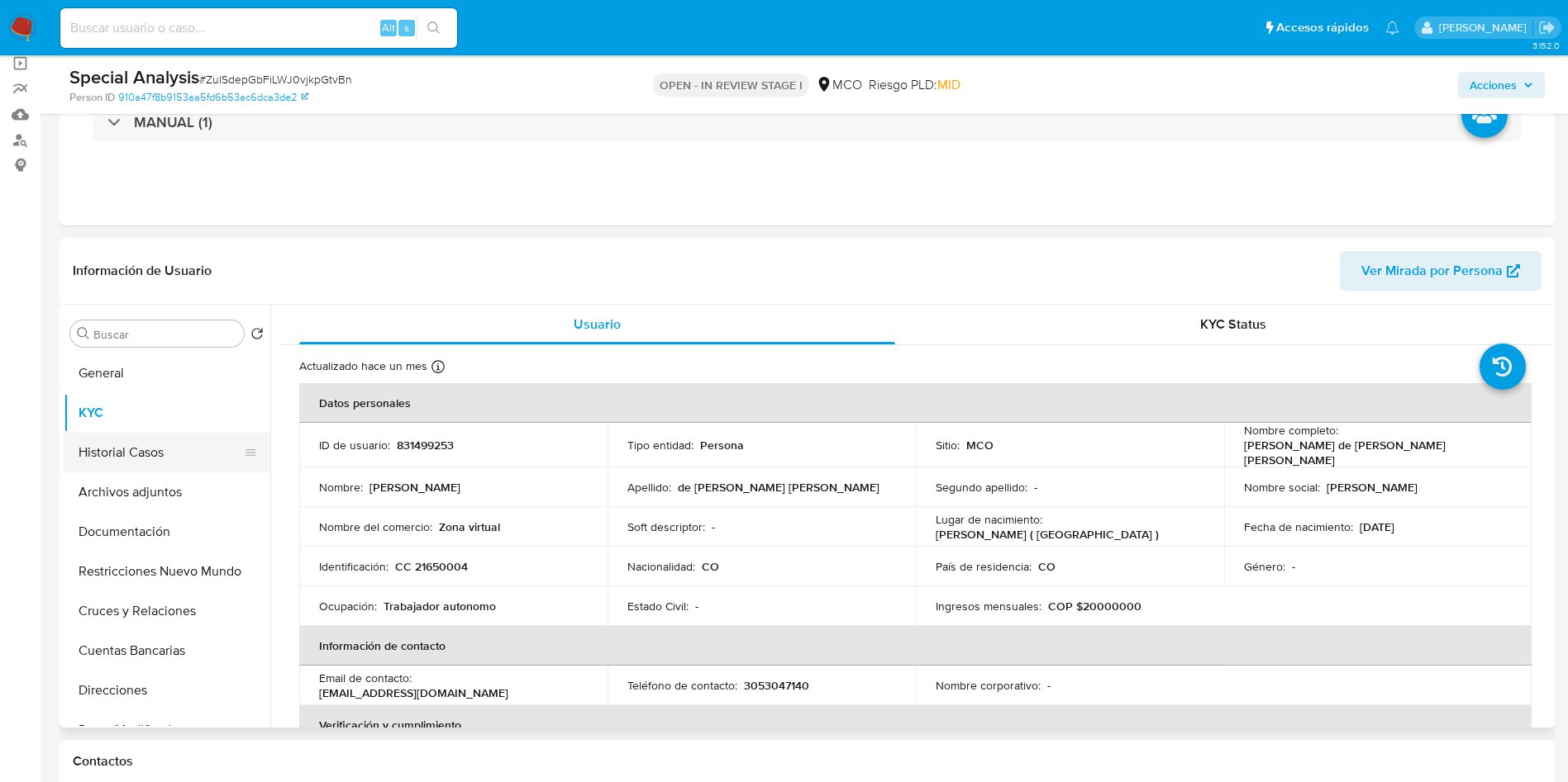
click at [128, 453] on button "Historial Casos" at bounding box center [160, 453] width 193 height 40
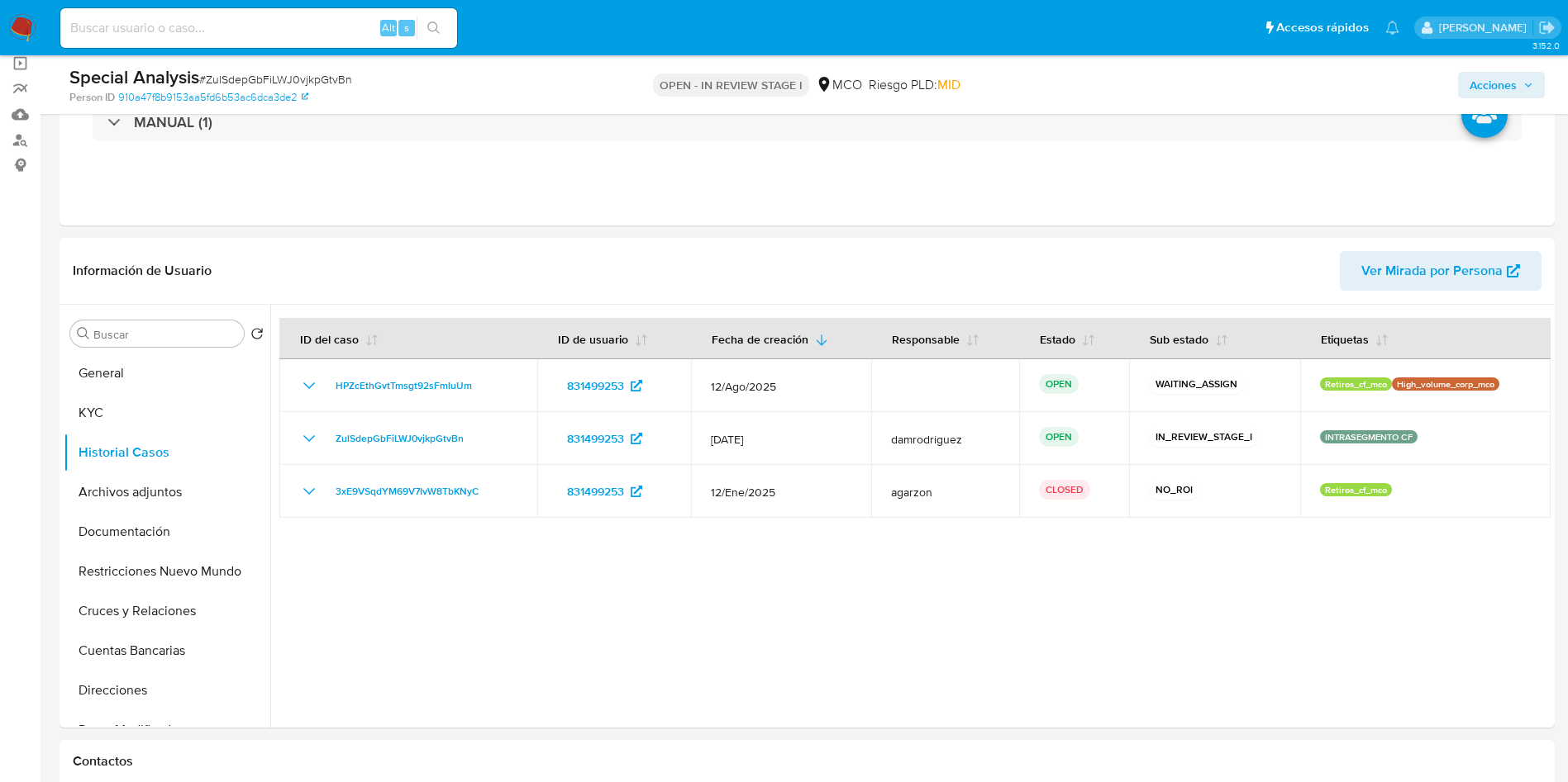
click at [1533, 67] on div "Acciones" at bounding box center [1300, 84] width 488 height 39
click at [1520, 78] on span "Acciones" at bounding box center [1501, 85] width 64 height 23
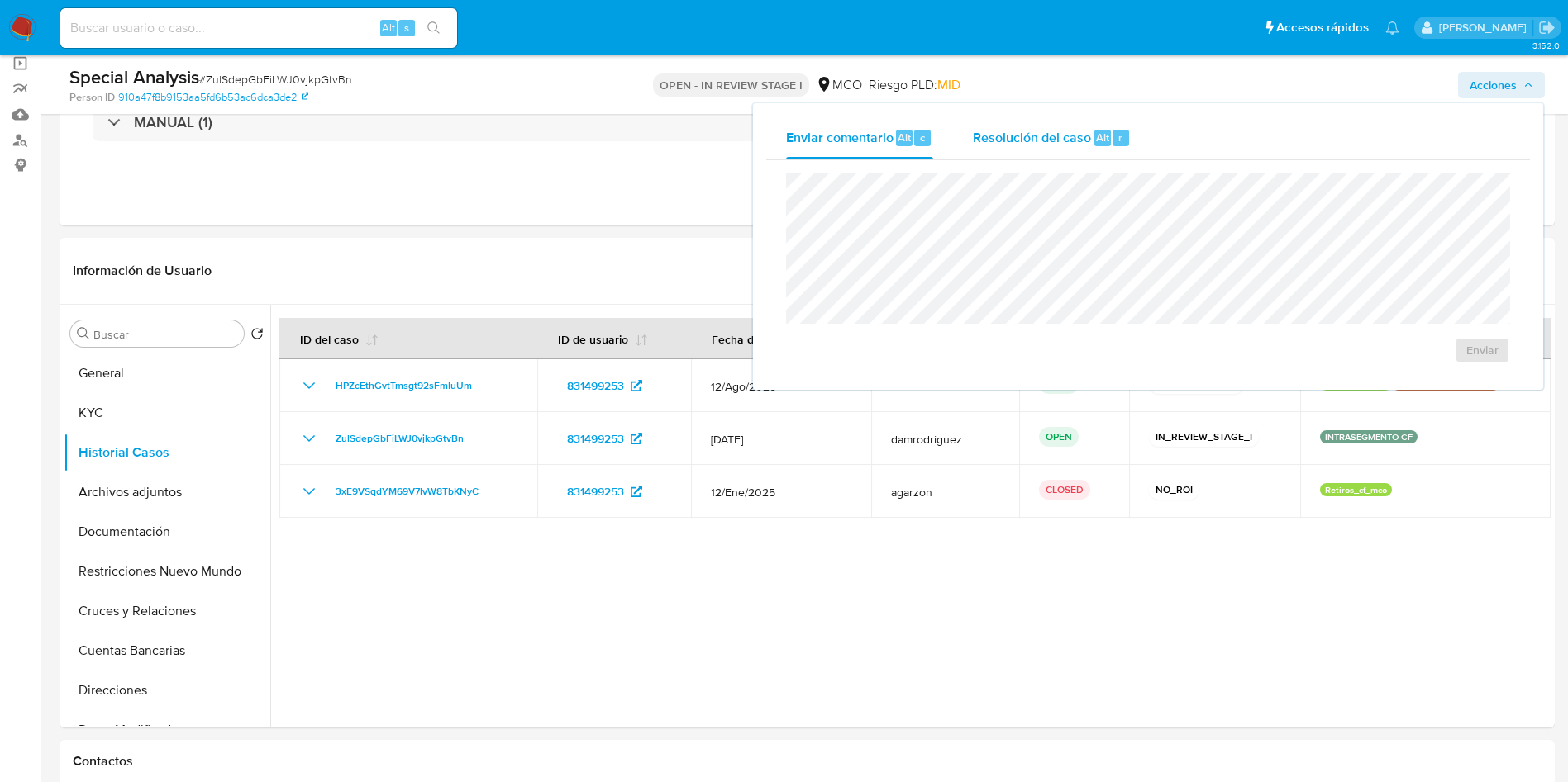
click at [1026, 145] on span "Resolución del caso" at bounding box center [1032, 136] width 119 height 19
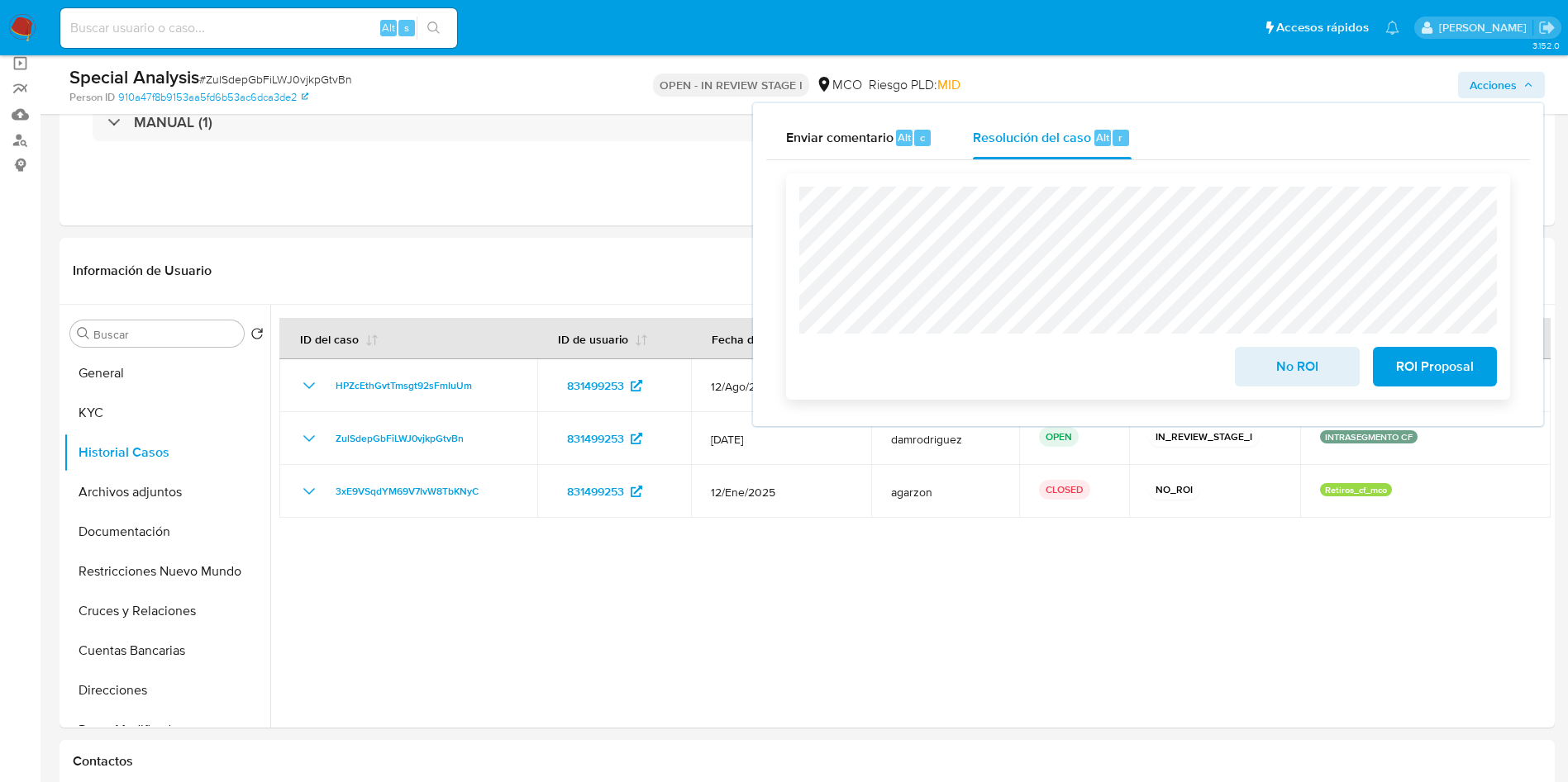
click at [1286, 373] on span "No ROI" at bounding box center [1297, 366] width 81 height 36
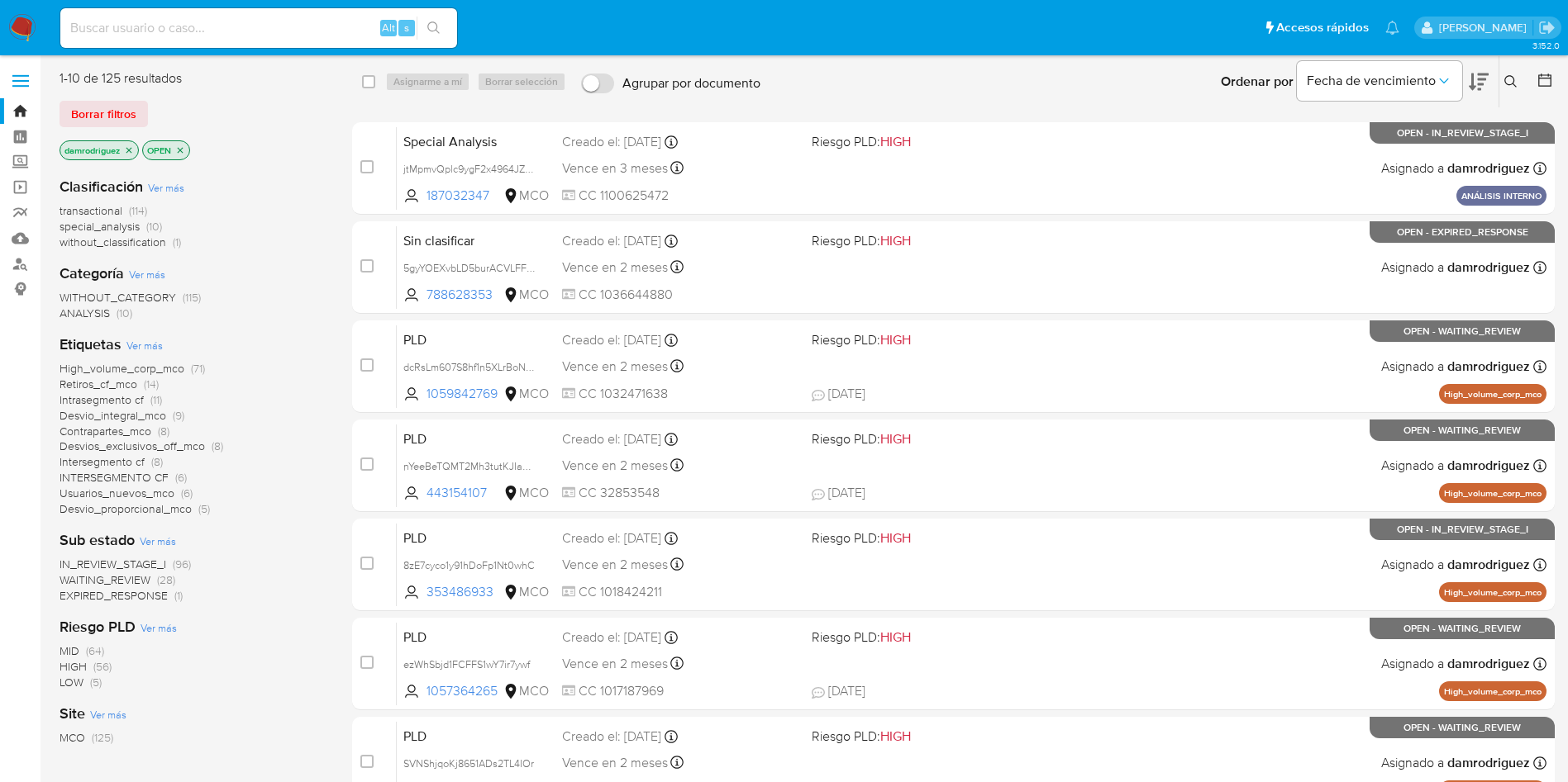
click at [132, 149] on icon "close-filter" at bounding box center [128, 150] width 10 height 10
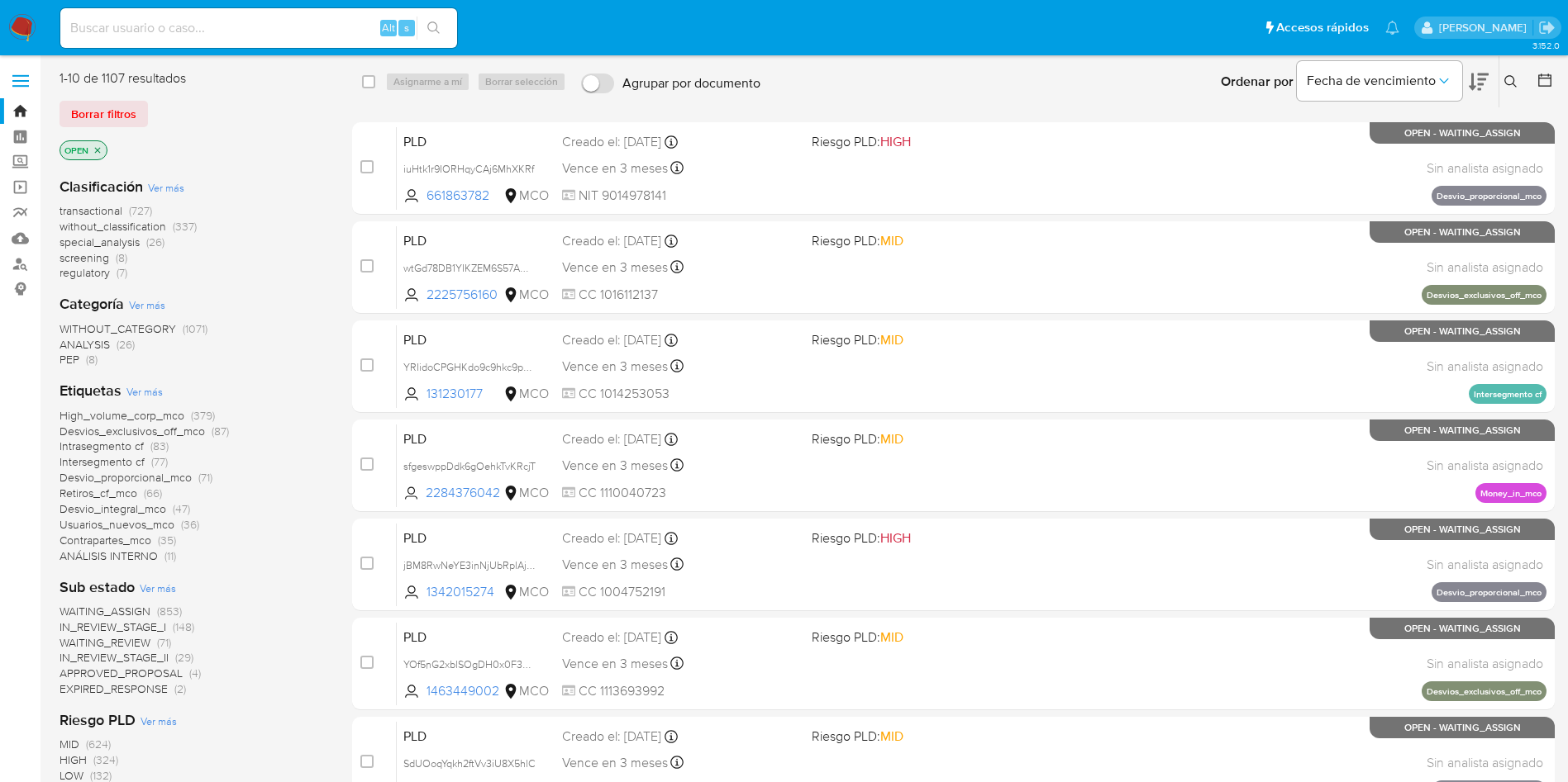
click at [99, 210] on span "transactional" at bounding box center [91, 210] width 63 height 16
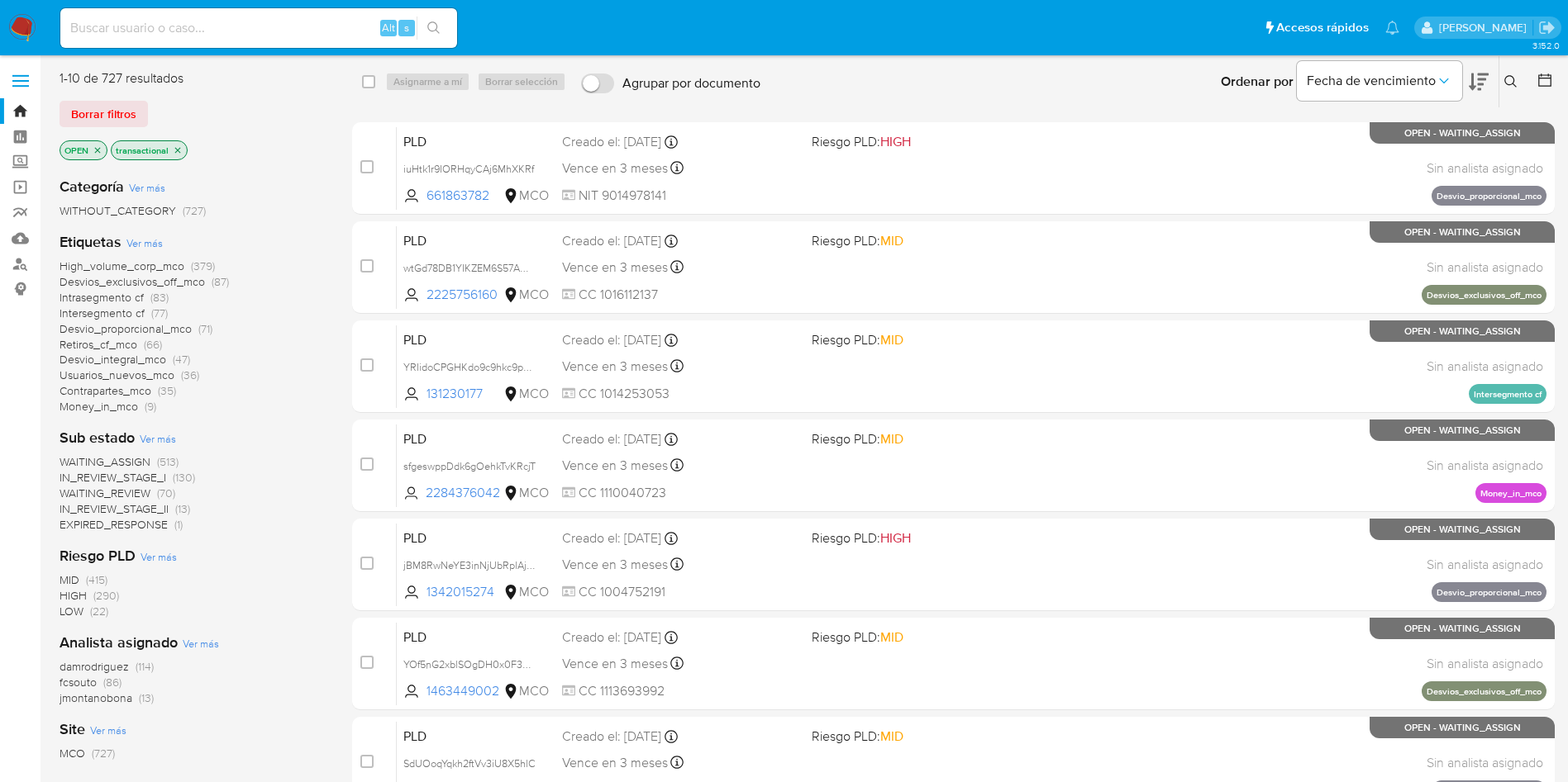
click at [1542, 77] on icon at bounding box center [1544, 80] width 13 height 13
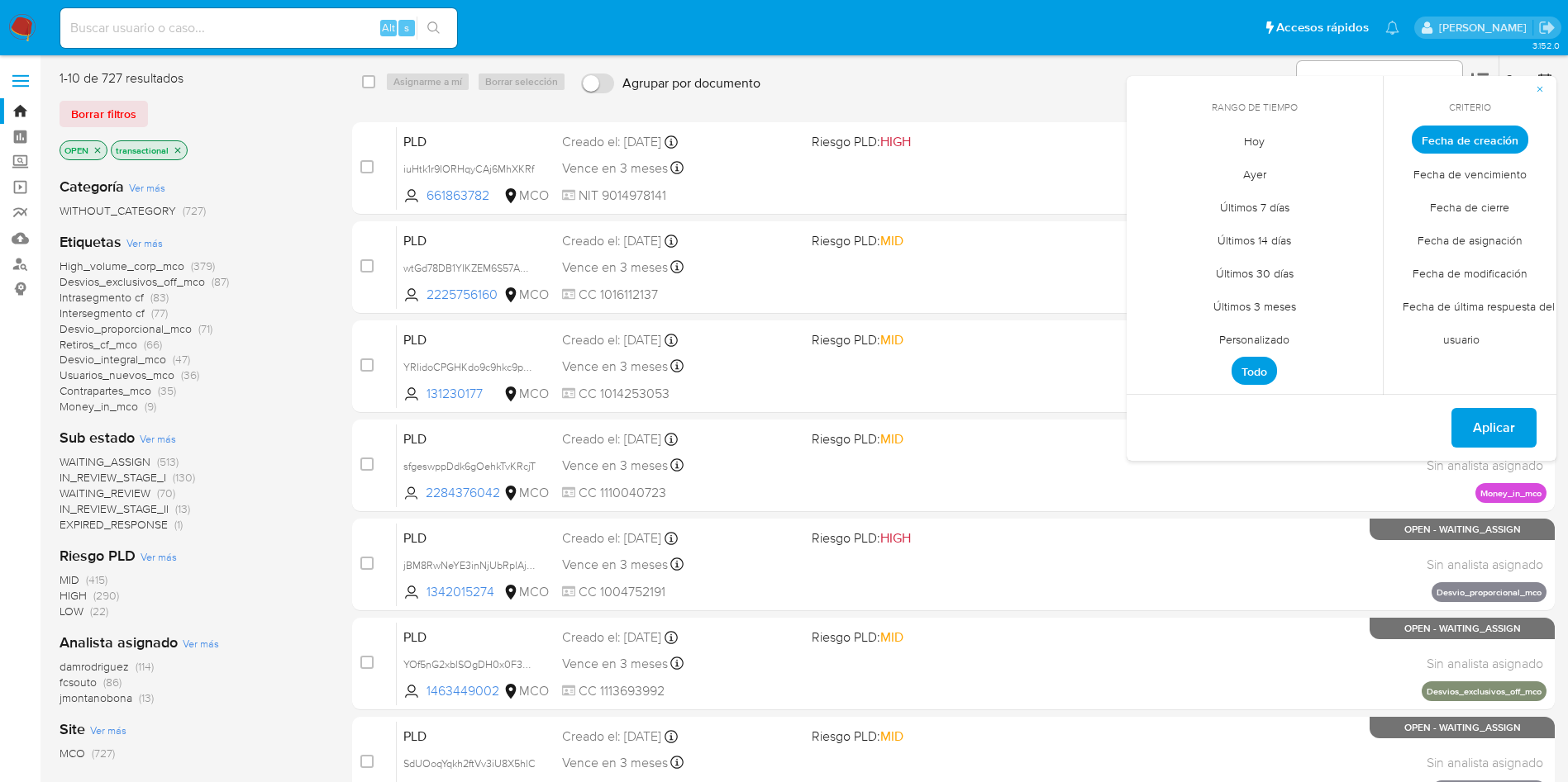
click at [1264, 338] on span "Personalizado" at bounding box center [1254, 339] width 105 height 34
click at [1193, 294] on button "12" at bounding box center [1187, 297] width 26 height 26
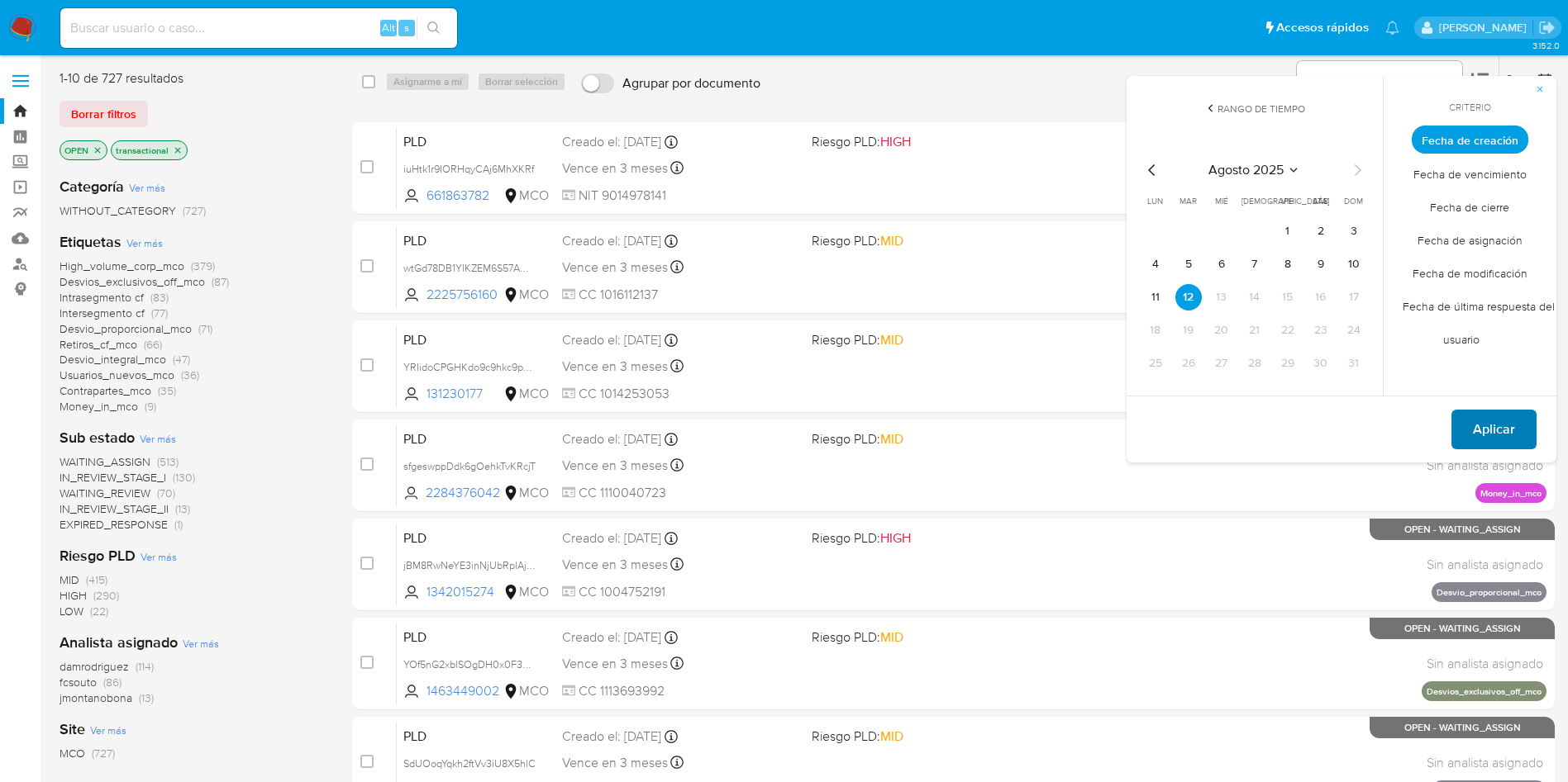
click at [1493, 425] on span "Aplicar" at bounding box center [1493, 429] width 42 height 36
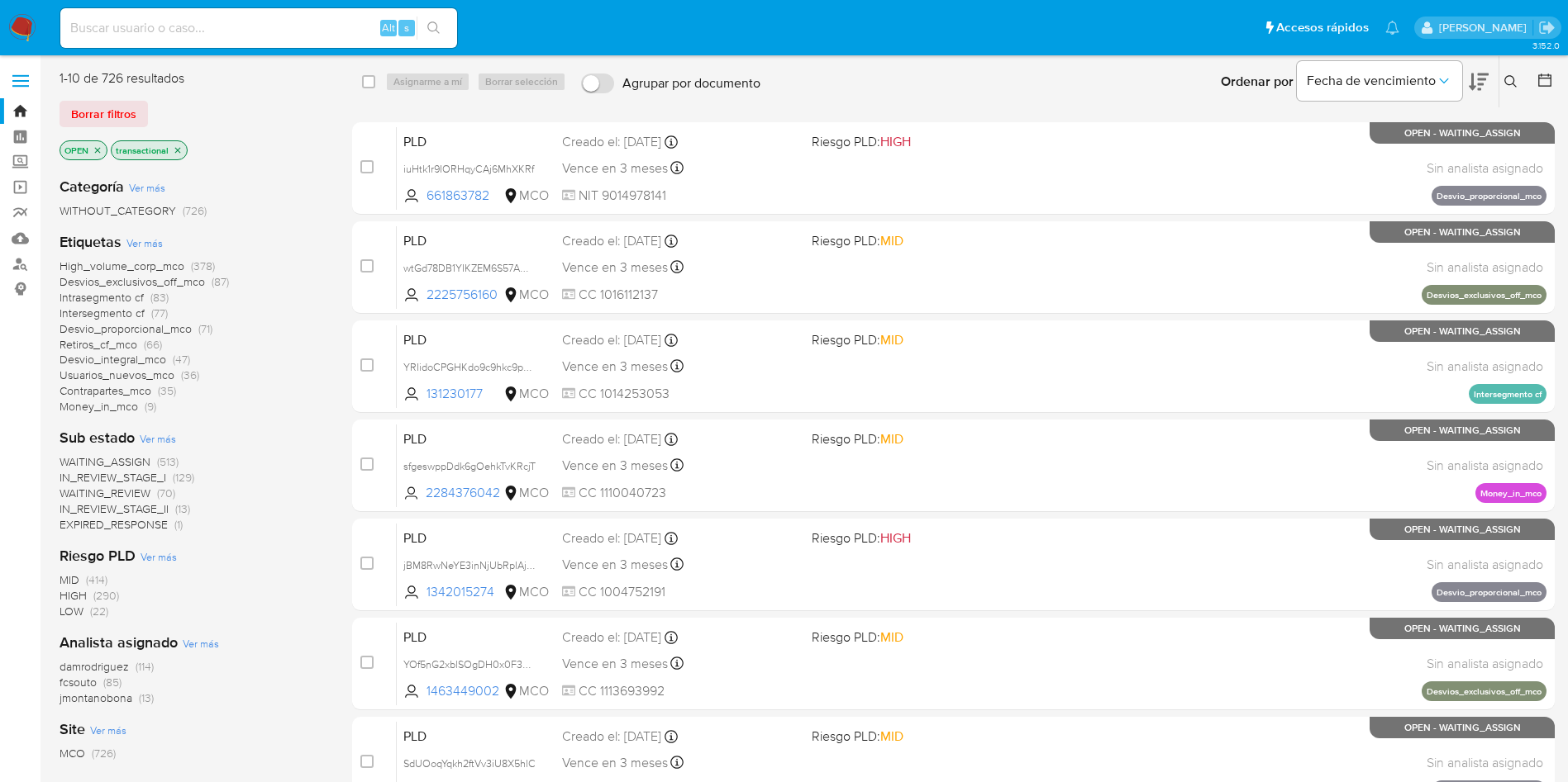
click at [1546, 79] on icon at bounding box center [1545, 80] width 16 height 16
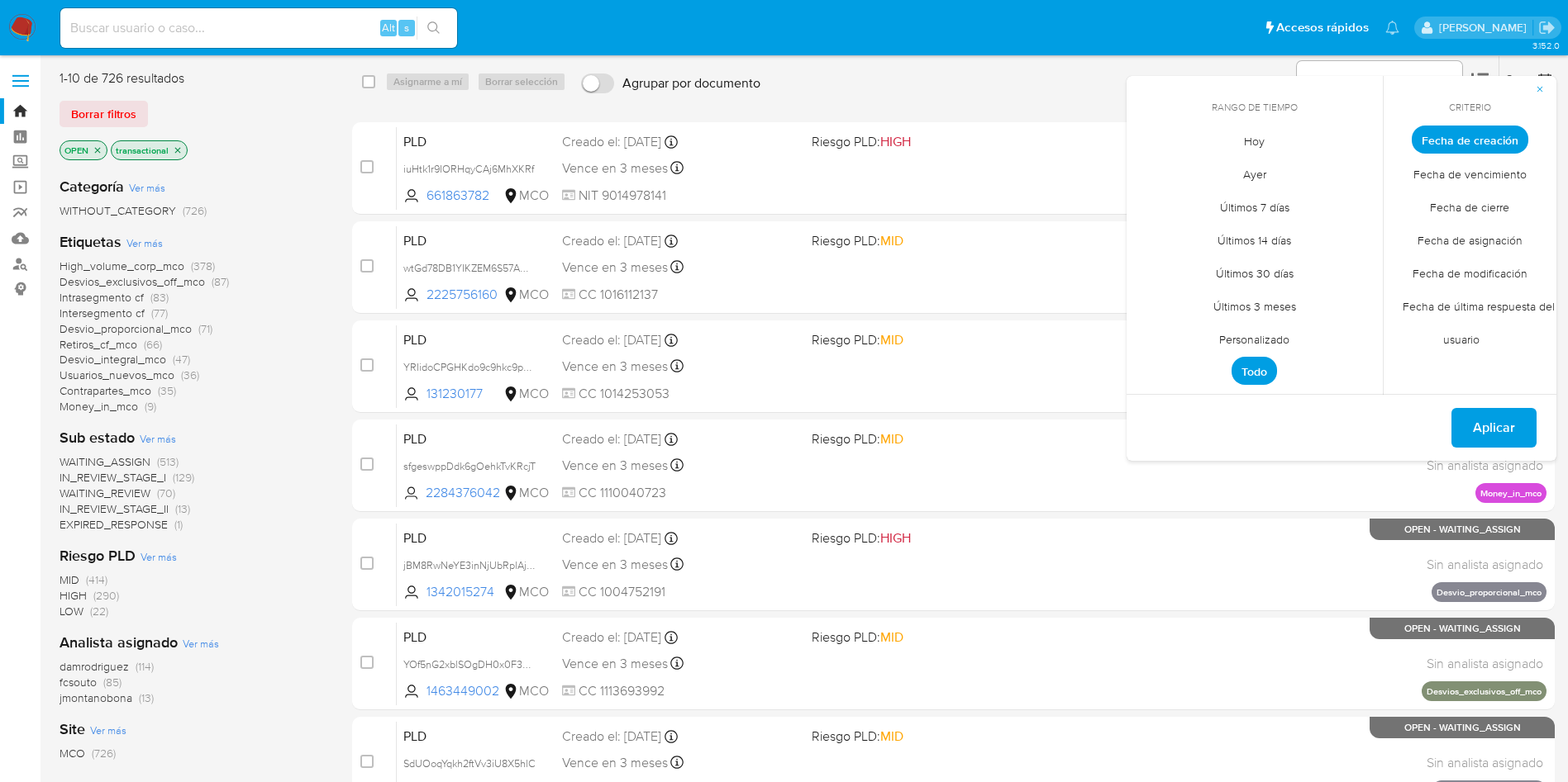
click at [1250, 366] on span "Todo" at bounding box center [1254, 371] width 46 height 28
click at [1266, 328] on span "Personalizado" at bounding box center [1254, 339] width 105 height 34
click at [1361, 266] on button "10" at bounding box center [1353, 264] width 26 height 26
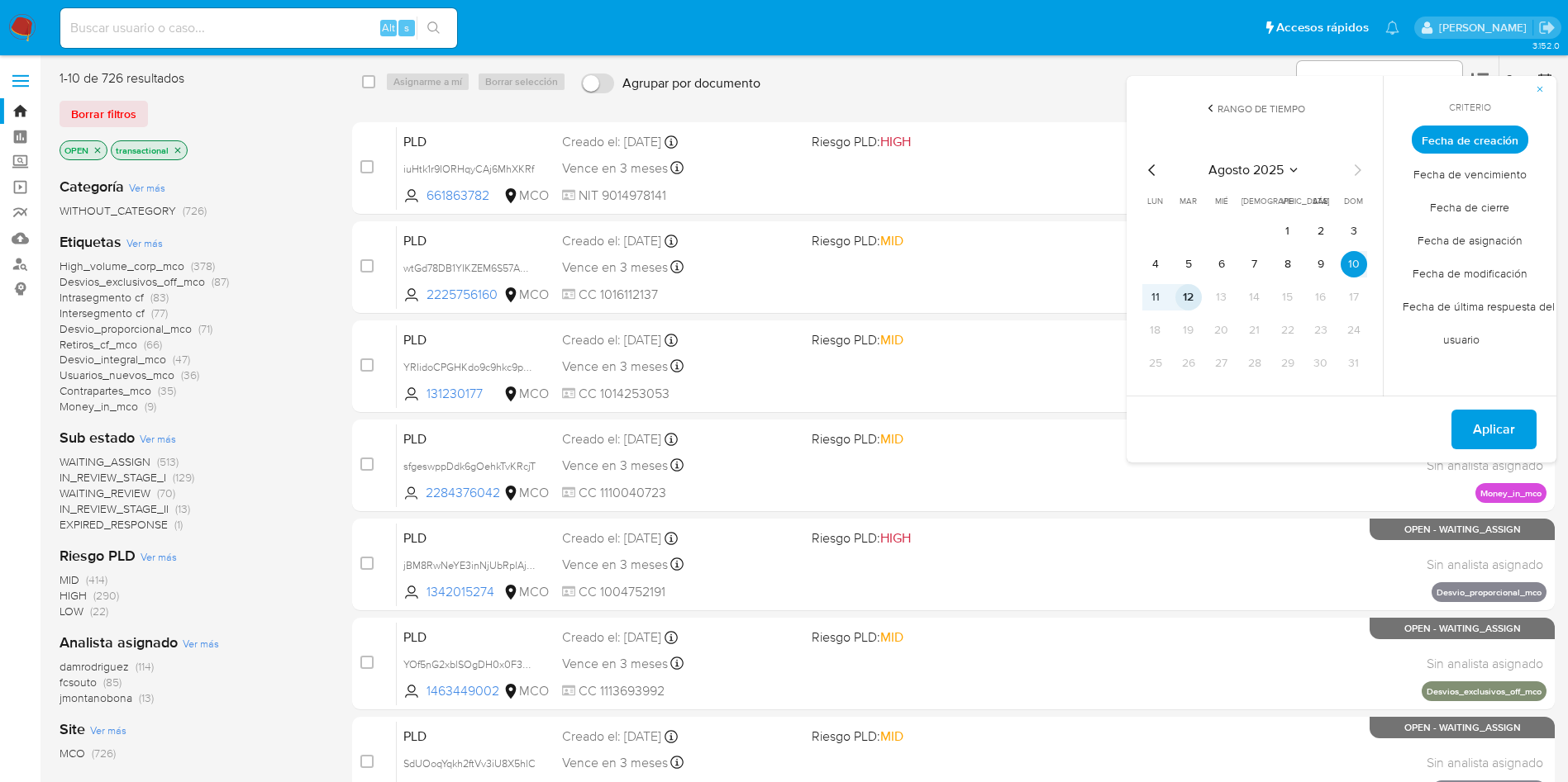
click at [1197, 299] on button "12" at bounding box center [1187, 297] width 26 height 26
click at [1481, 431] on span "Aplicar" at bounding box center [1493, 429] width 42 height 36
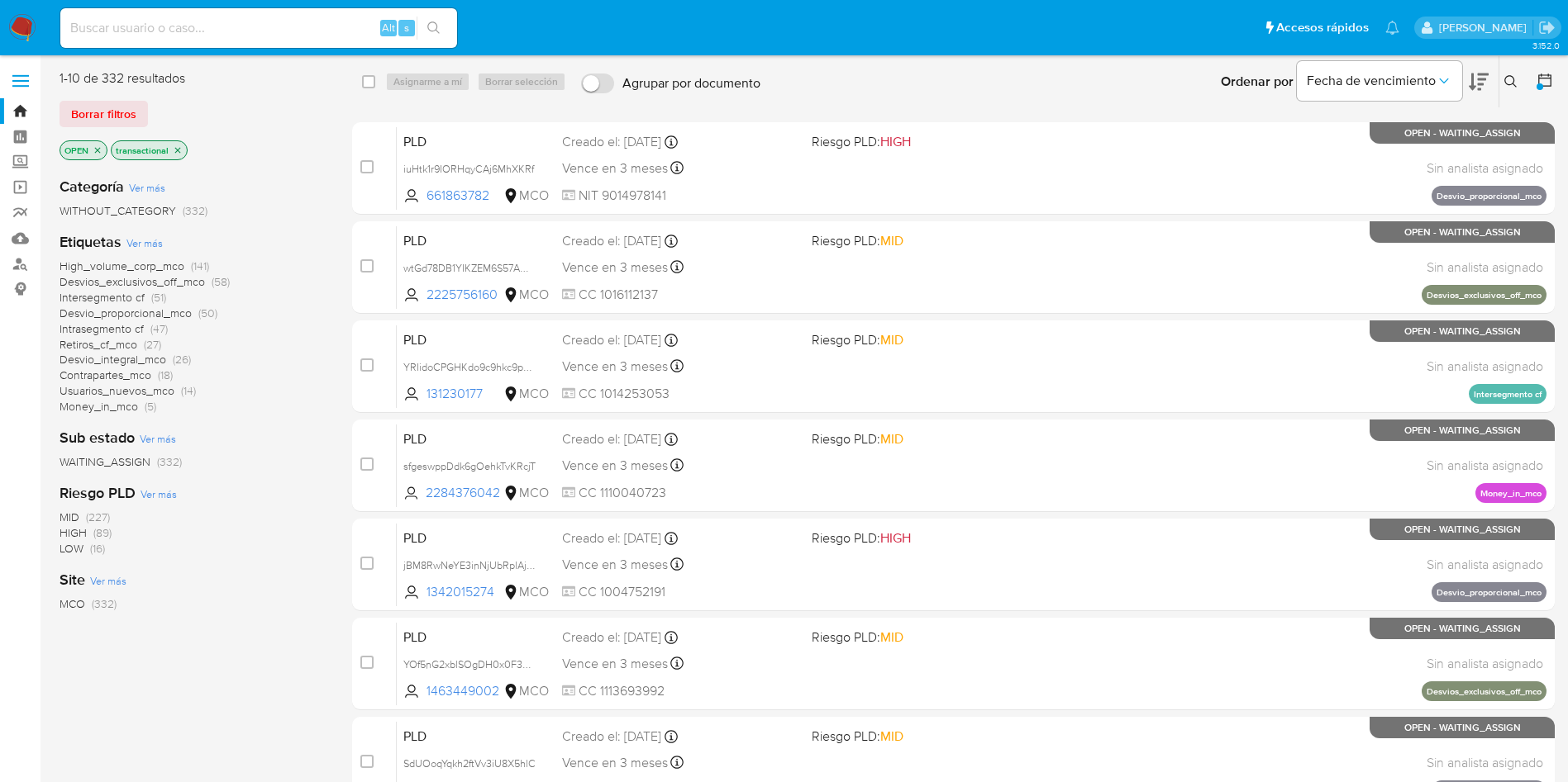
click at [181, 150] on icon "close-filter" at bounding box center [177, 150] width 10 height 10
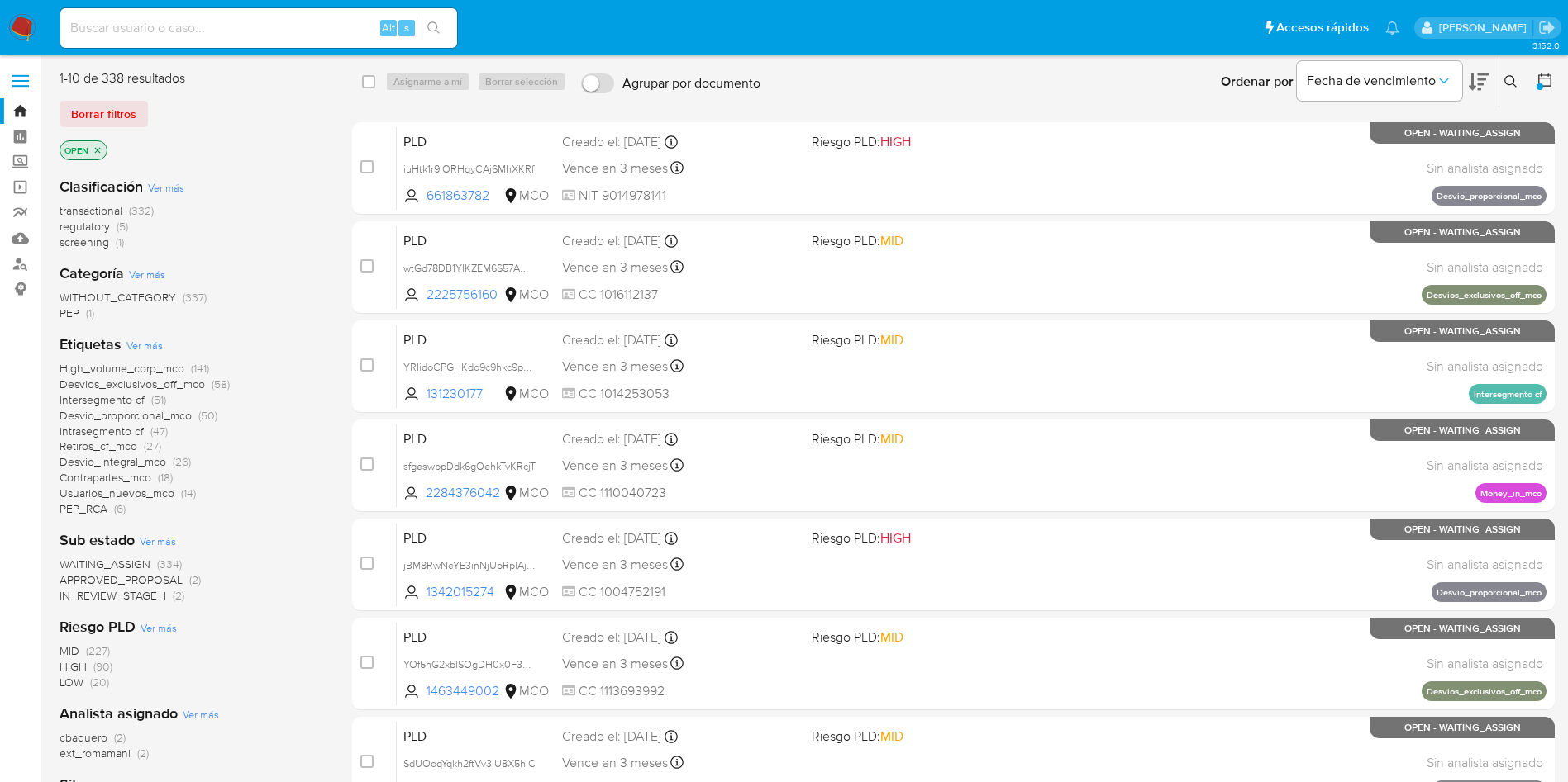
click at [20, 23] on img at bounding box center [22, 28] width 28 height 28
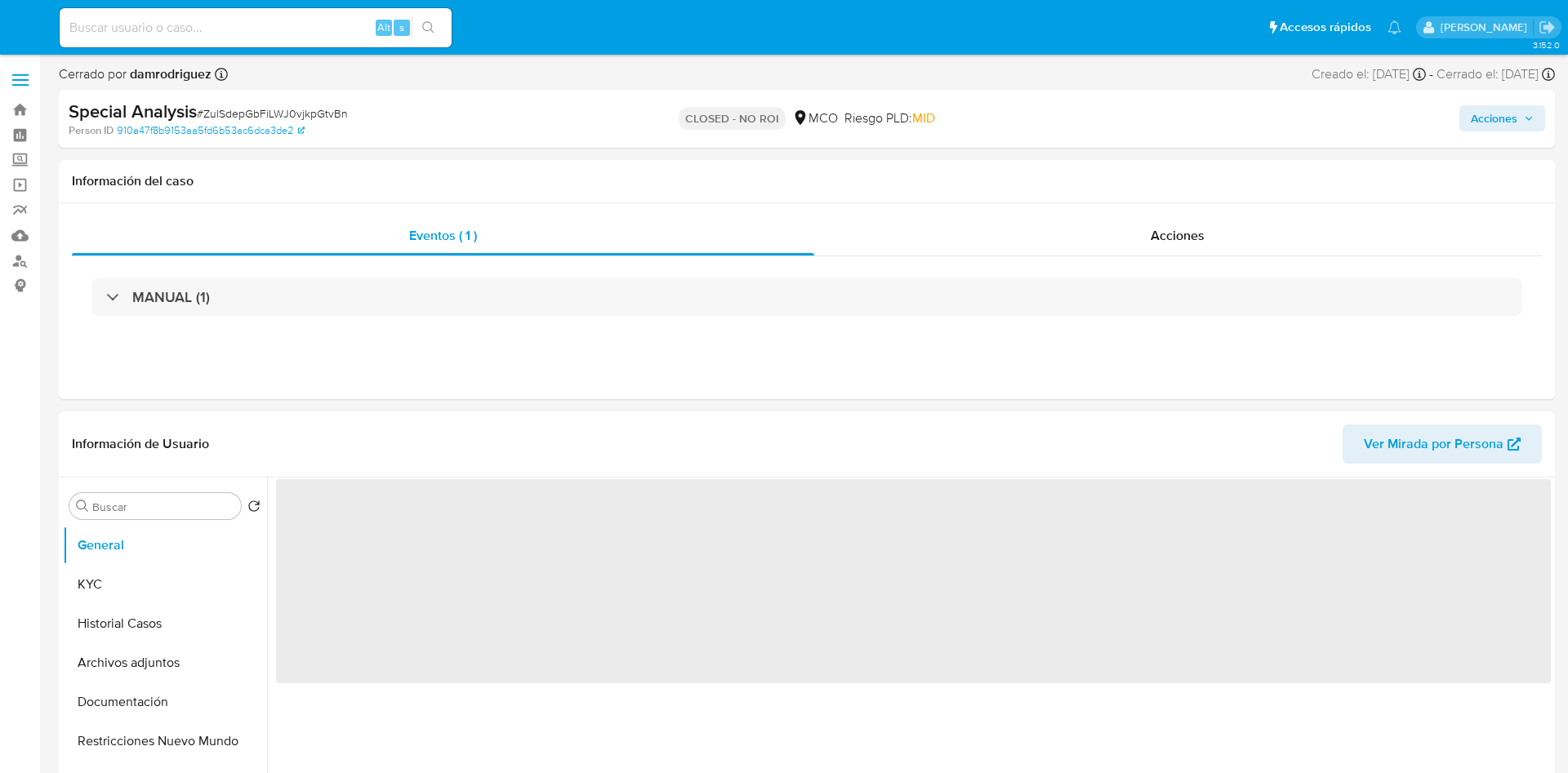
select select "10"
